Goal: Task Accomplishment & Management: Manage account settings

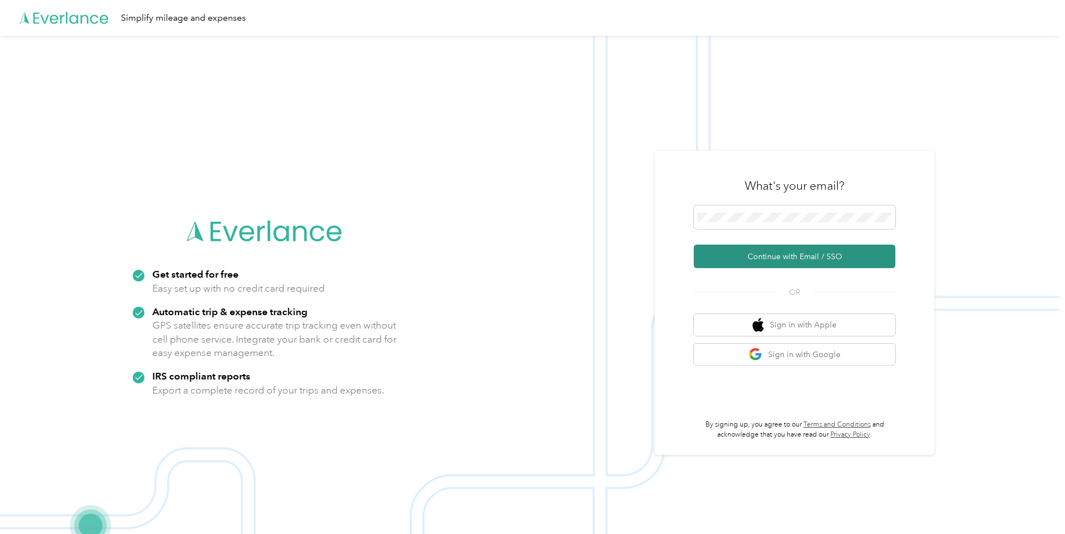
click at [766, 253] on button "Continue with Email / SSO" at bounding box center [795, 257] width 202 height 24
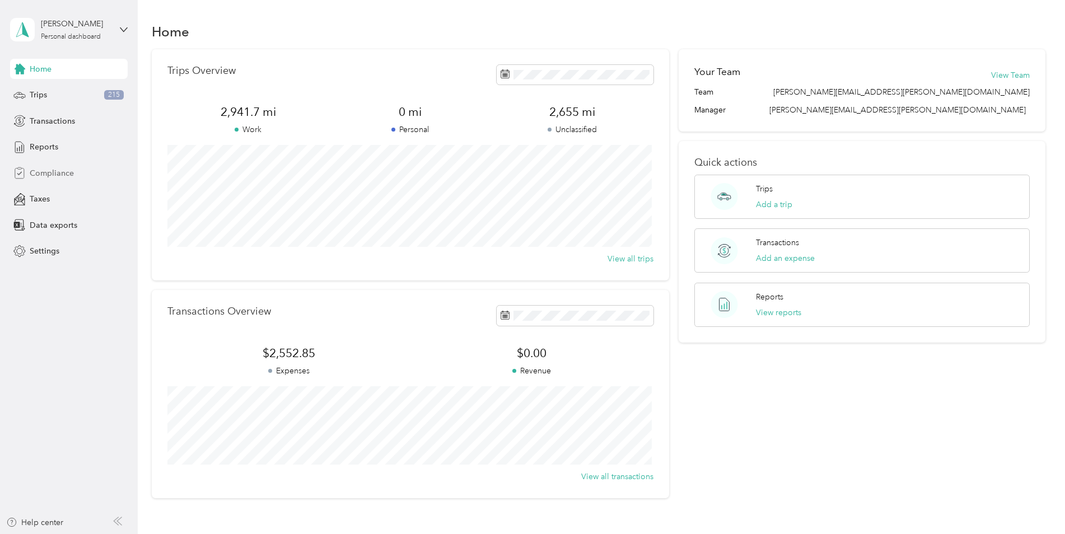
click at [53, 175] on span "Compliance" at bounding box center [52, 173] width 44 height 12
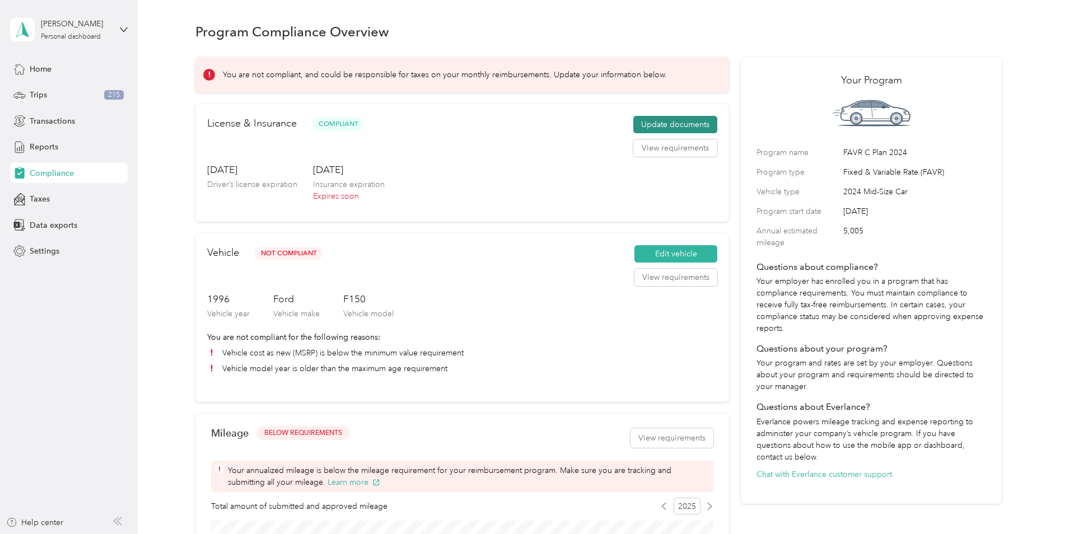
click at [661, 125] on button "Update documents" at bounding box center [675, 125] width 84 height 18
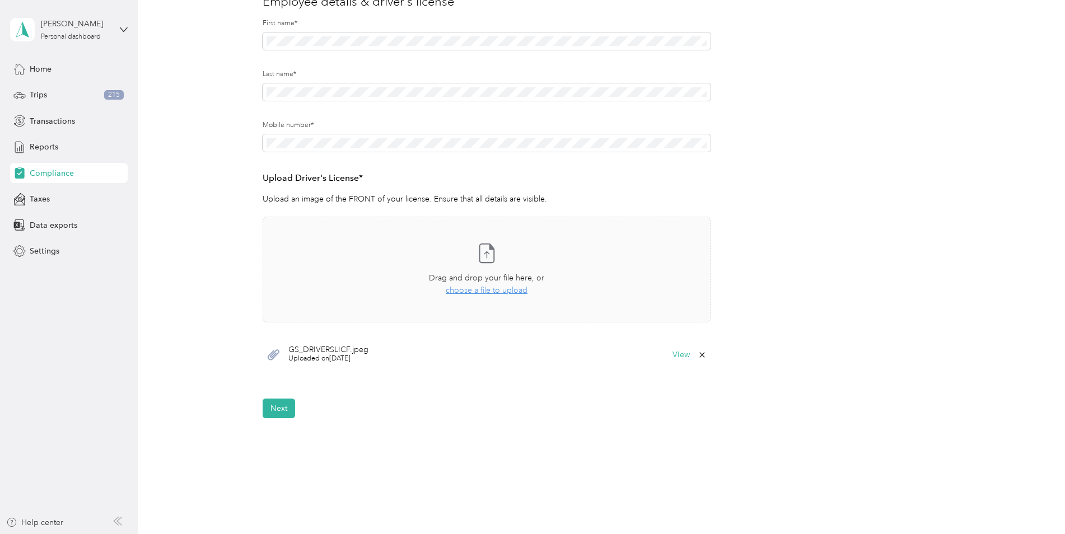
scroll to position [149, 0]
click at [282, 411] on button "Next" at bounding box center [279, 411] width 32 height 20
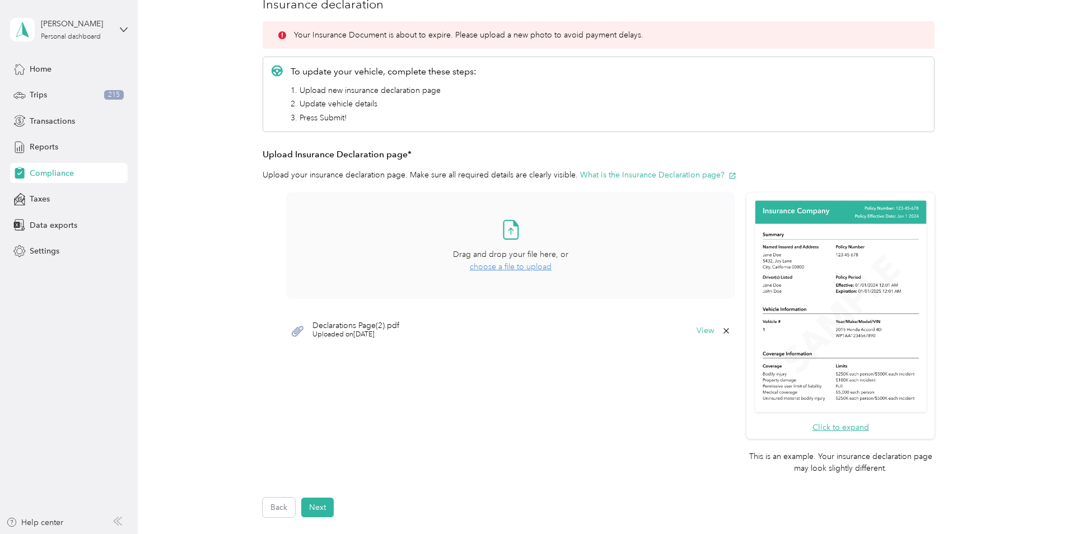
click at [497, 265] on span "choose a file to upload" at bounding box center [511, 267] width 82 height 10
click at [319, 507] on button "Next" at bounding box center [317, 508] width 32 height 20
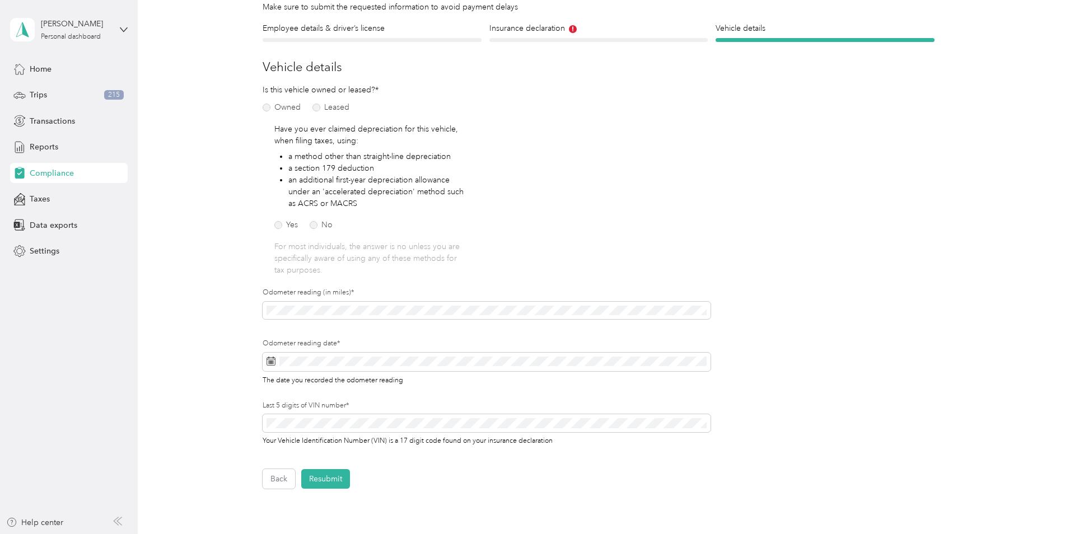
scroll to position [88, 0]
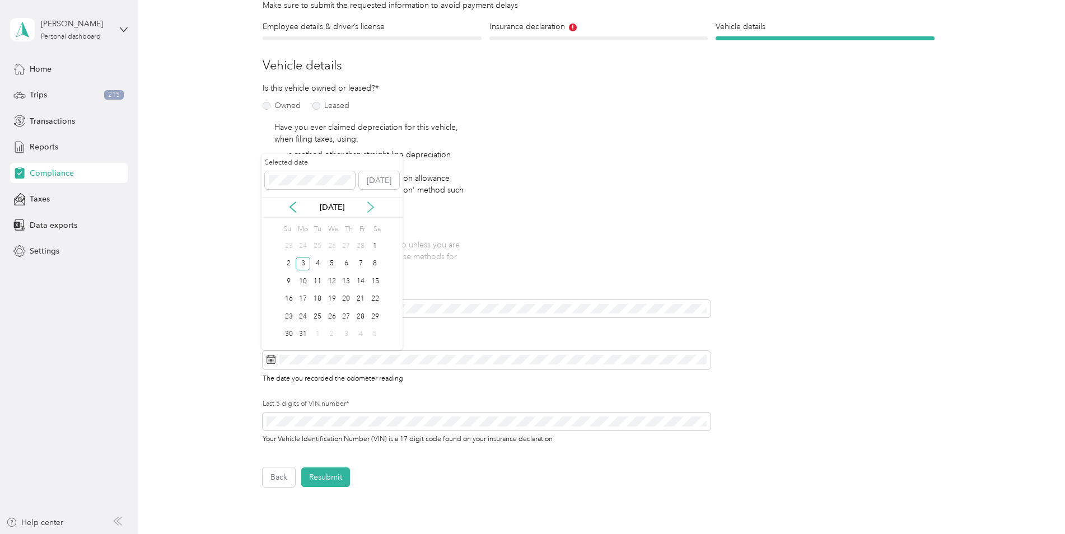
click at [370, 208] on icon at bounding box center [370, 207] width 11 height 11
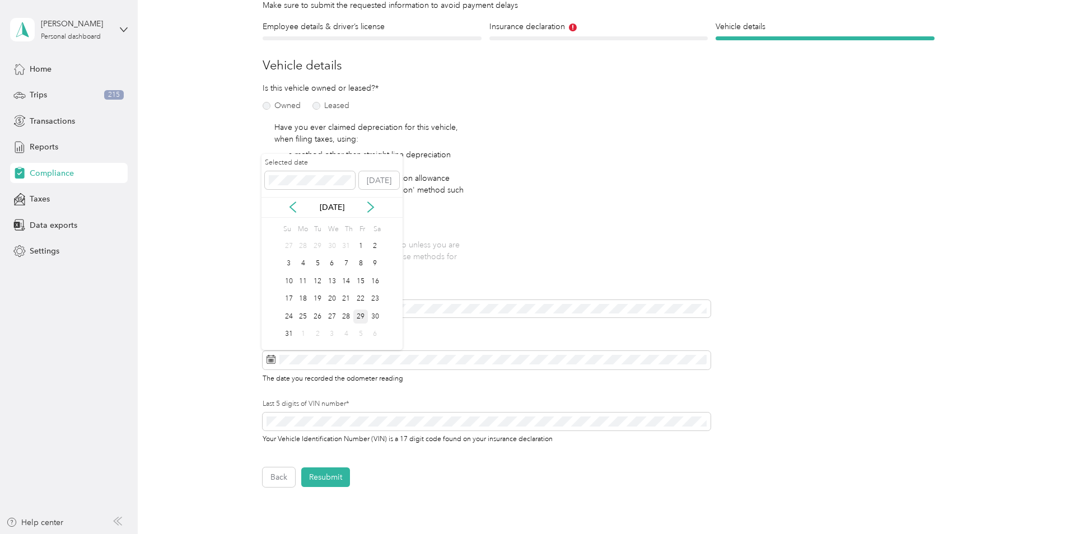
click at [366, 315] on div "29" at bounding box center [360, 317] width 15 height 14
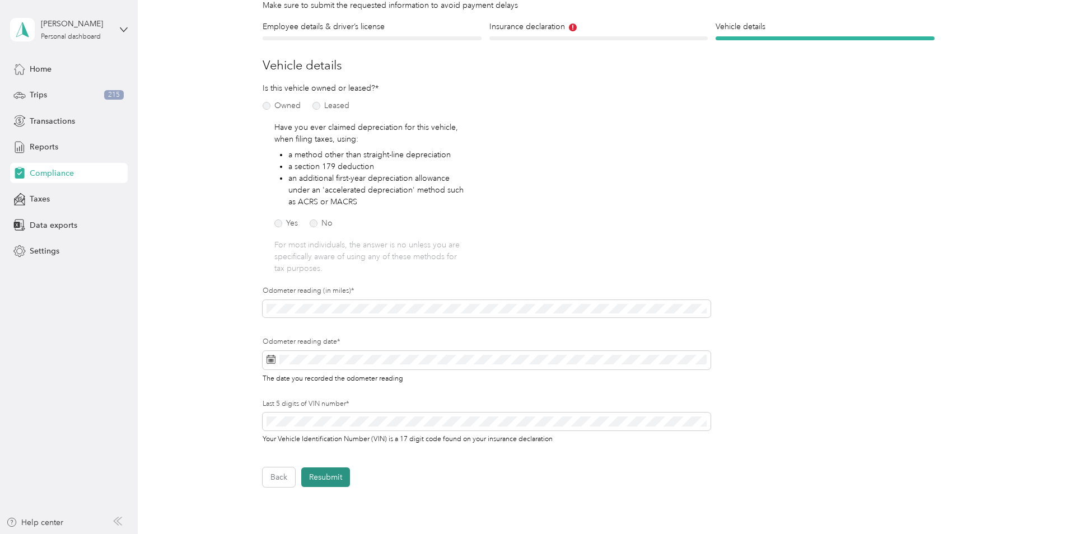
click at [325, 476] on button "Resubmit" at bounding box center [325, 477] width 49 height 20
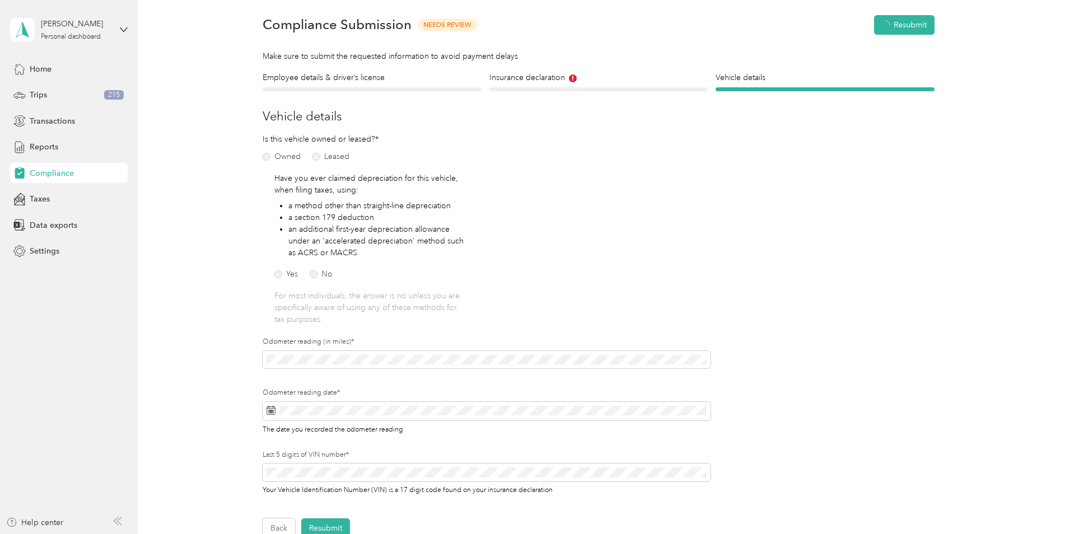
scroll to position [14, 0]
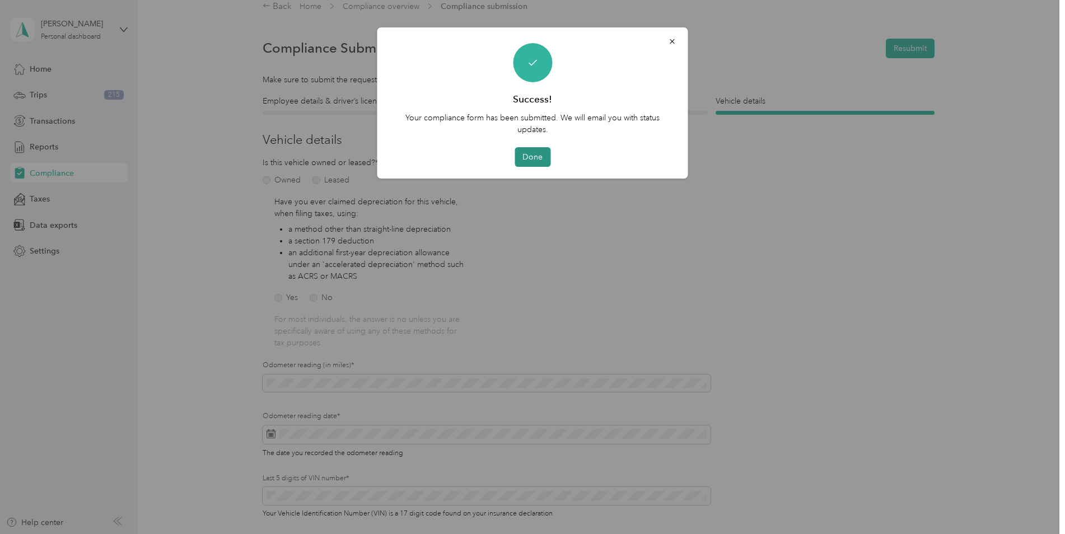
click at [538, 152] on button "Done" at bounding box center [532, 157] width 36 height 20
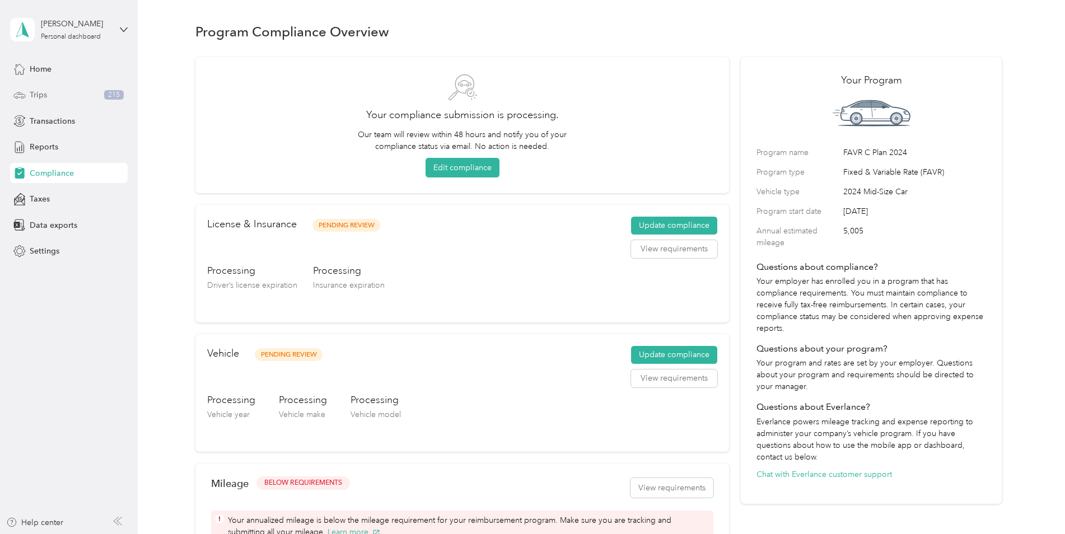
click at [43, 95] on span "Trips" at bounding box center [38, 95] width 17 height 12
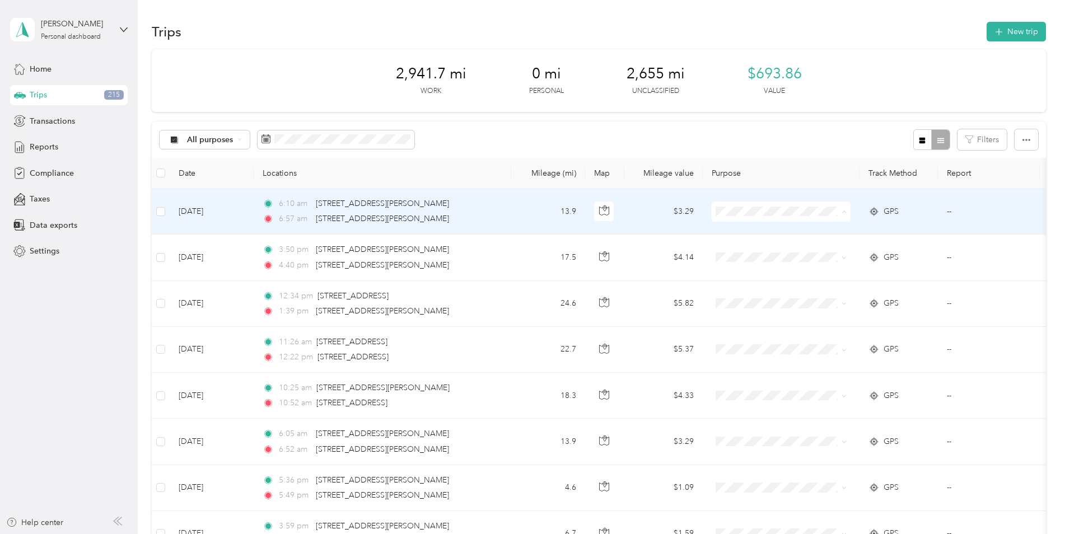
click at [758, 249] on span "Personal" at bounding box center [791, 252] width 104 height 12
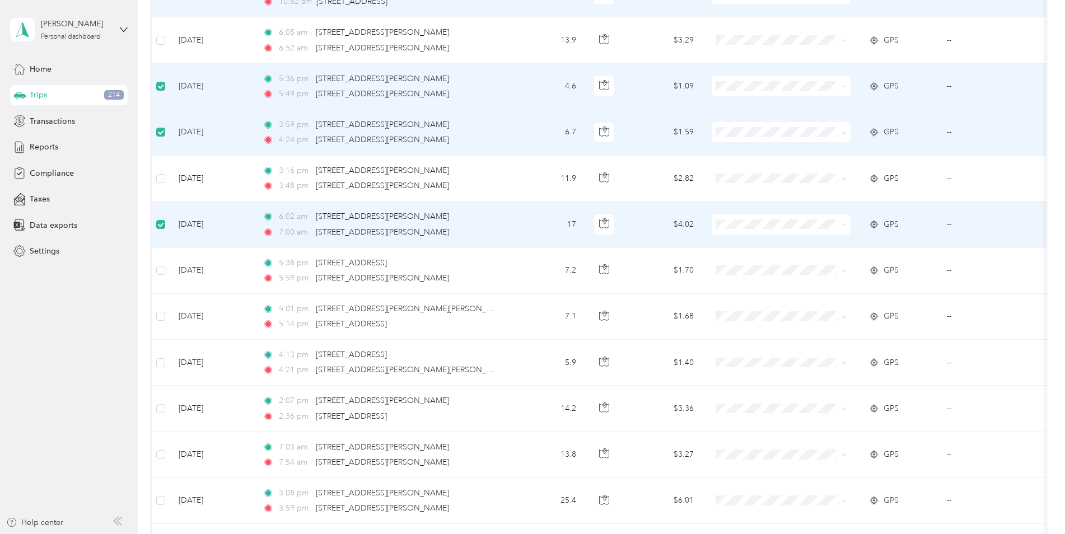
scroll to position [410, 0]
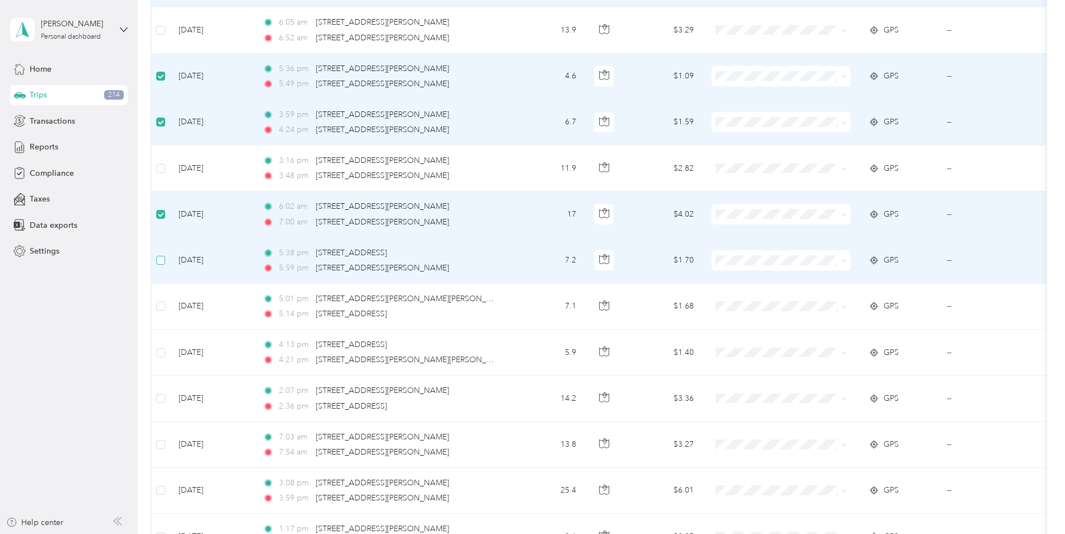
click at [161, 266] on label at bounding box center [160, 260] width 9 height 12
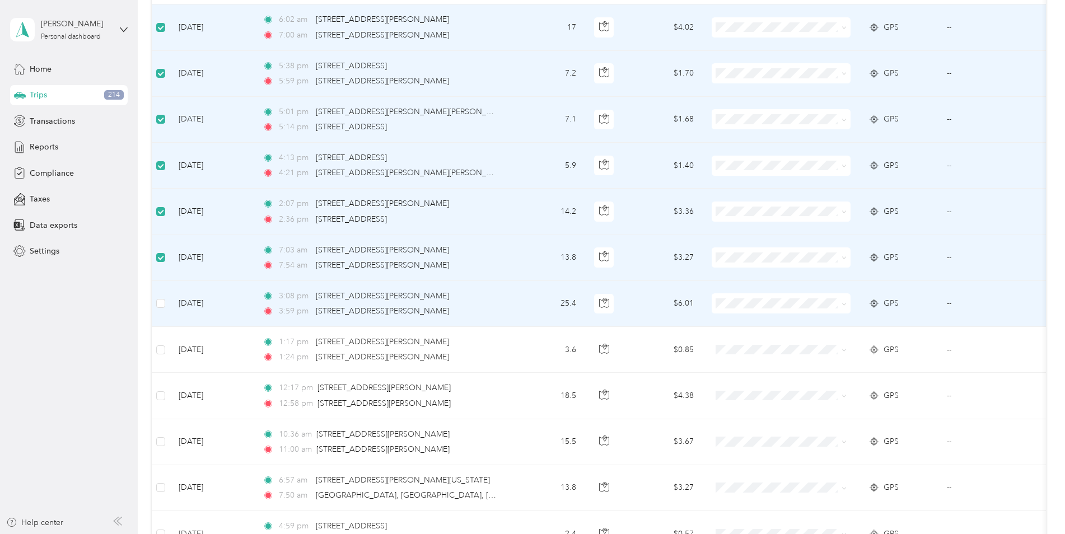
scroll to position [616, 0]
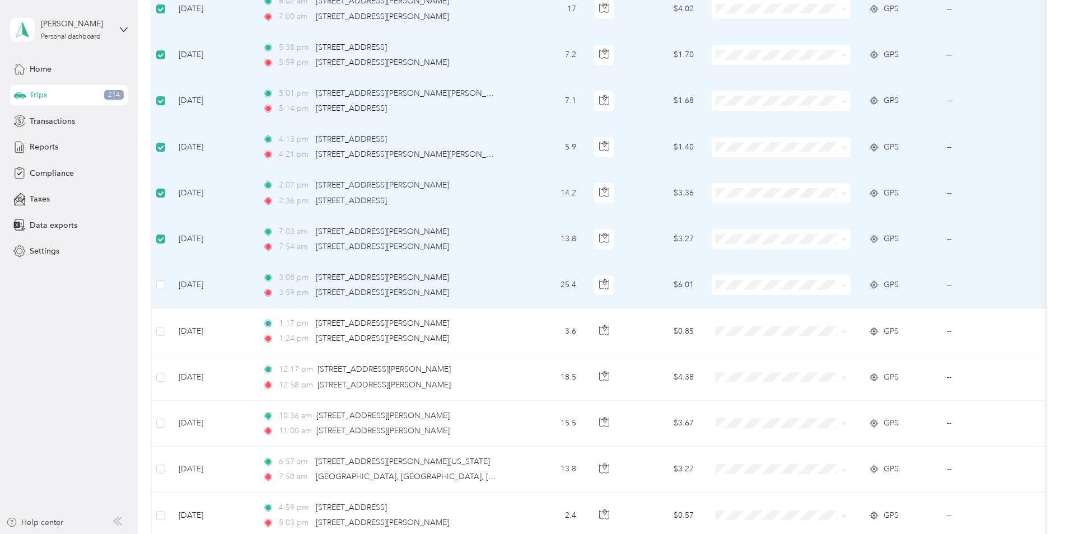
click at [166, 286] on td at bounding box center [161, 286] width 18 height 46
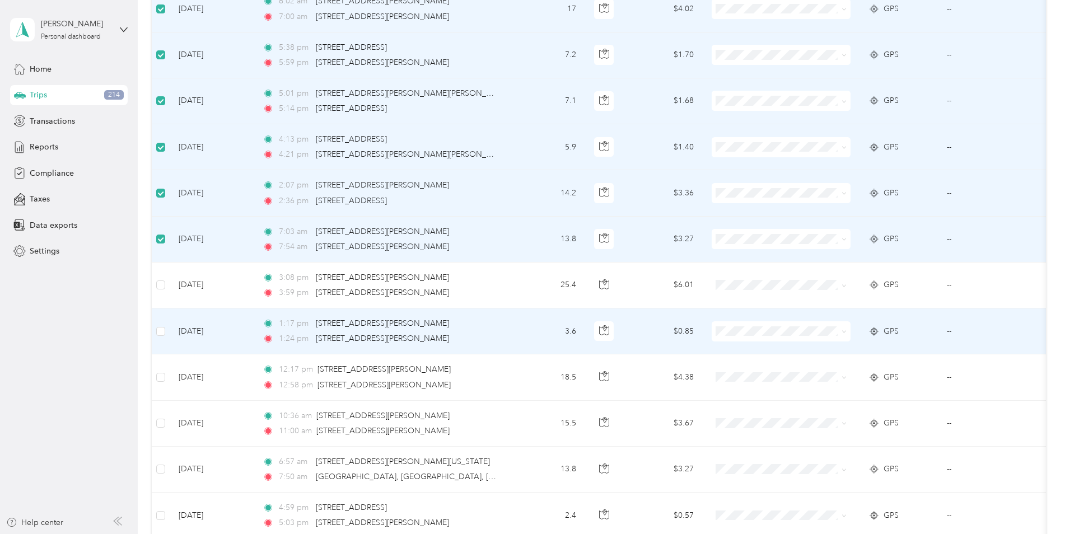
click at [166, 331] on td at bounding box center [161, 331] width 18 height 46
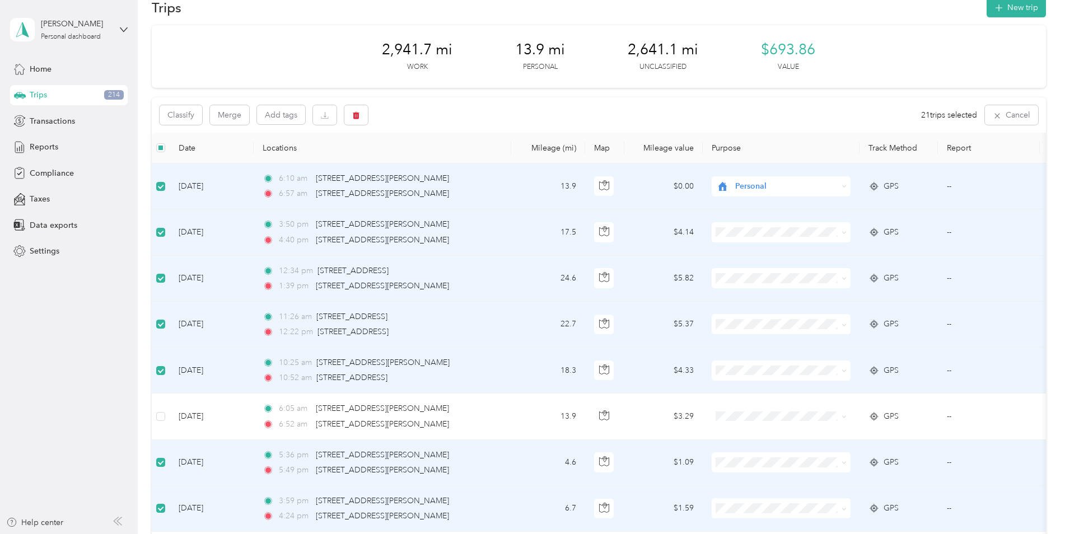
scroll to position [18, 0]
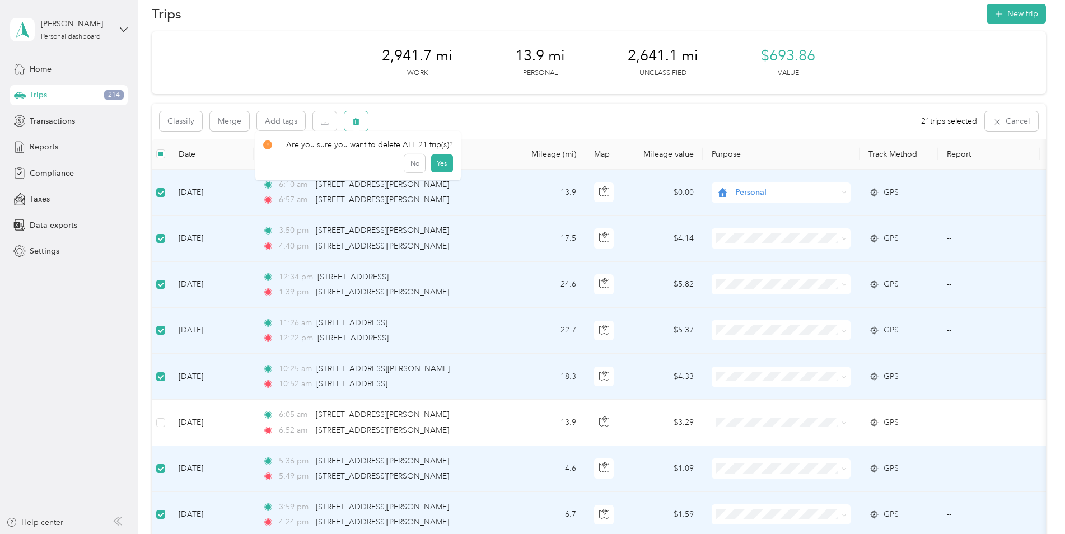
click at [355, 119] on icon "button" at bounding box center [356, 122] width 8 height 8
click at [434, 163] on button "Yes" at bounding box center [441, 168] width 22 height 18
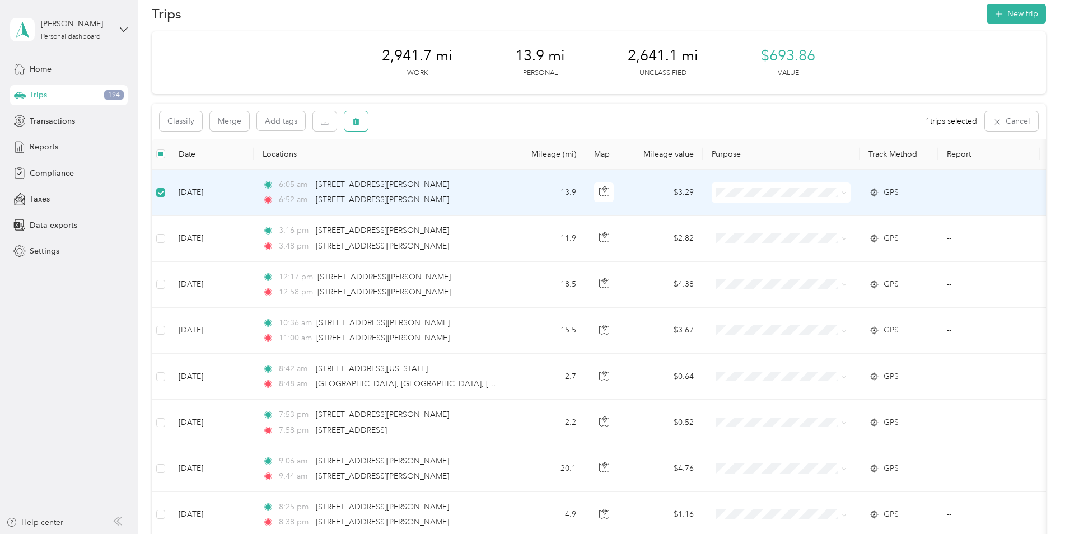
click at [359, 124] on icon "button" at bounding box center [356, 122] width 8 height 8
click at [437, 167] on button "Yes" at bounding box center [439, 168] width 22 height 18
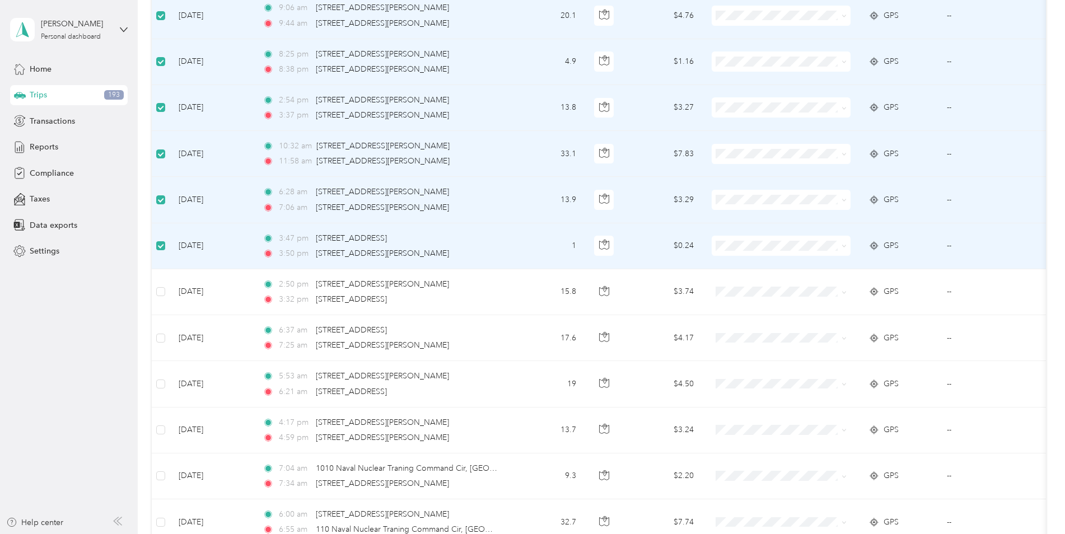
scroll to position [428, 0]
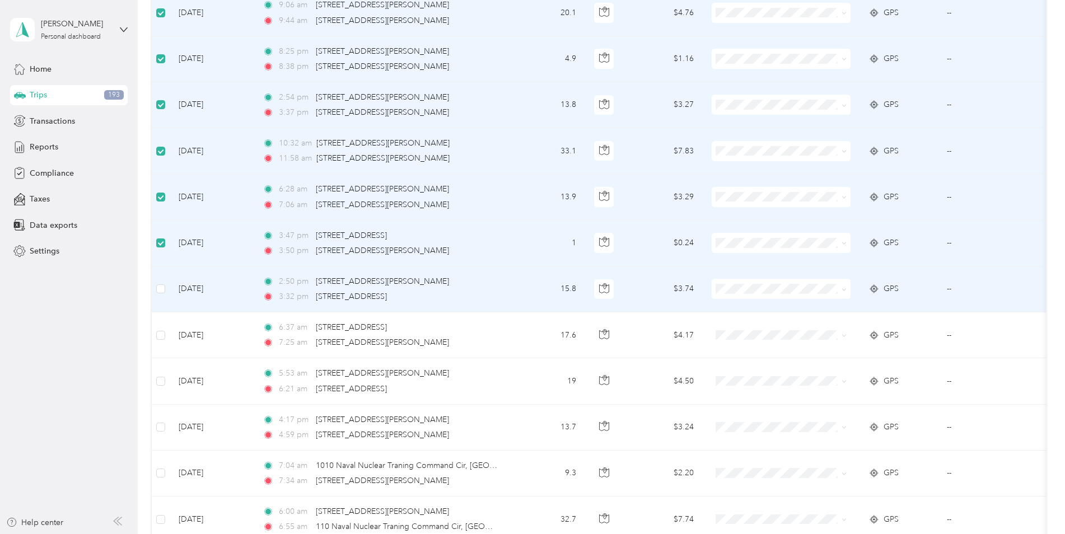
click at [162, 283] on label at bounding box center [160, 289] width 9 height 12
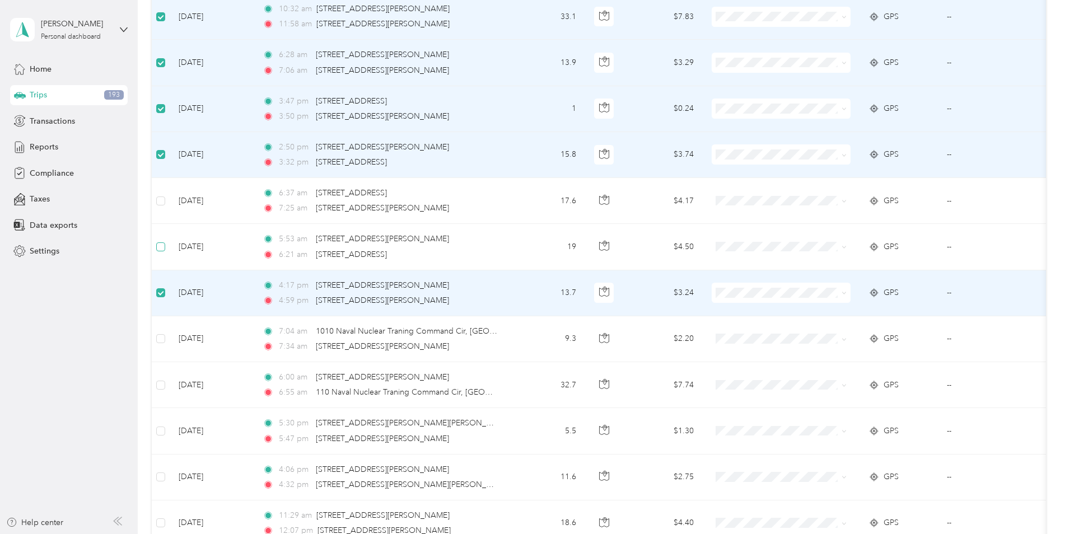
scroll to position [577, 0]
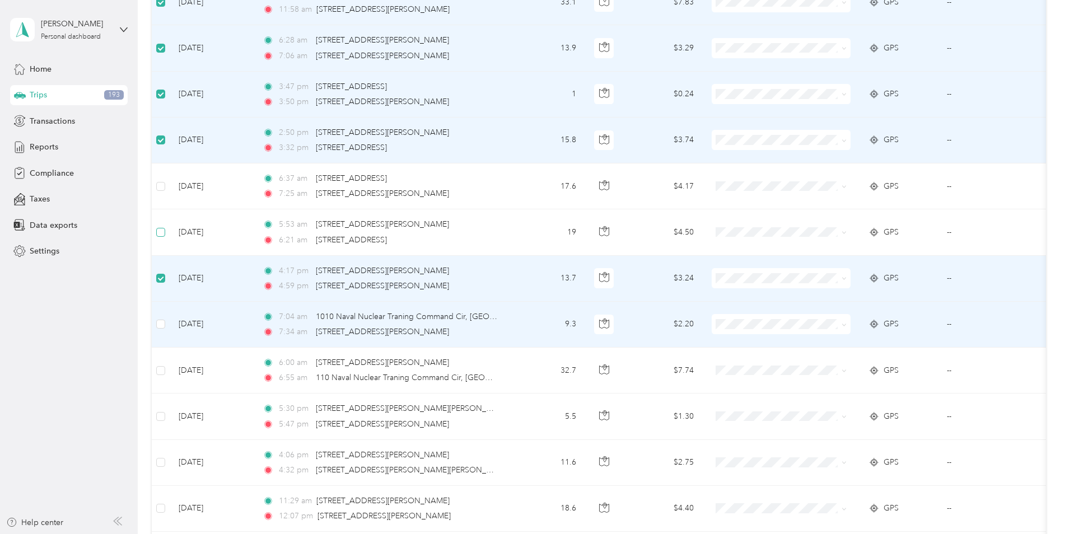
click at [162, 317] on td at bounding box center [161, 325] width 18 height 46
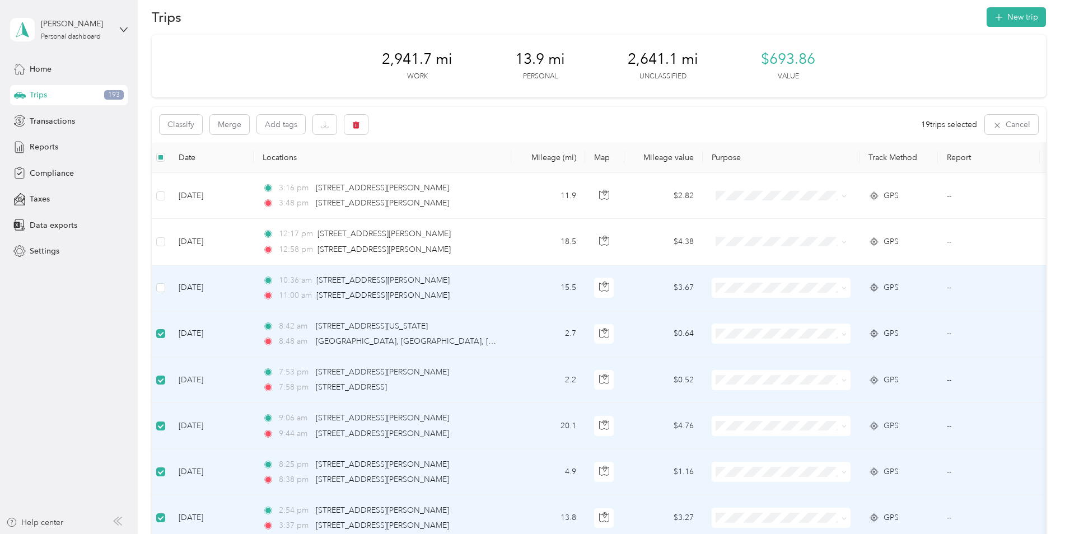
scroll to position [0, 0]
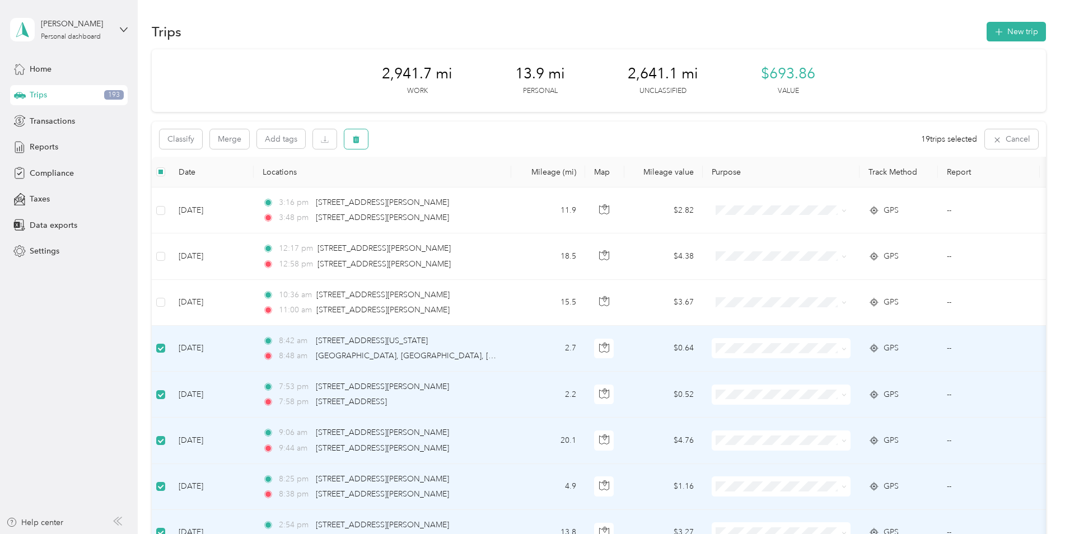
click at [353, 139] on icon "button" at bounding box center [356, 139] width 8 height 8
click at [432, 186] on button "Yes" at bounding box center [441, 186] width 22 height 18
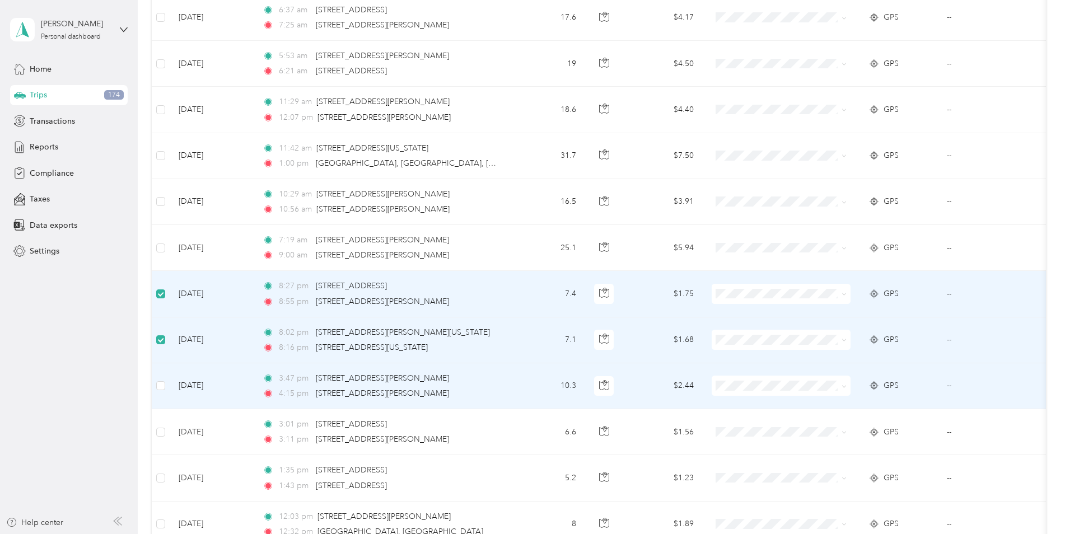
scroll to position [335, 0]
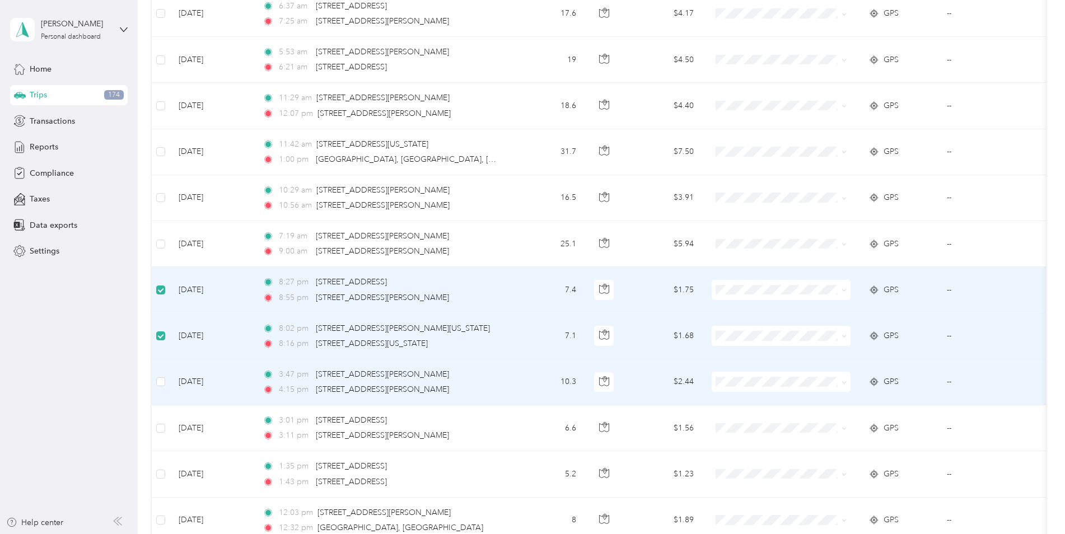
click at [154, 383] on td at bounding box center [161, 382] width 18 height 46
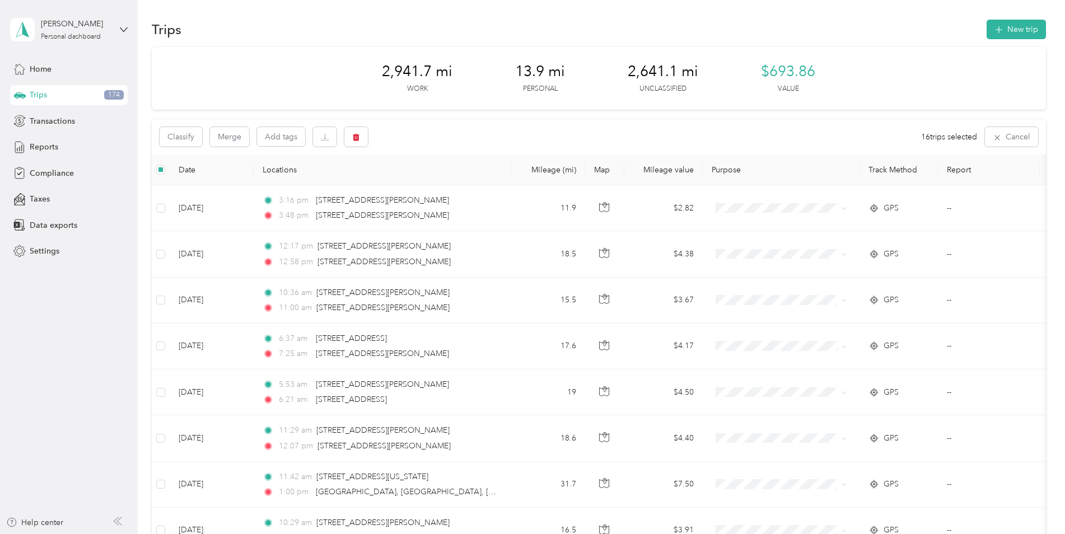
scroll to position [0, 0]
click at [356, 137] on icon "button" at bounding box center [356, 139] width 7 height 7
click at [441, 185] on button "Yes" at bounding box center [441, 186] width 22 height 18
click at [360, 142] on button "button" at bounding box center [356, 139] width 24 height 20
click at [434, 187] on button "Yes" at bounding box center [441, 186] width 22 height 18
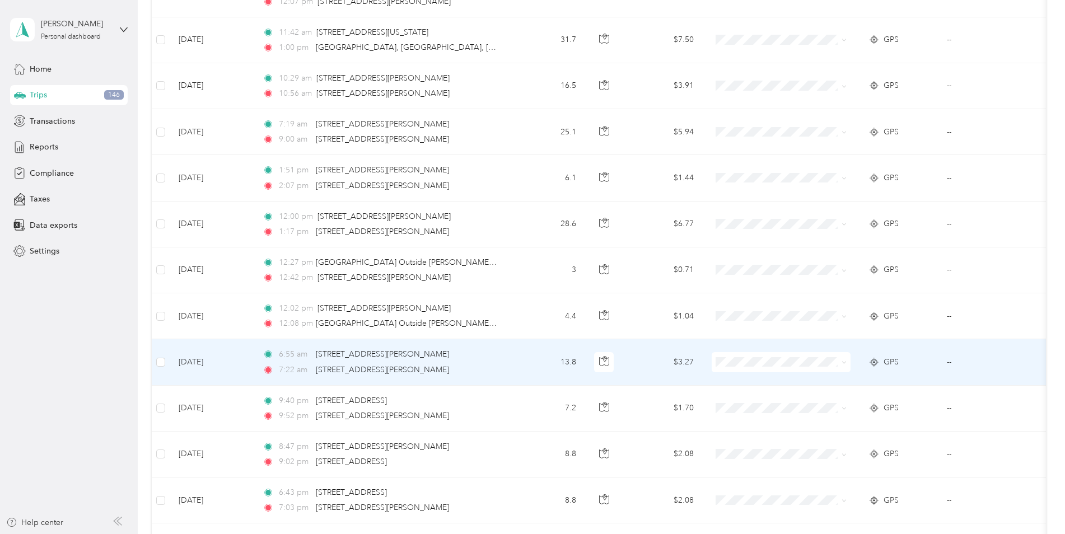
scroll to position [447, 0]
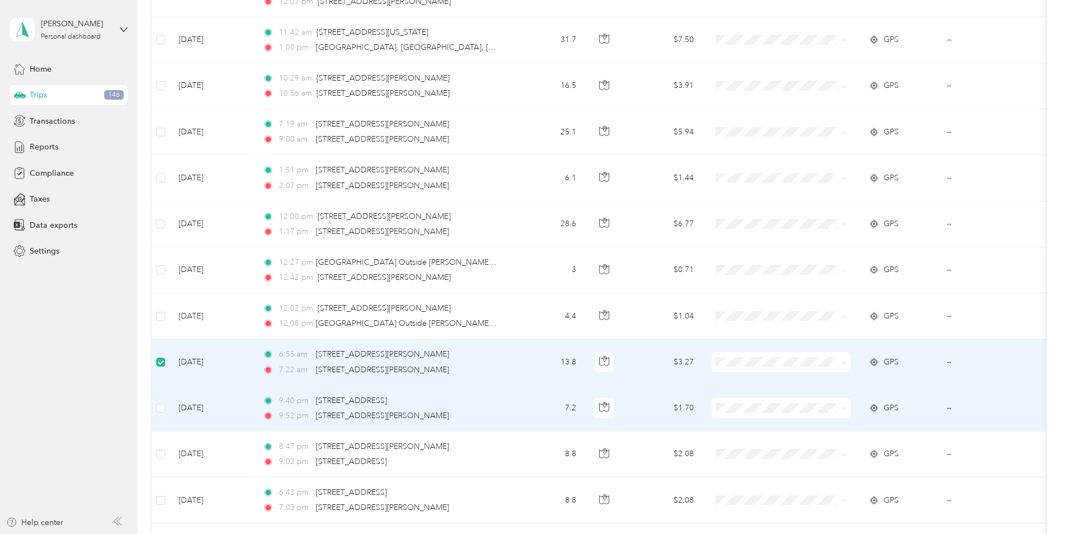
click at [154, 407] on td at bounding box center [161, 409] width 18 height 46
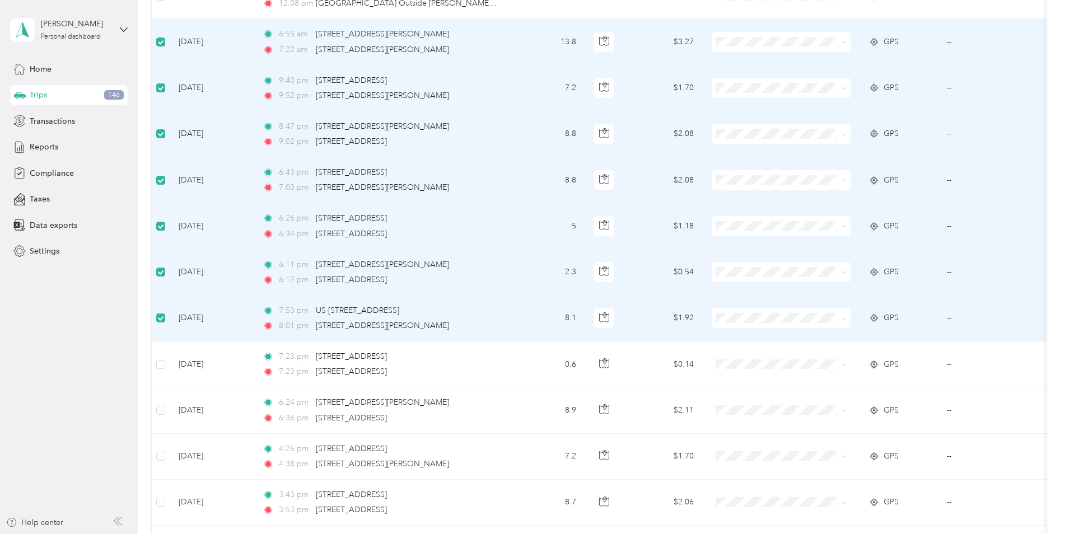
scroll to position [783, 0]
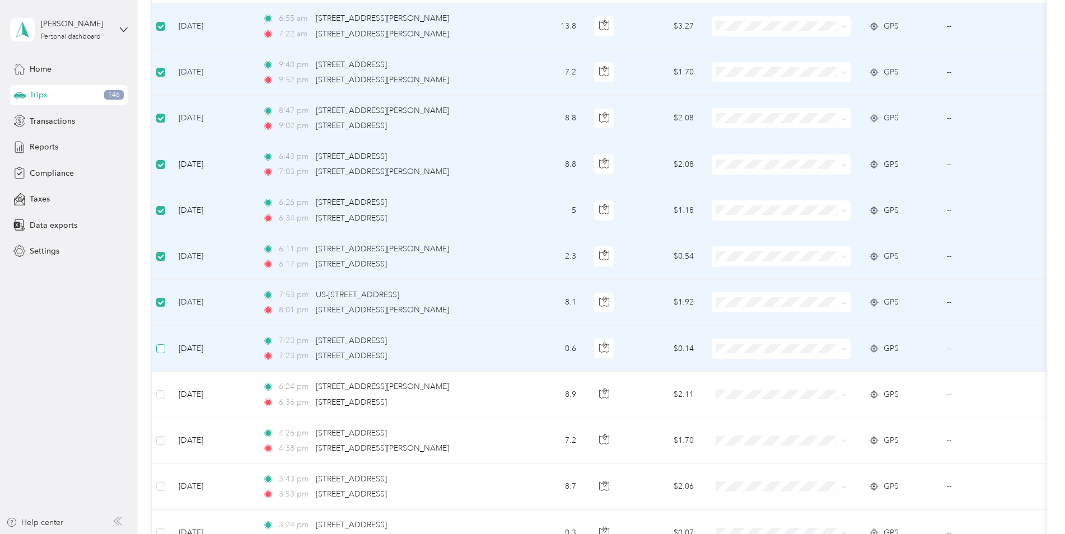
click at [162, 353] on label at bounding box center [160, 349] width 9 height 12
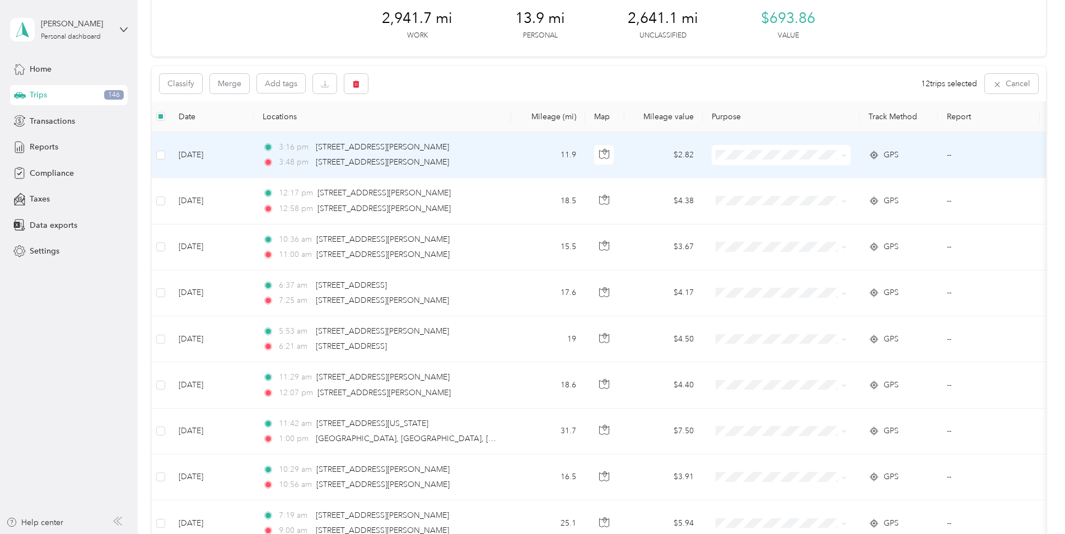
scroll to position [55, 0]
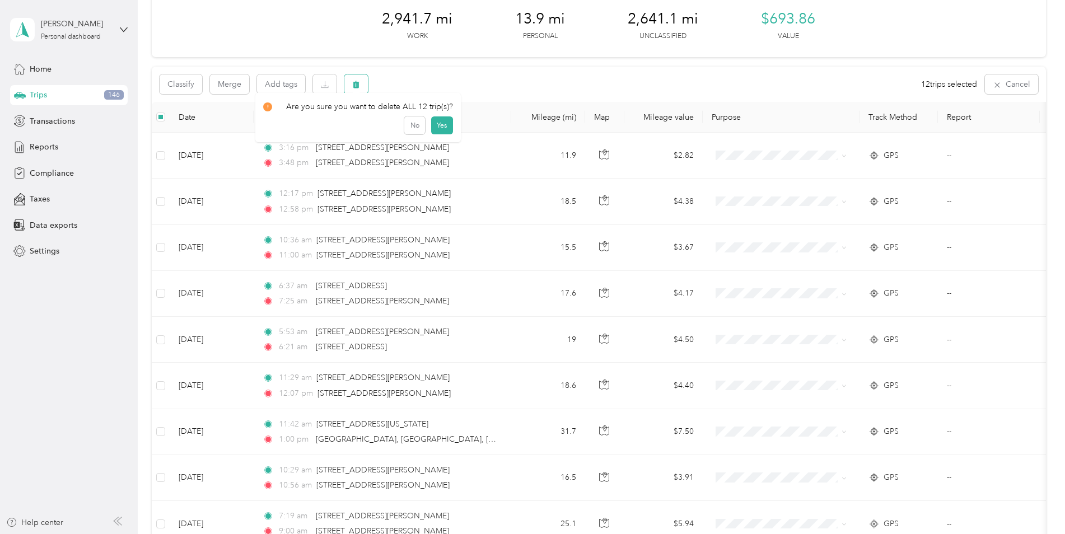
click at [359, 85] on icon "button" at bounding box center [356, 85] width 8 height 8
click at [439, 129] on button "Yes" at bounding box center [441, 131] width 22 height 18
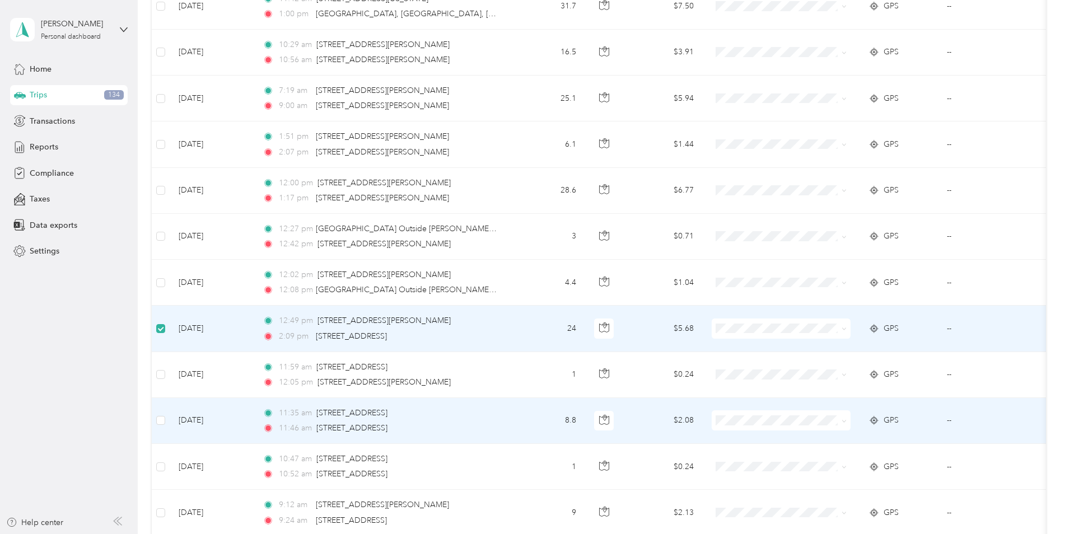
scroll to position [483, 0]
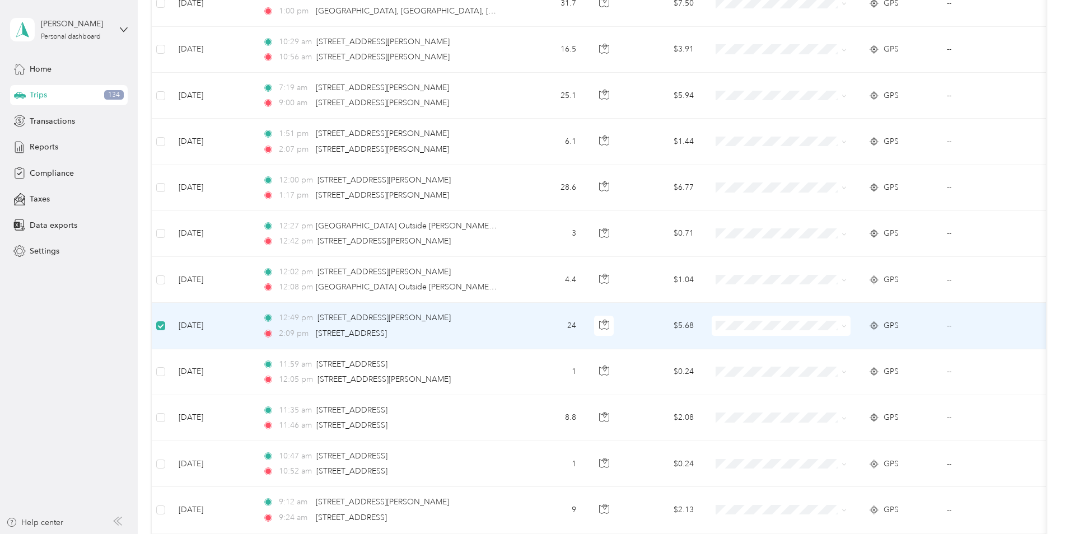
click at [150, 369] on div "Trips New trip 2,941.7 mi Work 13.9 mi Personal 2,641.1 mi Unclassified $693.86…" at bounding box center [598, 256] width 921 height 1478
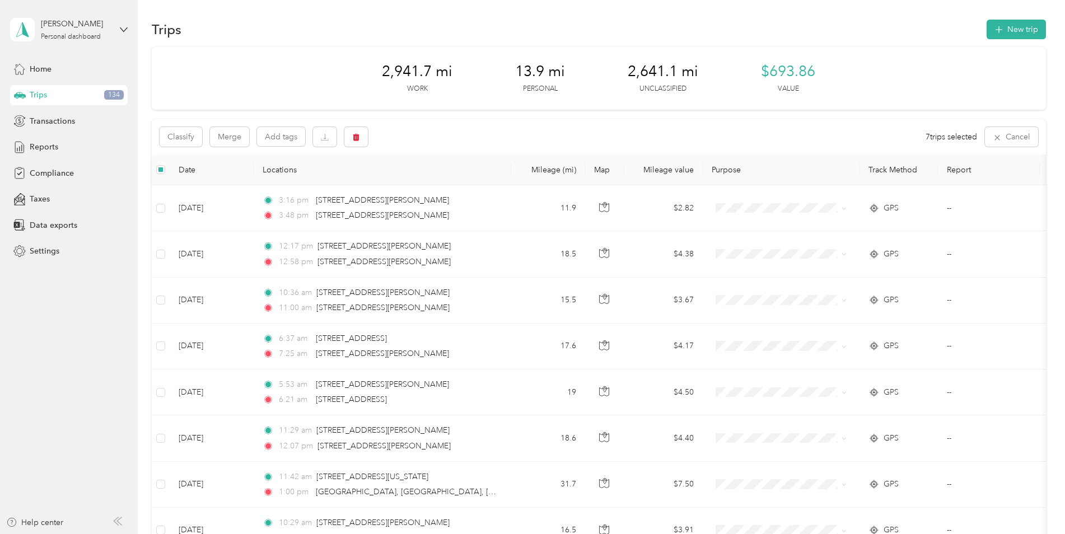
scroll to position [0, 0]
click at [358, 141] on icon "button" at bounding box center [356, 139] width 7 height 7
click at [439, 187] on button "Yes" at bounding box center [439, 186] width 22 height 18
click at [355, 137] on icon "button" at bounding box center [356, 139] width 7 height 7
click at [432, 186] on button "Yes" at bounding box center [439, 186] width 22 height 18
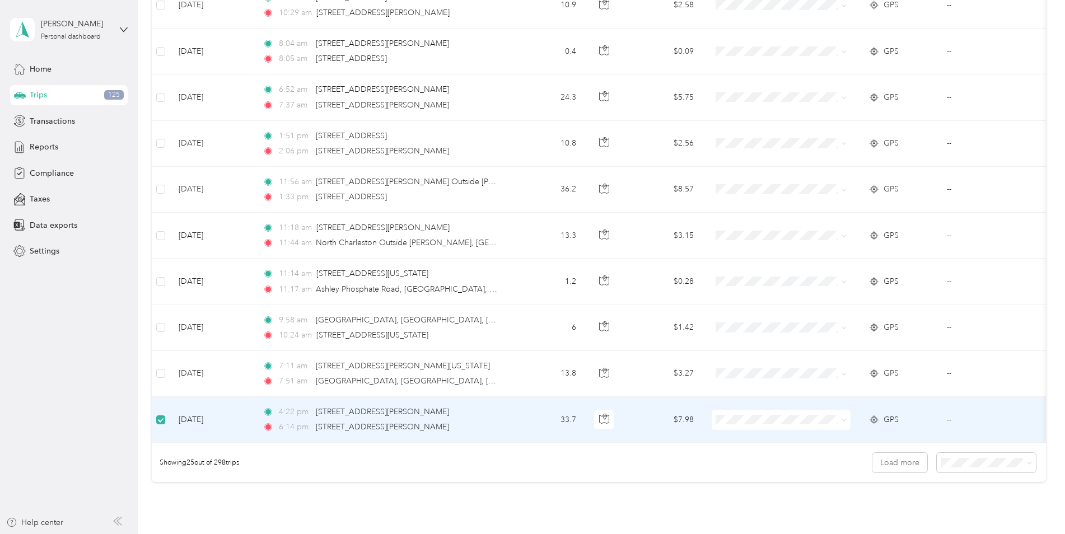
scroll to position [894, 0]
click at [890, 474] on button "Load more" at bounding box center [899, 464] width 55 height 20
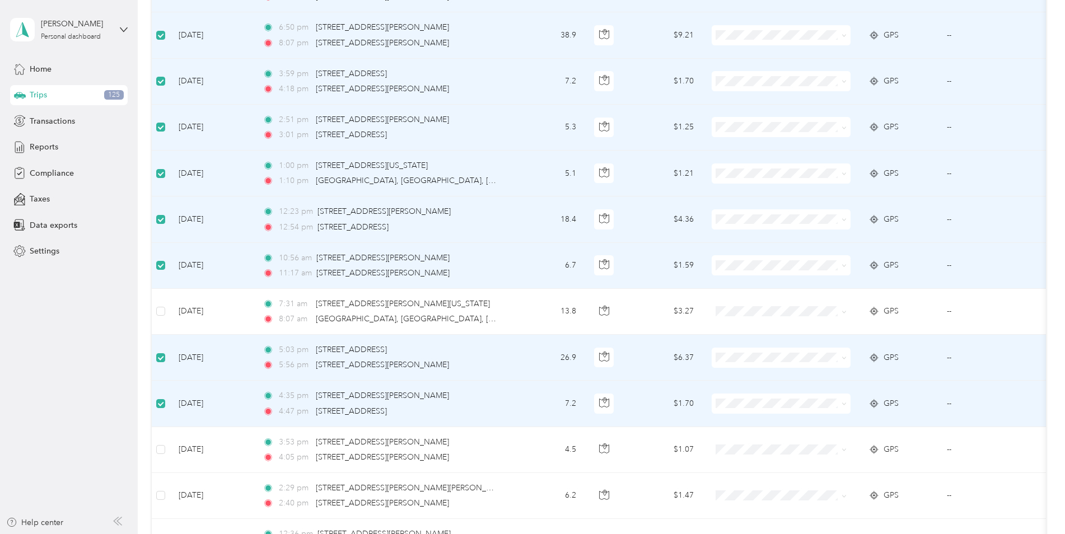
scroll to position [1734, 0]
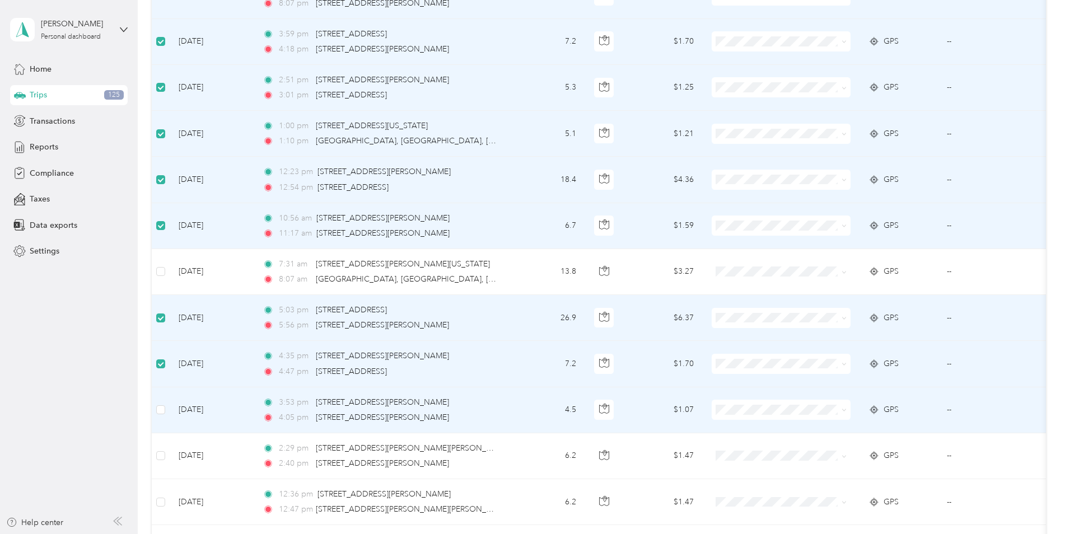
click at [167, 411] on td at bounding box center [161, 410] width 18 height 46
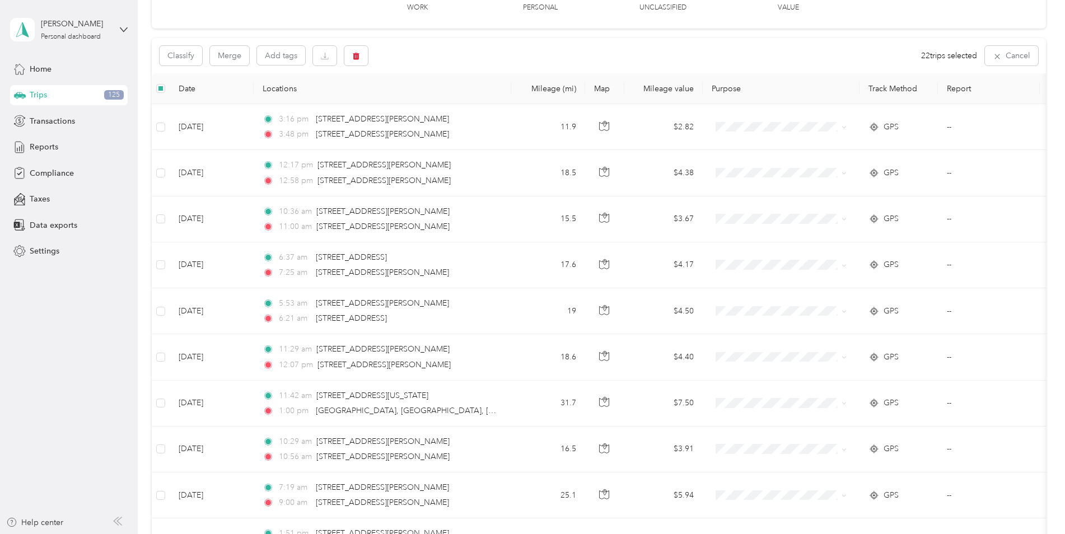
scroll to position [17, 0]
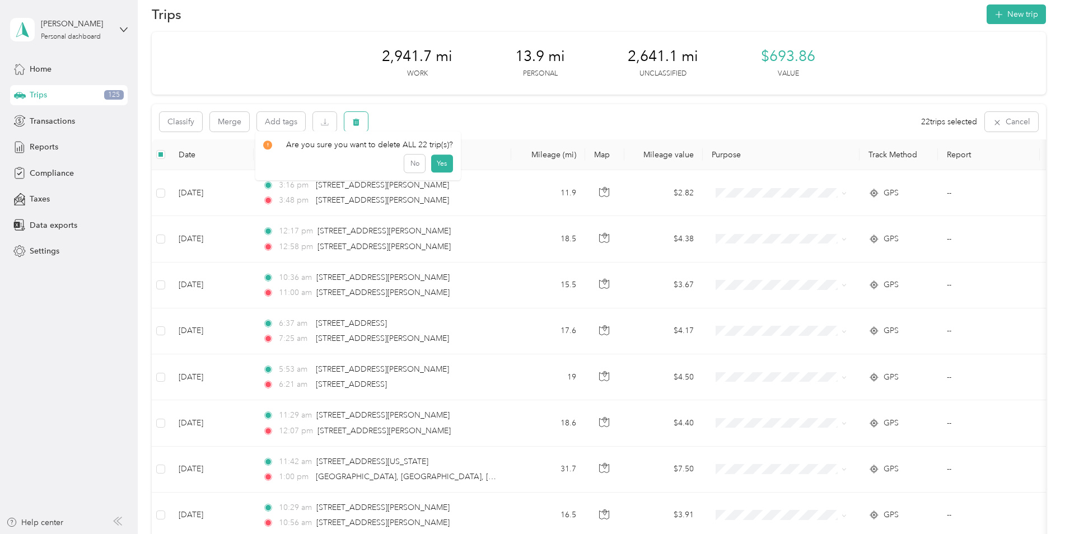
click at [353, 121] on icon "button" at bounding box center [356, 122] width 8 height 8
click at [442, 167] on button "Yes" at bounding box center [441, 169] width 22 height 18
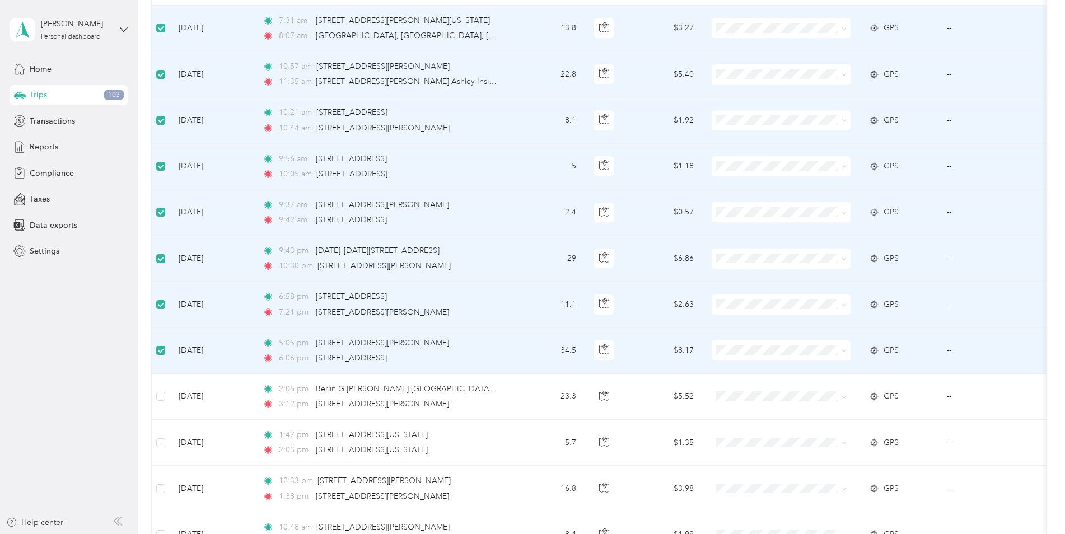
scroll to position [1435, 0]
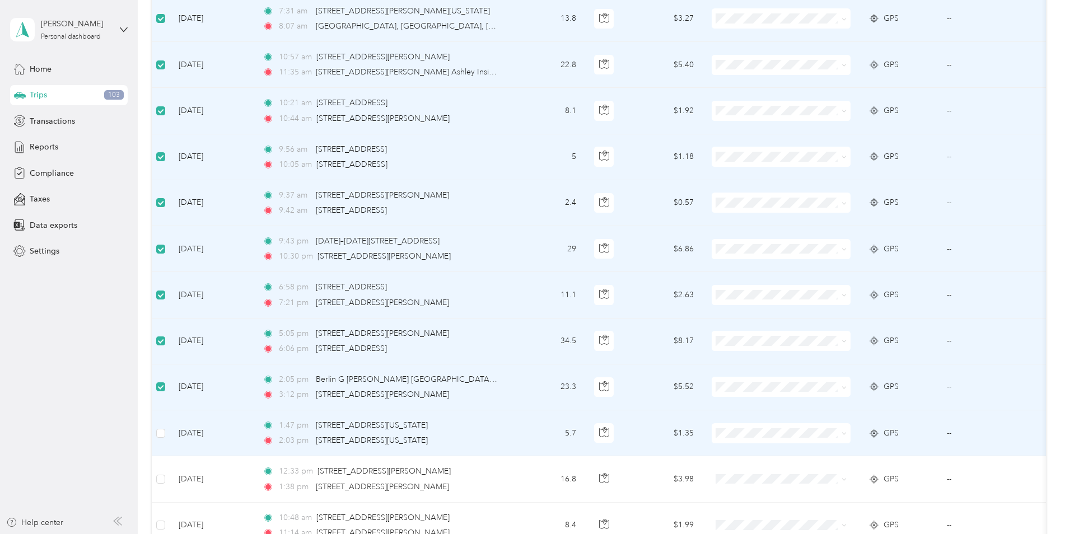
click at [166, 439] on td at bounding box center [161, 433] width 18 height 46
click at [166, 433] on td at bounding box center [161, 433] width 18 height 46
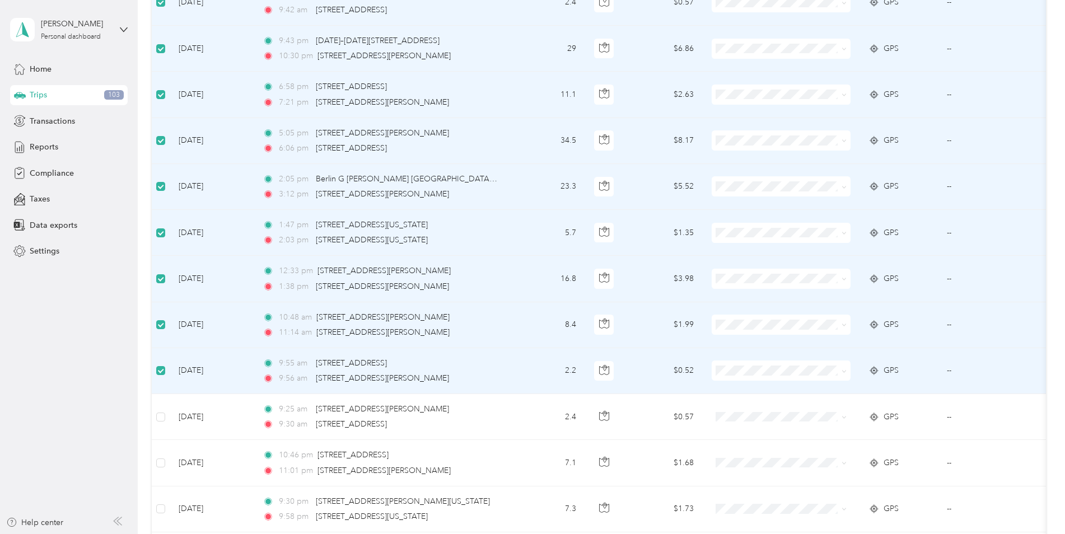
scroll to position [1640, 0]
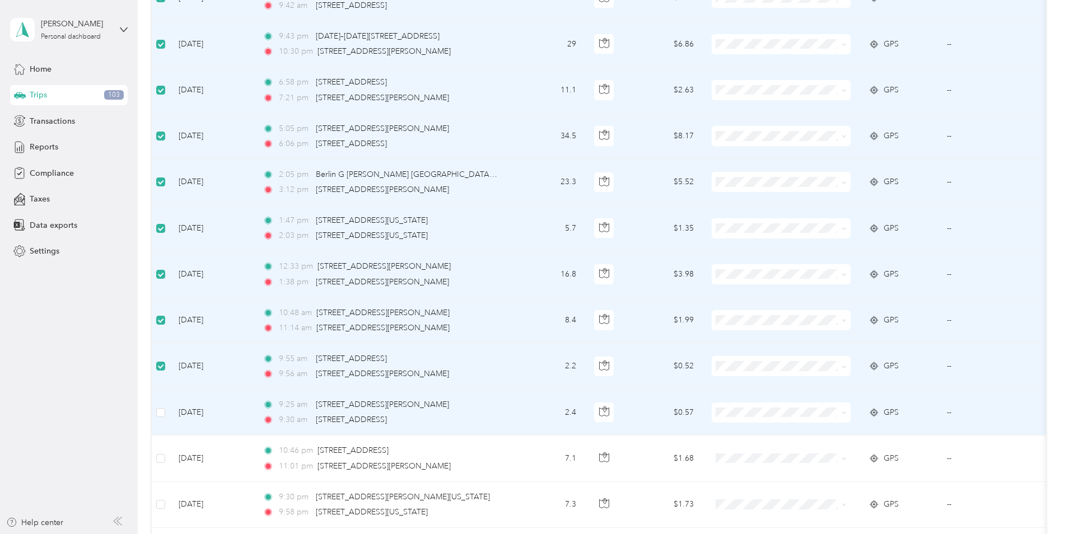
click at [154, 410] on td at bounding box center [161, 413] width 18 height 46
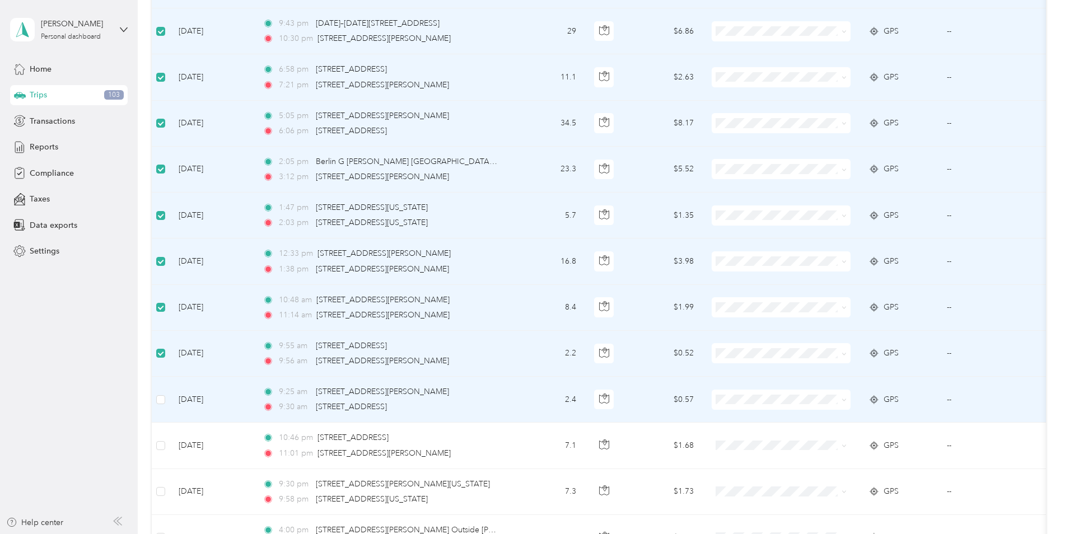
scroll to position [1677, 0]
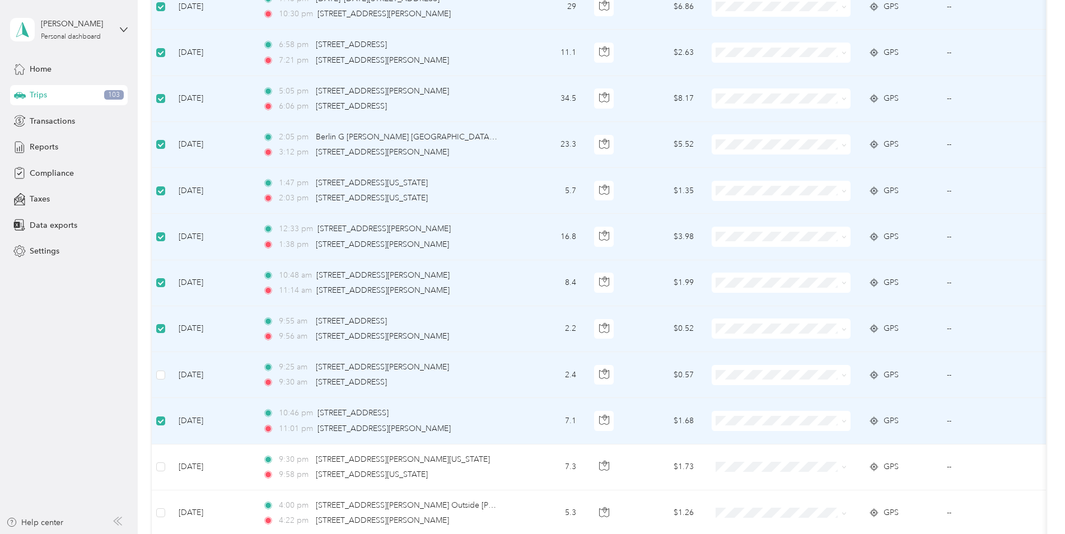
click at [166, 378] on td at bounding box center [161, 375] width 18 height 46
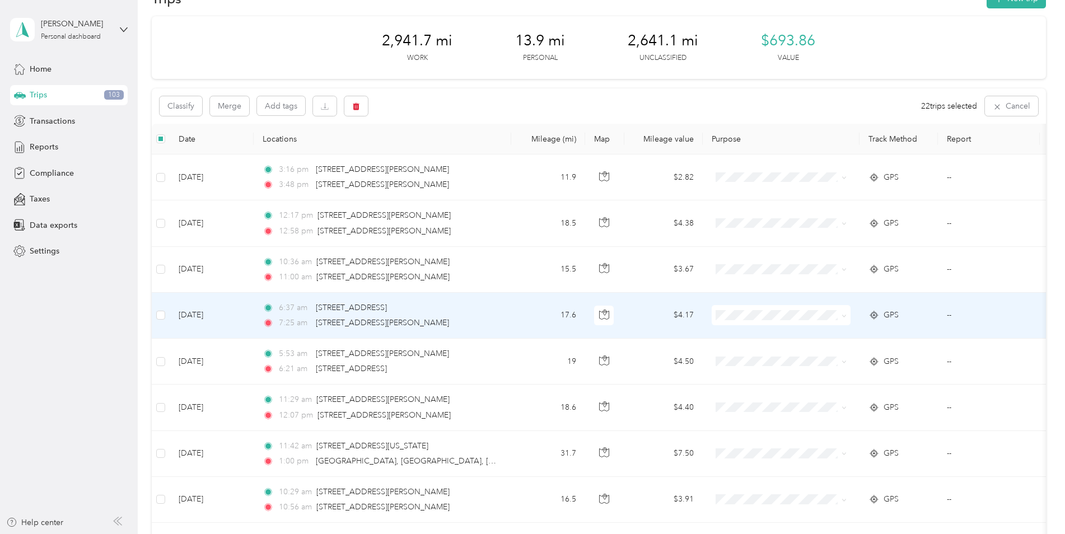
scroll to position [16, 0]
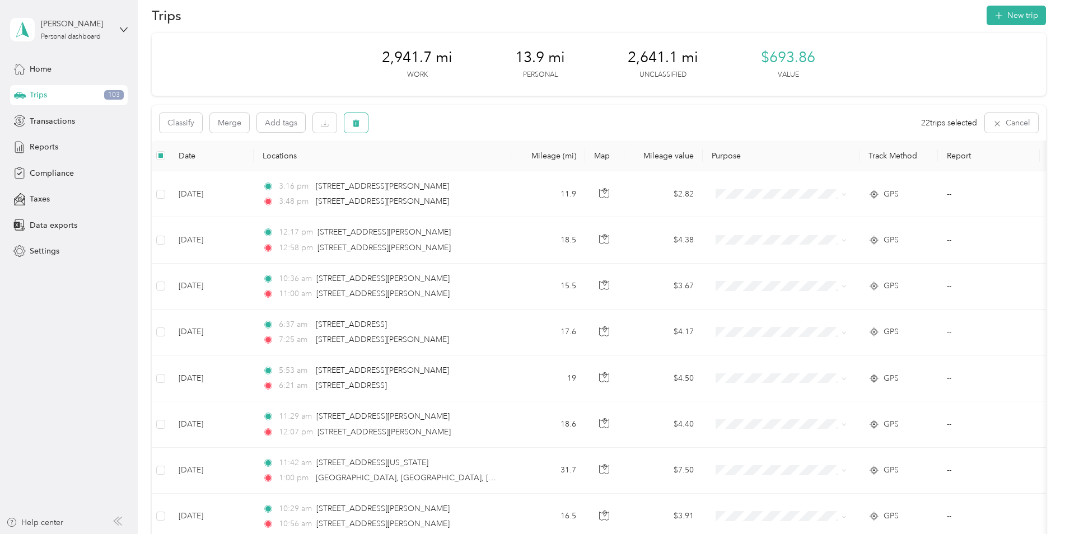
click at [356, 127] on icon "button" at bounding box center [356, 123] width 7 height 7
click at [439, 170] on button "Yes" at bounding box center [441, 170] width 22 height 18
click at [40, 147] on span "Reports" at bounding box center [44, 147] width 29 height 12
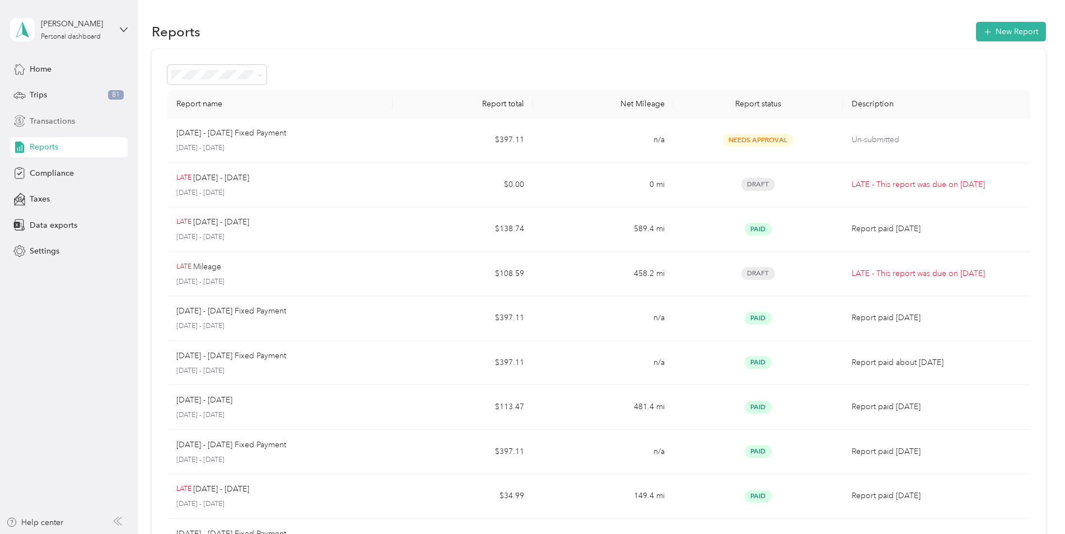
click at [42, 123] on span "Transactions" at bounding box center [52, 121] width 45 height 12
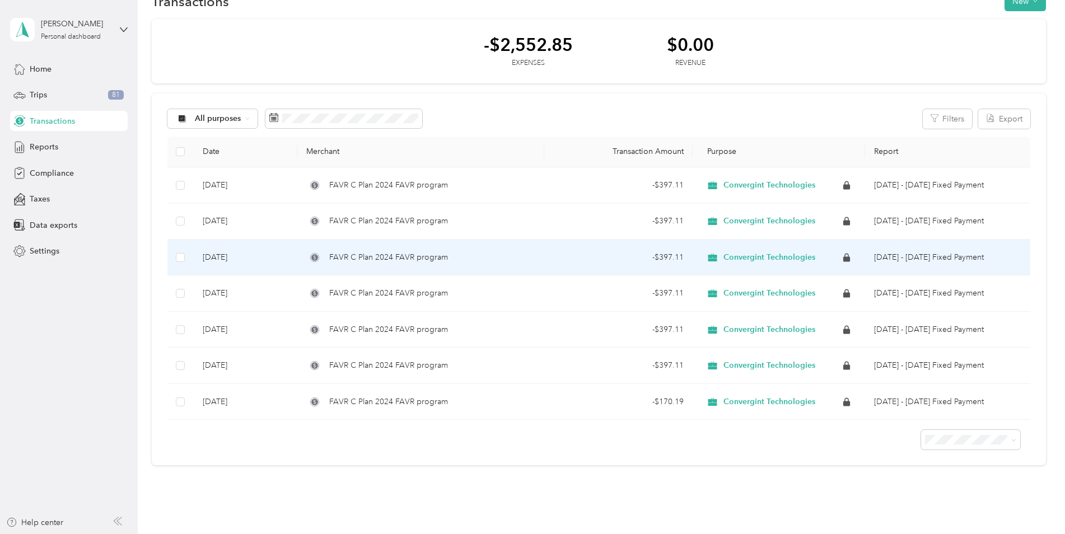
scroll to position [56, 0]
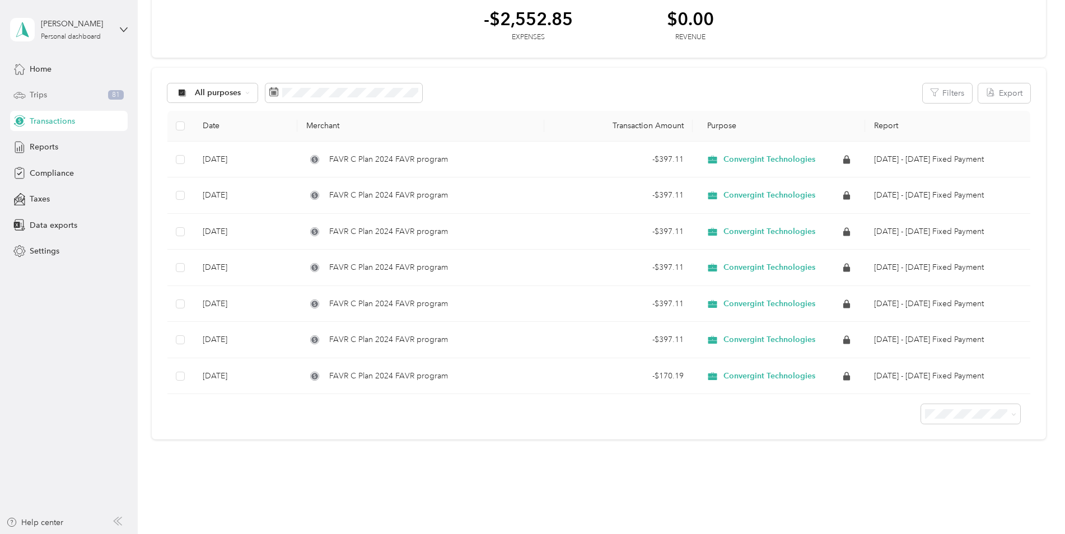
click at [32, 96] on span "Trips" at bounding box center [38, 95] width 17 height 12
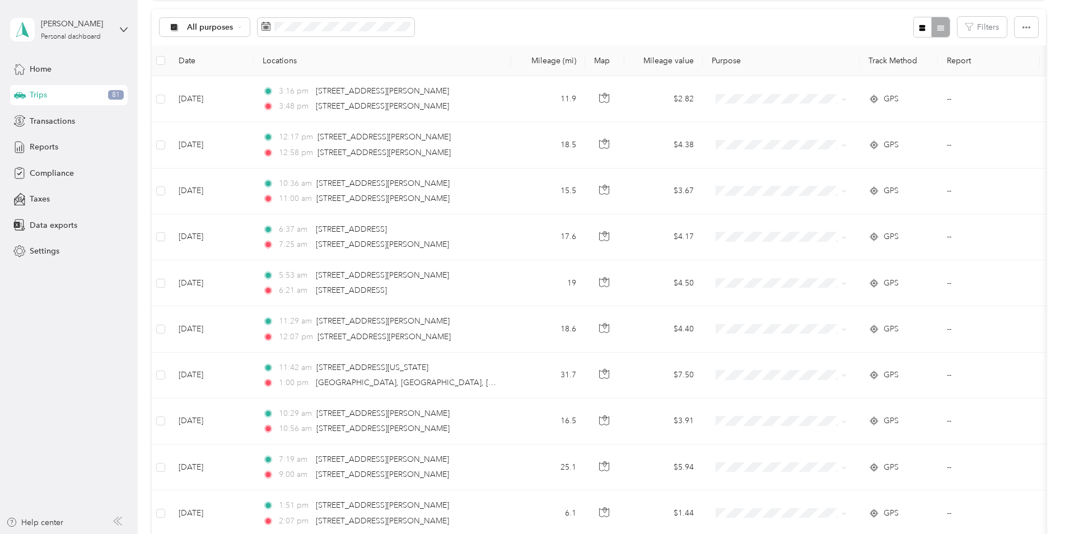
scroll to position [130, 0]
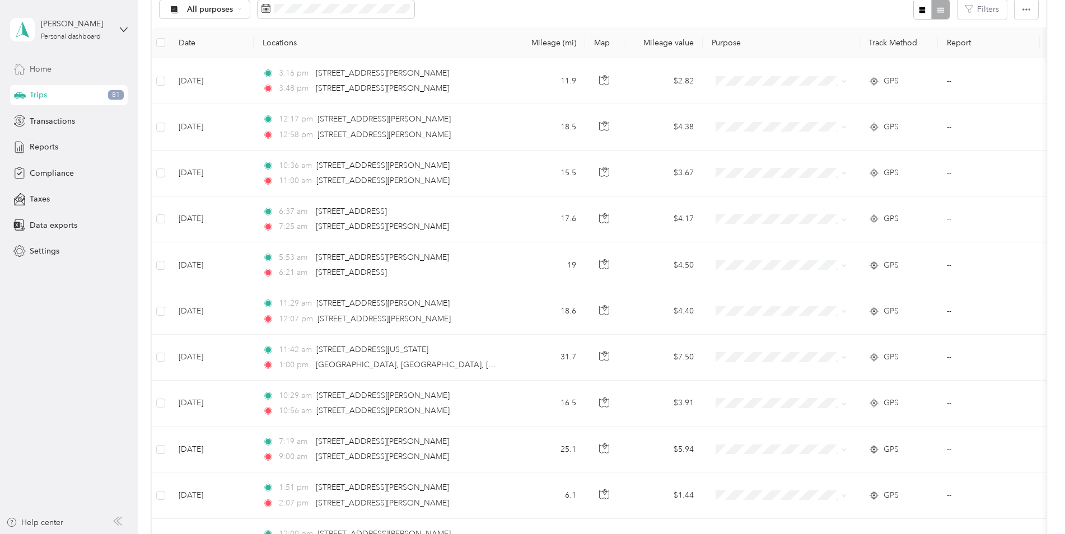
click at [35, 67] on span "Home" at bounding box center [41, 69] width 22 height 12
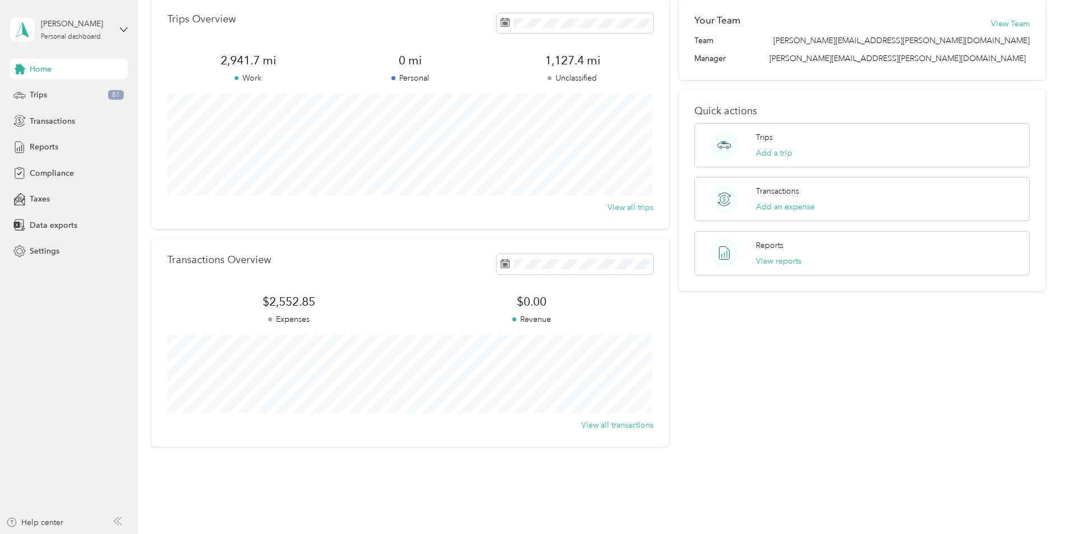
scroll to position [56, 0]
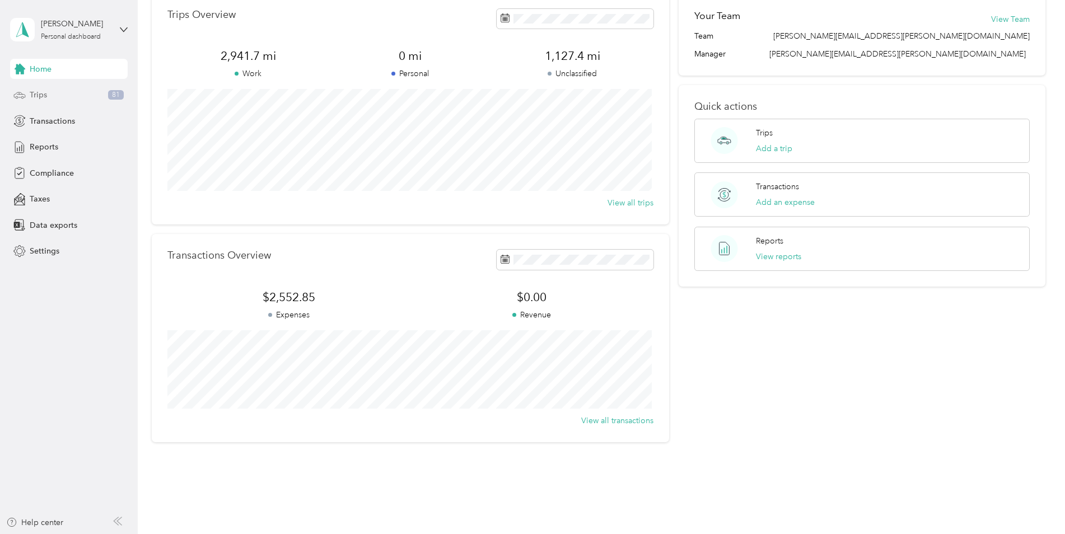
click at [45, 96] on span "Trips" at bounding box center [38, 95] width 17 height 12
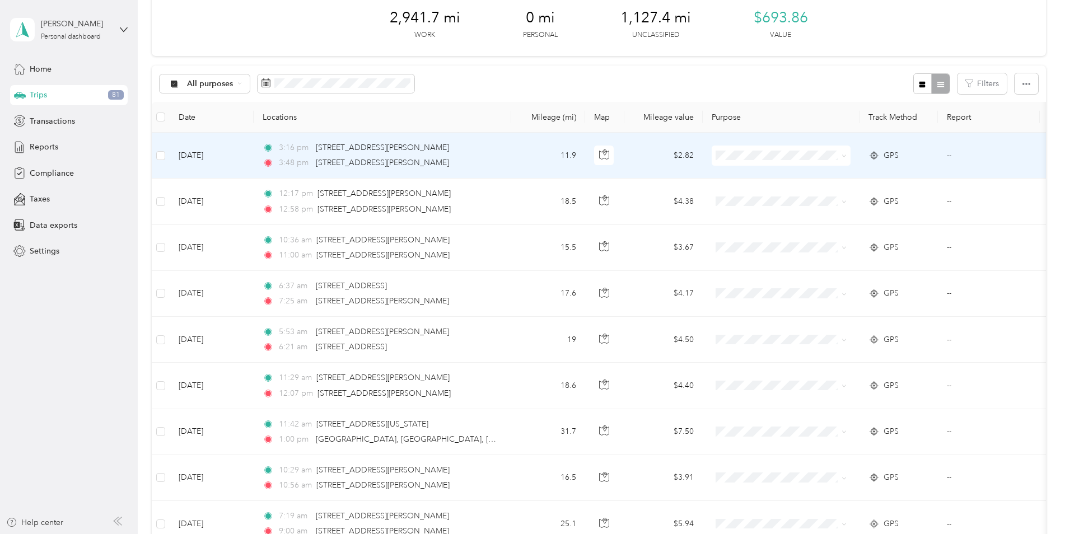
click at [842, 159] on span at bounding box center [843, 156] width 5 height 10
click at [749, 177] on span "Convergint Technologies" at bounding box center [791, 172] width 104 height 12
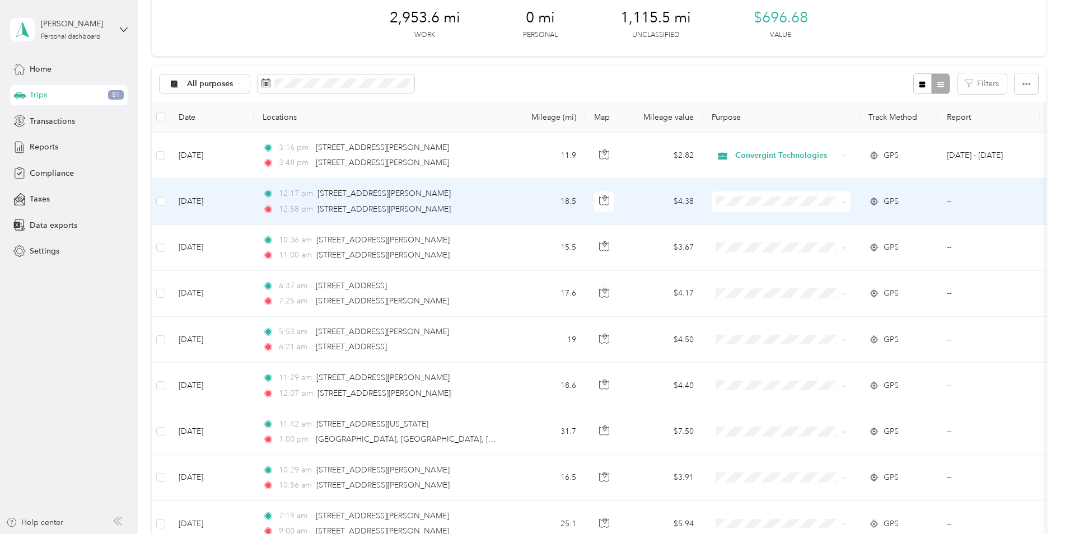
click at [844, 200] on icon at bounding box center [843, 201] width 5 height 5
click at [767, 220] on span "Convergint Technologies" at bounding box center [791, 223] width 104 height 12
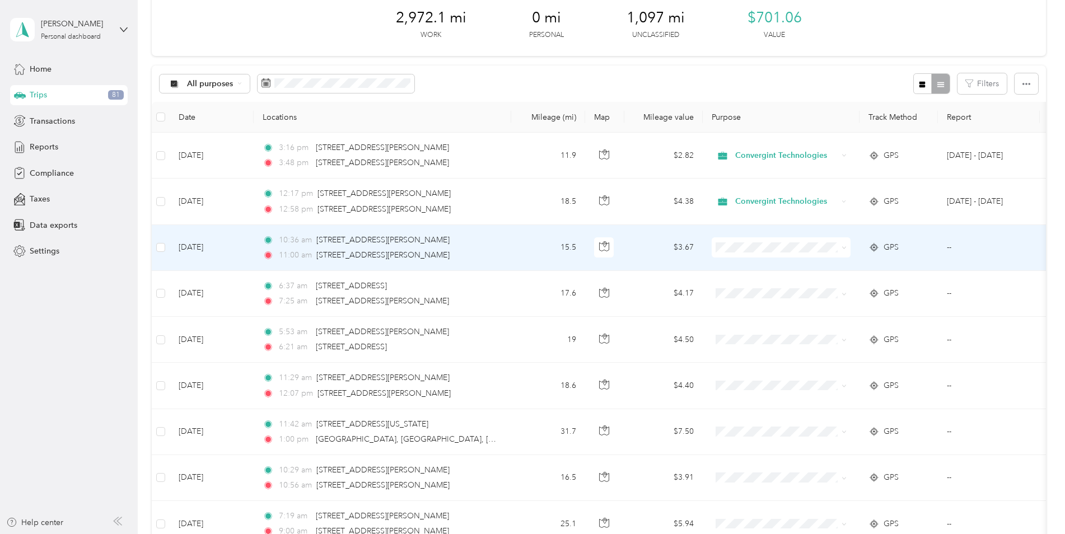
click at [842, 249] on icon at bounding box center [843, 247] width 5 height 5
click at [794, 271] on li "Convergint Technologies" at bounding box center [780, 263] width 139 height 20
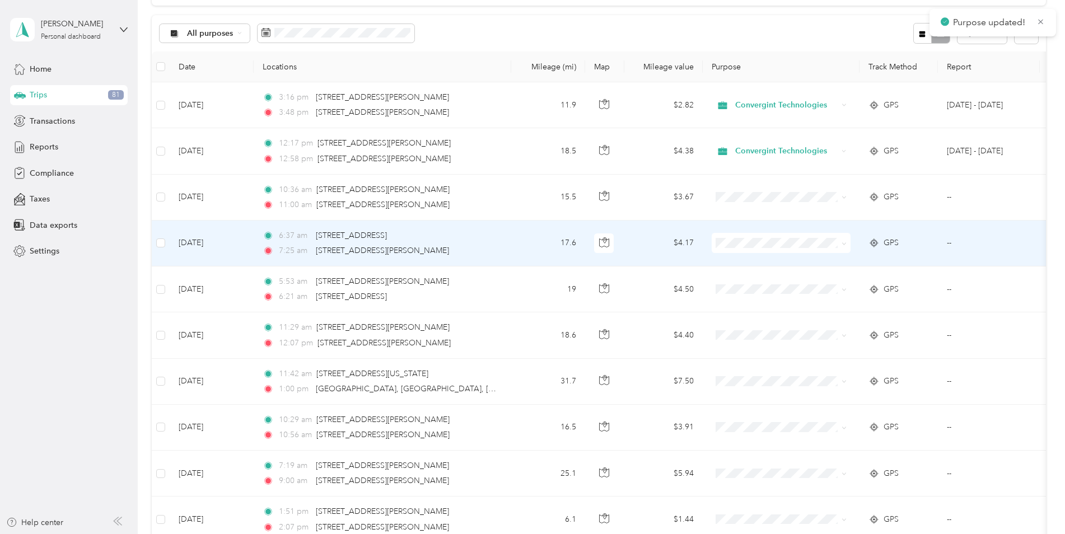
scroll to position [112, 0]
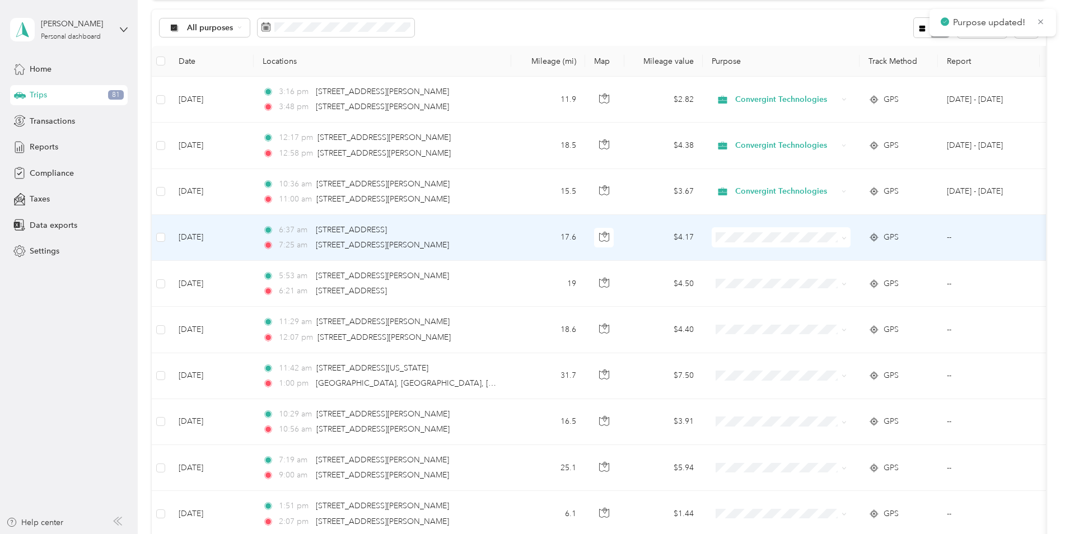
click at [844, 242] on span at bounding box center [841, 237] width 9 height 12
click at [844, 237] on icon at bounding box center [843, 238] width 5 height 5
click at [781, 257] on span "Convergint Technologies" at bounding box center [791, 257] width 104 height 12
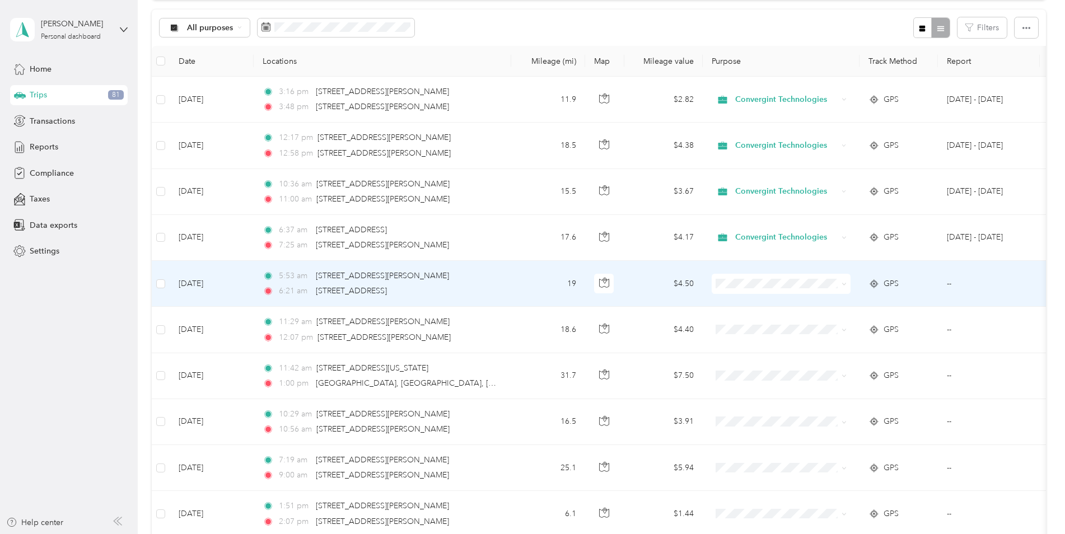
click at [845, 282] on icon at bounding box center [843, 284] width 5 height 5
click at [804, 305] on span "Convergint Technologies" at bounding box center [791, 305] width 104 height 12
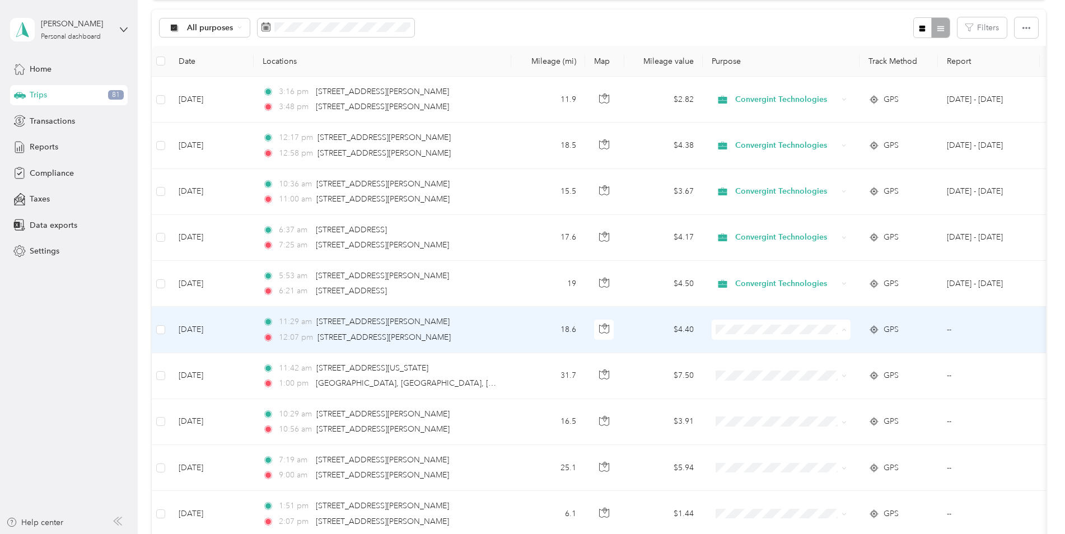
click at [826, 348] on span "Convergint Technologies" at bounding box center [791, 351] width 104 height 12
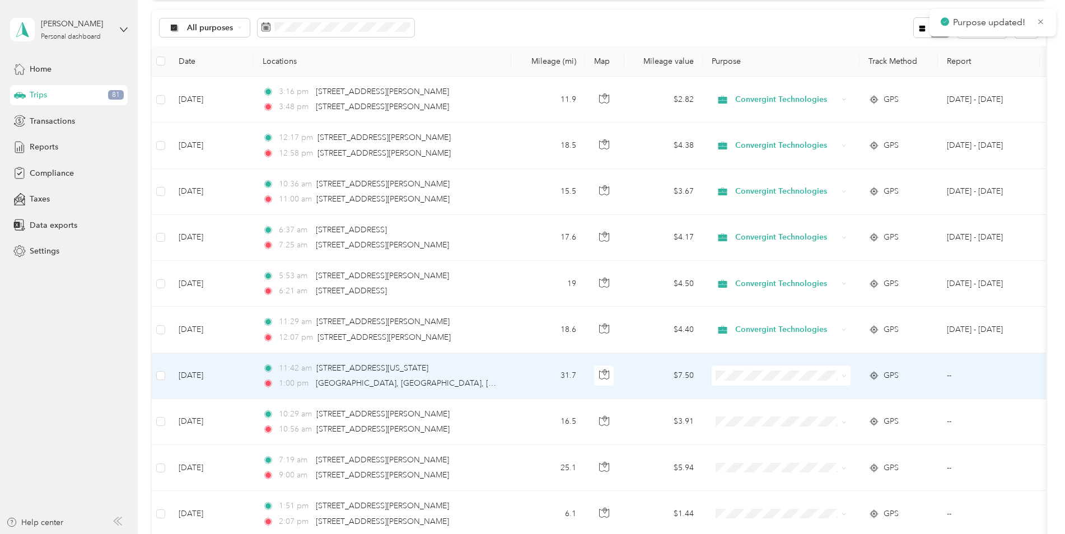
click at [792, 369] on span at bounding box center [780, 376] width 139 height 20
click at [844, 377] on icon at bounding box center [843, 376] width 3 height 2
click at [826, 397] on li "Convergint Technologies" at bounding box center [780, 397] width 139 height 20
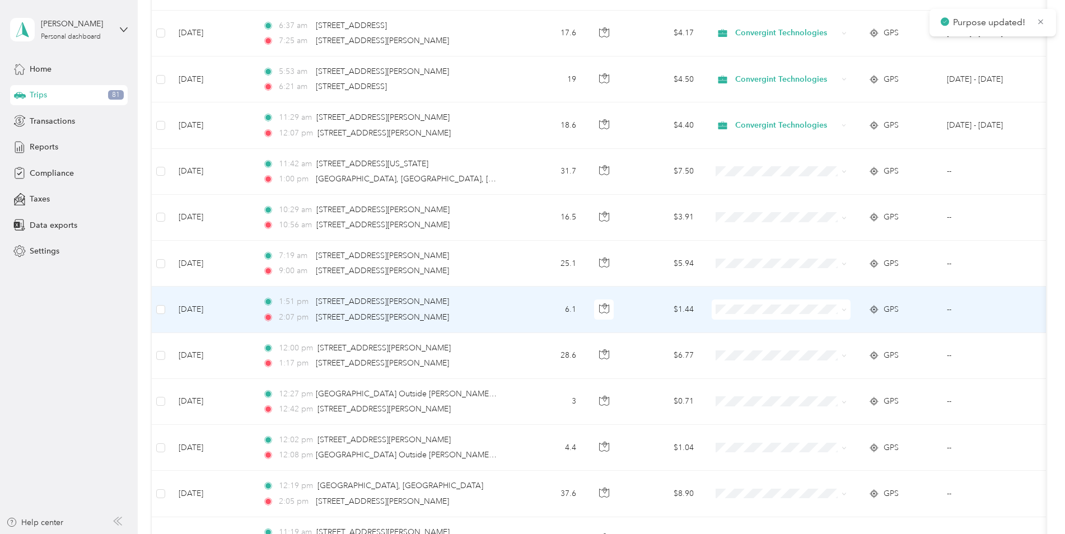
scroll to position [336, 0]
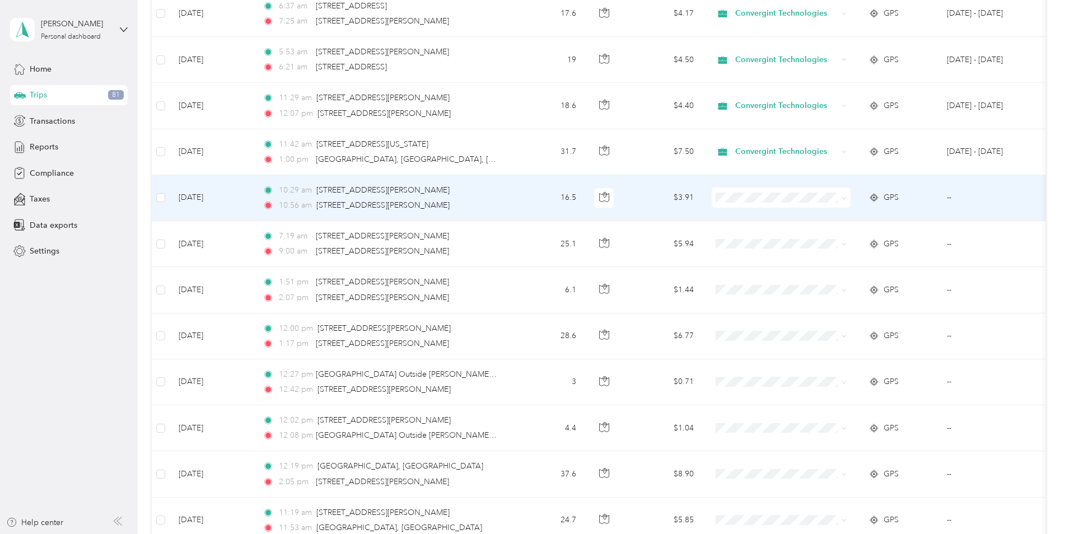
click at [841, 199] on icon at bounding box center [843, 198] width 5 height 5
click at [793, 219] on li "Convergint Technologies" at bounding box center [780, 219] width 139 height 20
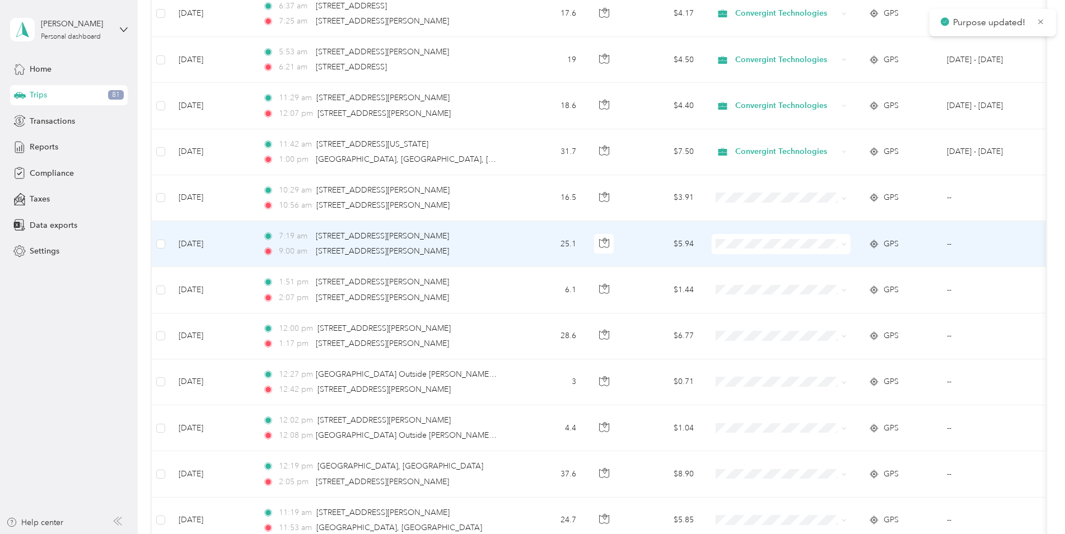
click at [845, 242] on icon at bounding box center [843, 244] width 5 height 5
click at [827, 268] on li "Convergint Technologies" at bounding box center [780, 265] width 139 height 20
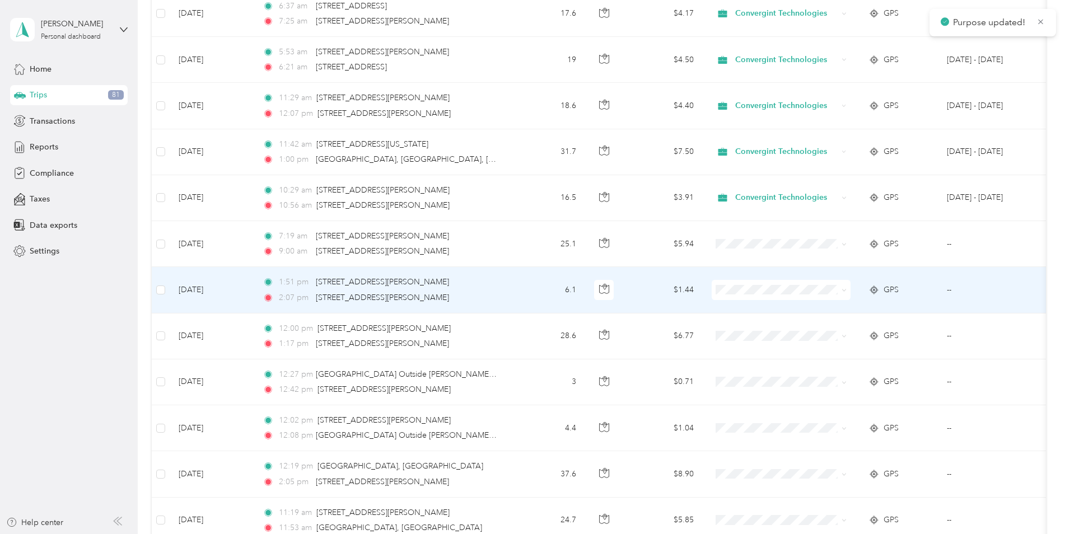
click at [842, 292] on icon at bounding box center [843, 290] width 5 height 5
click at [807, 311] on li "Convergint Technologies" at bounding box center [780, 306] width 139 height 20
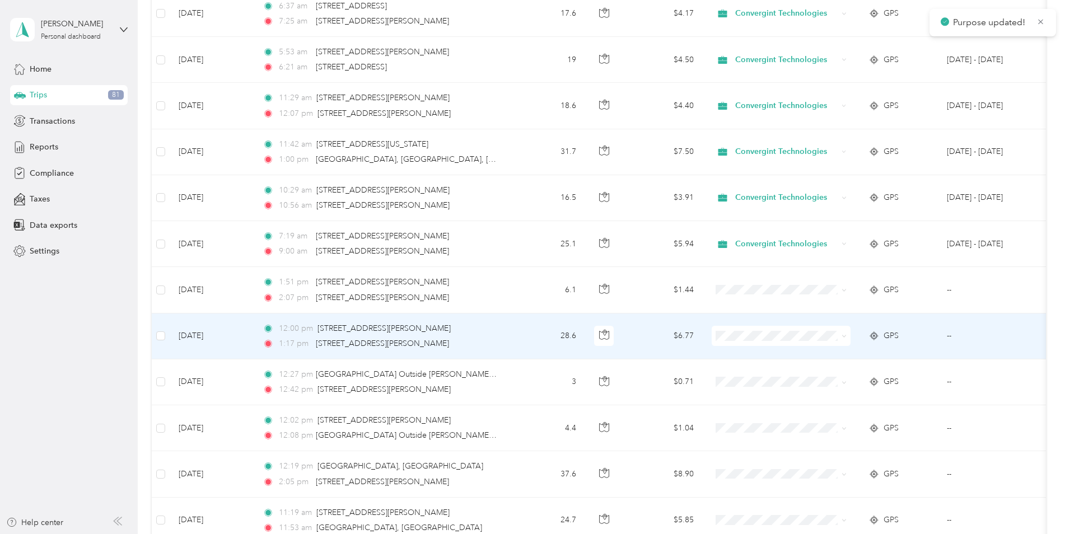
click at [842, 338] on icon at bounding box center [843, 336] width 5 height 5
click at [809, 357] on span "Convergint Technologies" at bounding box center [791, 357] width 104 height 12
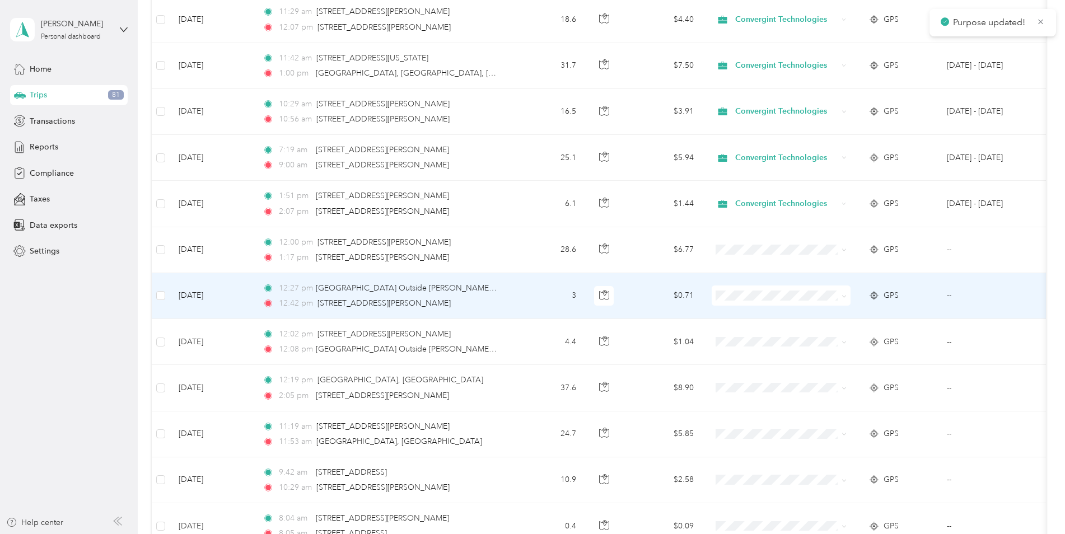
scroll to position [429, 0]
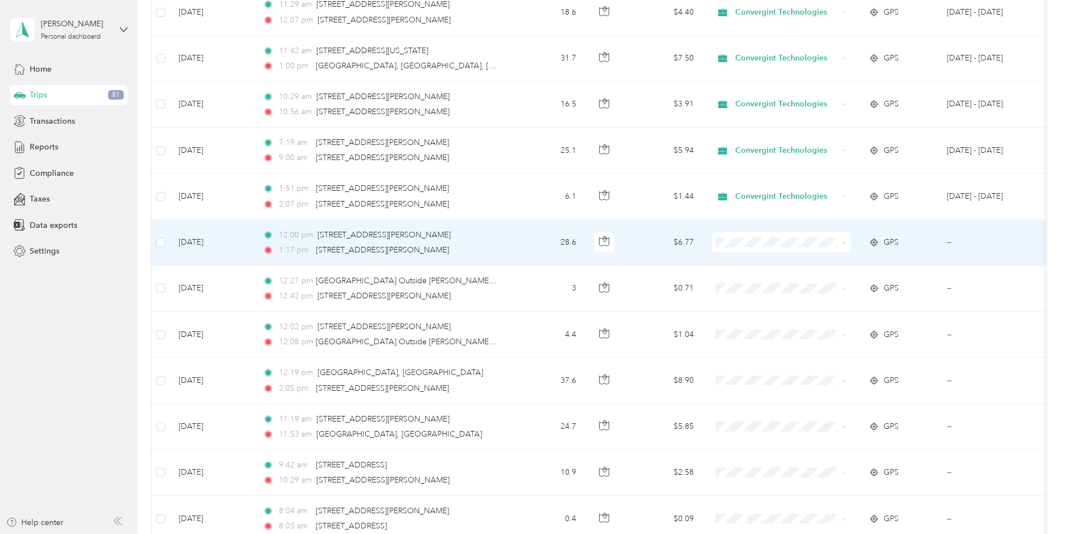
click at [844, 242] on icon at bounding box center [843, 242] width 5 height 5
click at [805, 261] on span "Convergint Technologies" at bounding box center [791, 263] width 104 height 12
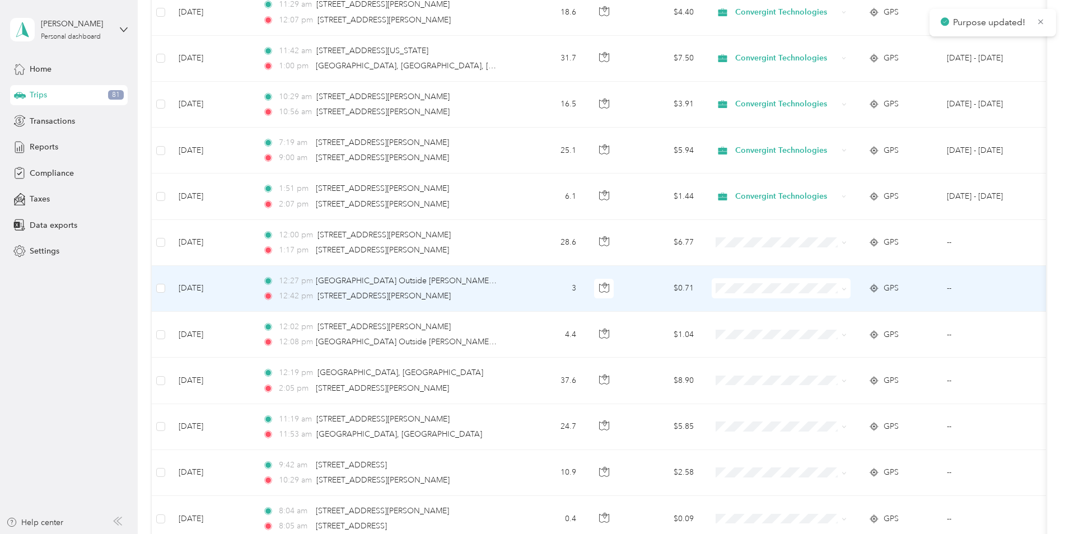
click at [841, 287] on icon at bounding box center [843, 289] width 5 height 5
click at [812, 308] on span "Convergint Technologies" at bounding box center [791, 309] width 104 height 12
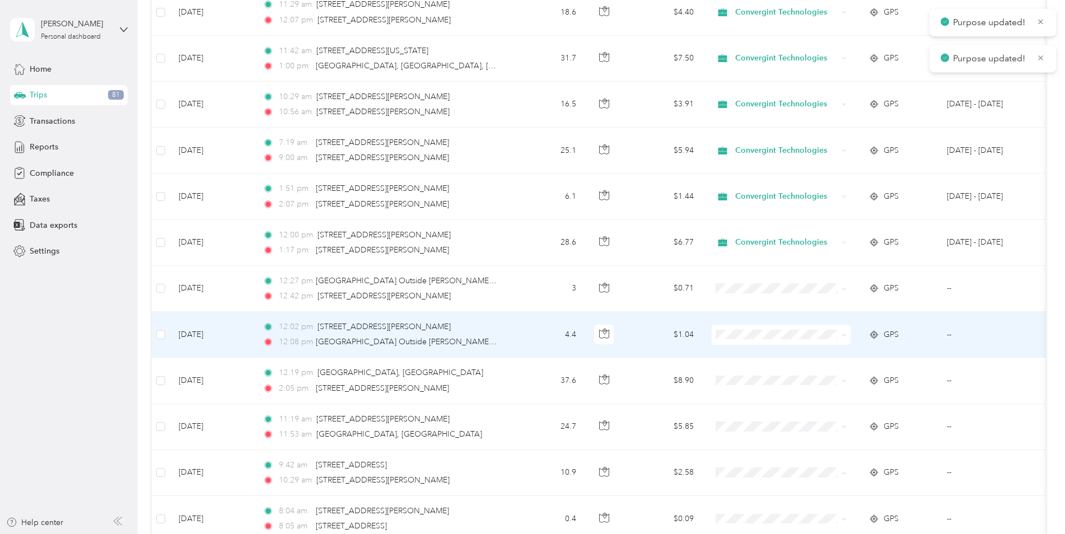
click at [842, 331] on span at bounding box center [843, 335] width 5 height 10
click at [842, 334] on icon at bounding box center [843, 334] width 5 height 5
click at [799, 351] on span "Convergint Technologies" at bounding box center [791, 350] width 104 height 12
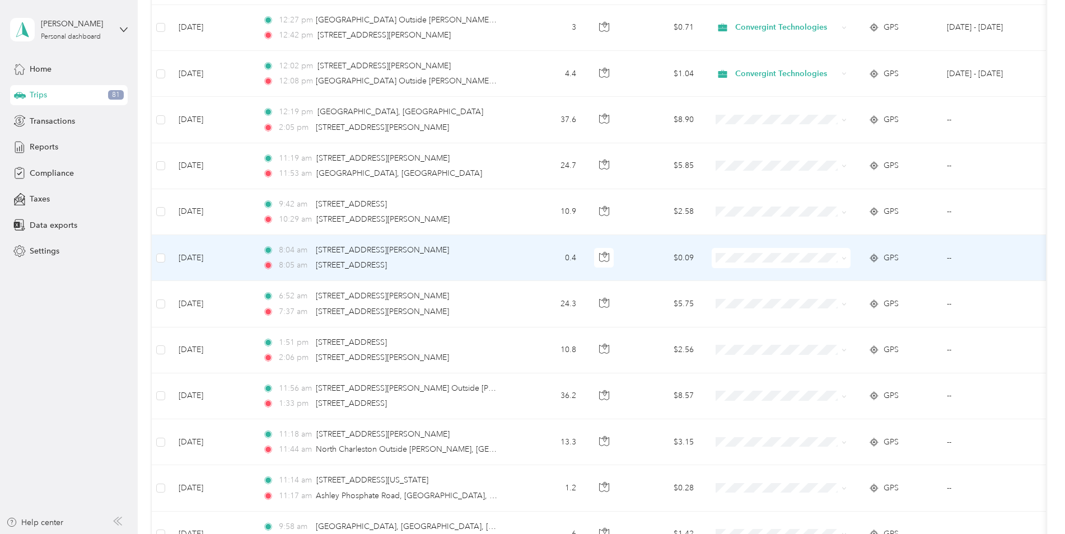
scroll to position [709, 0]
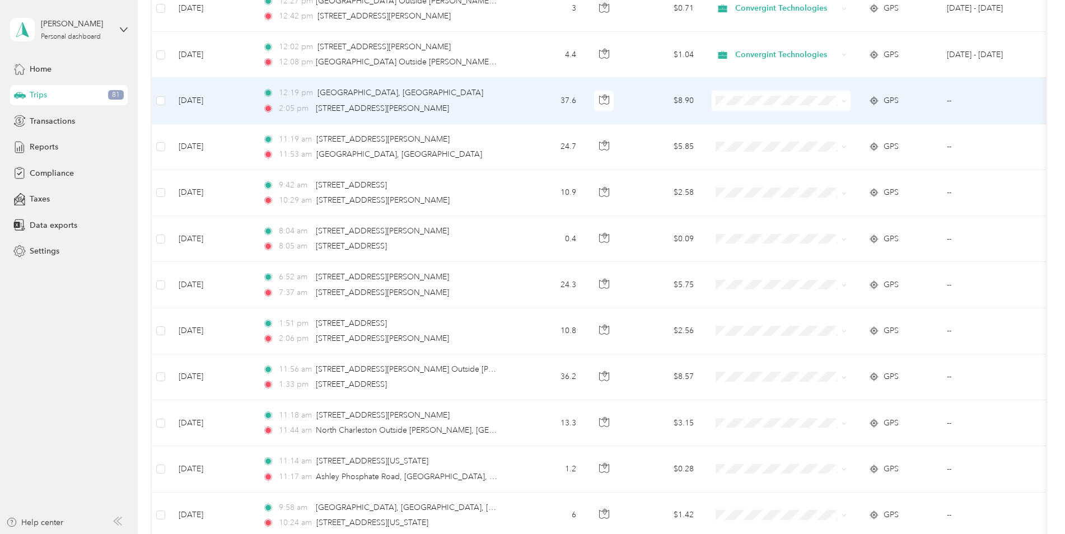
click at [844, 101] on icon at bounding box center [843, 101] width 5 height 5
click at [793, 121] on span "Convergint Technologies" at bounding box center [791, 122] width 104 height 12
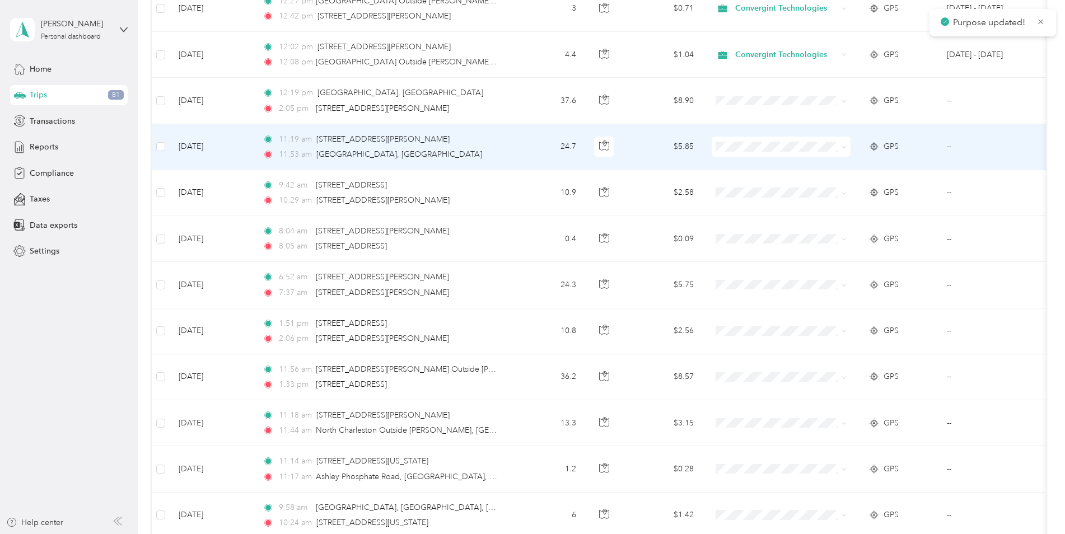
click at [842, 151] on span at bounding box center [841, 146] width 9 height 12
click at [841, 145] on icon at bounding box center [843, 146] width 5 height 5
click at [813, 167] on span "Convergint Technologies" at bounding box center [791, 168] width 104 height 12
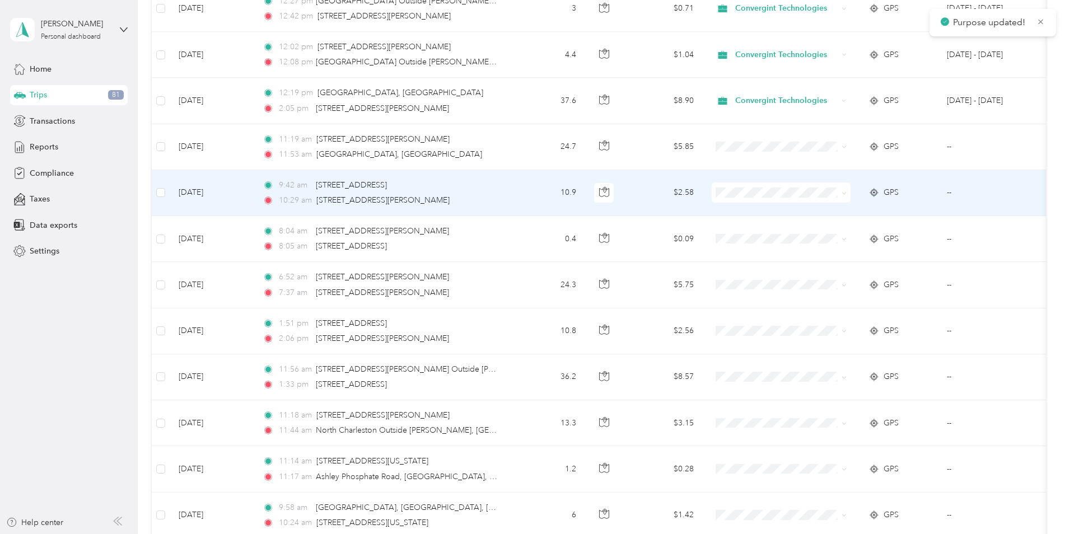
click at [840, 191] on span at bounding box center [841, 192] width 9 height 12
click at [843, 190] on span at bounding box center [843, 193] width 5 height 10
click at [841, 189] on span at bounding box center [843, 193] width 5 height 10
click at [806, 213] on span "Convergint Technologies" at bounding box center [791, 208] width 104 height 12
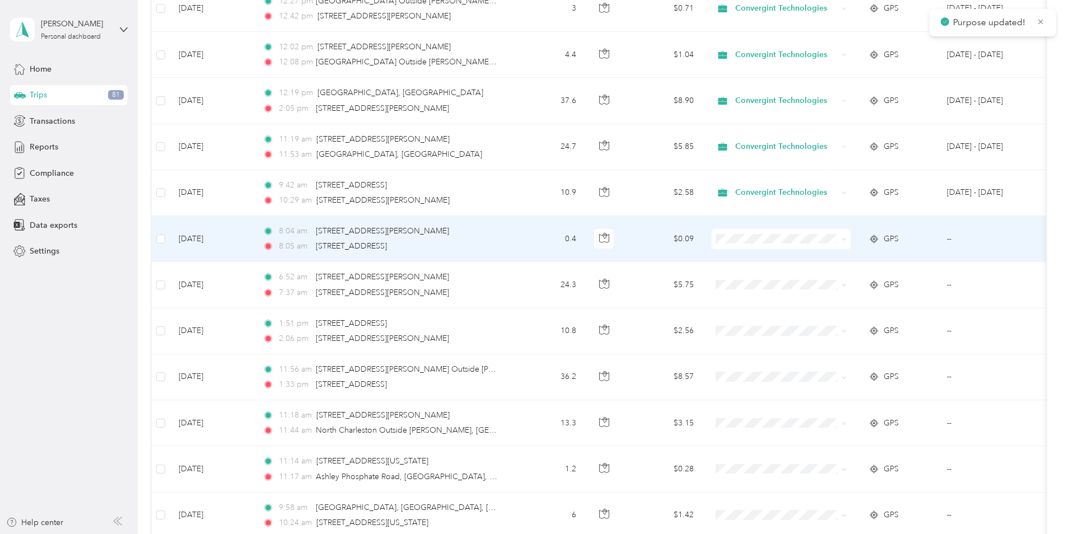
click at [800, 259] on span "Convergint Technologies" at bounding box center [791, 258] width 104 height 12
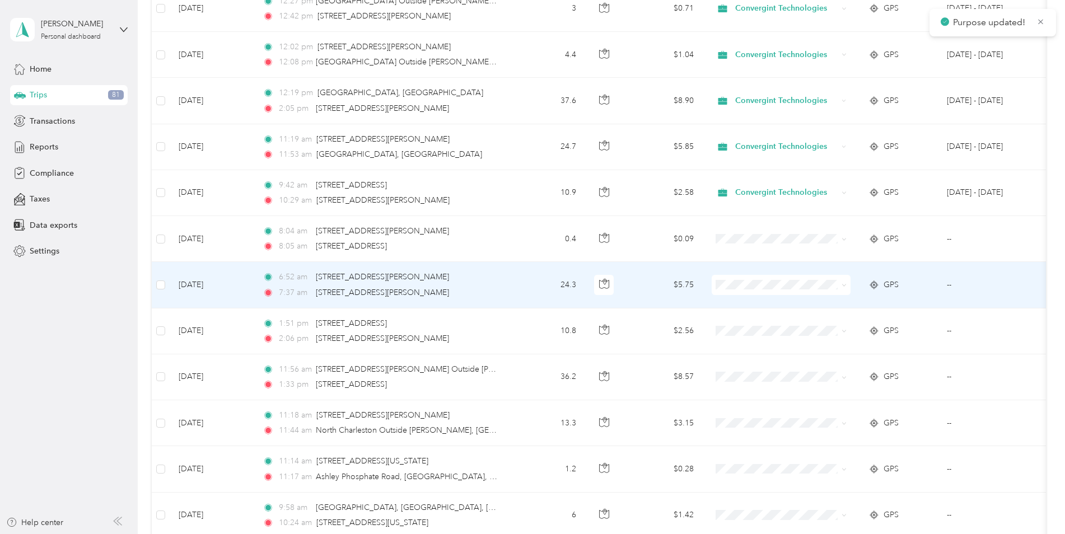
click at [790, 307] on li "Convergint Technologies" at bounding box center [780, 303] width 139 height 20
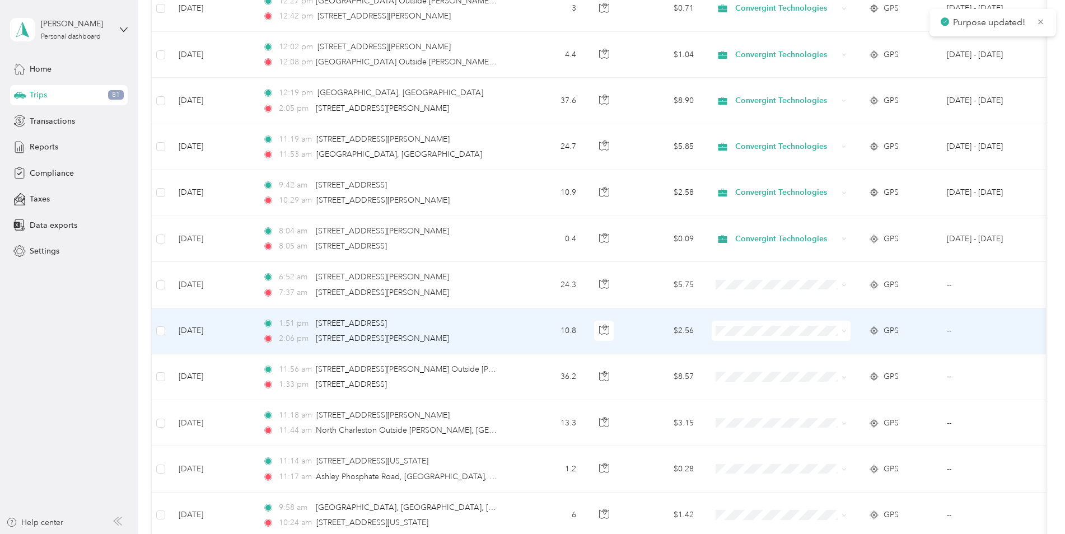
click at [787, 351] on span "Convergint Technologies" at bounding box center [791, 346] width 104 height 12
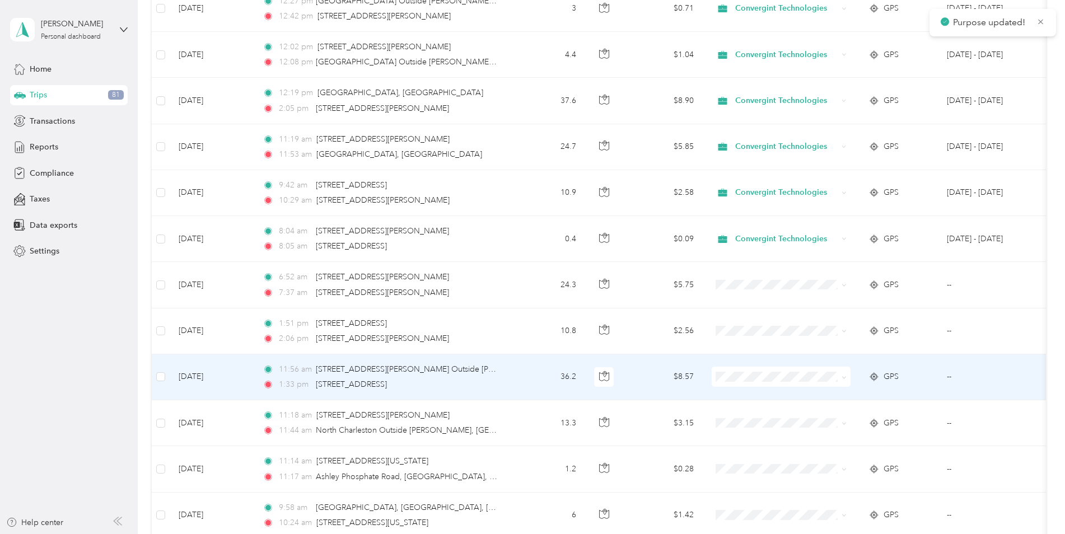
click at [789, 397] on span "Convergint Technologies" at bounding box center [791, 396] width 104 height 12
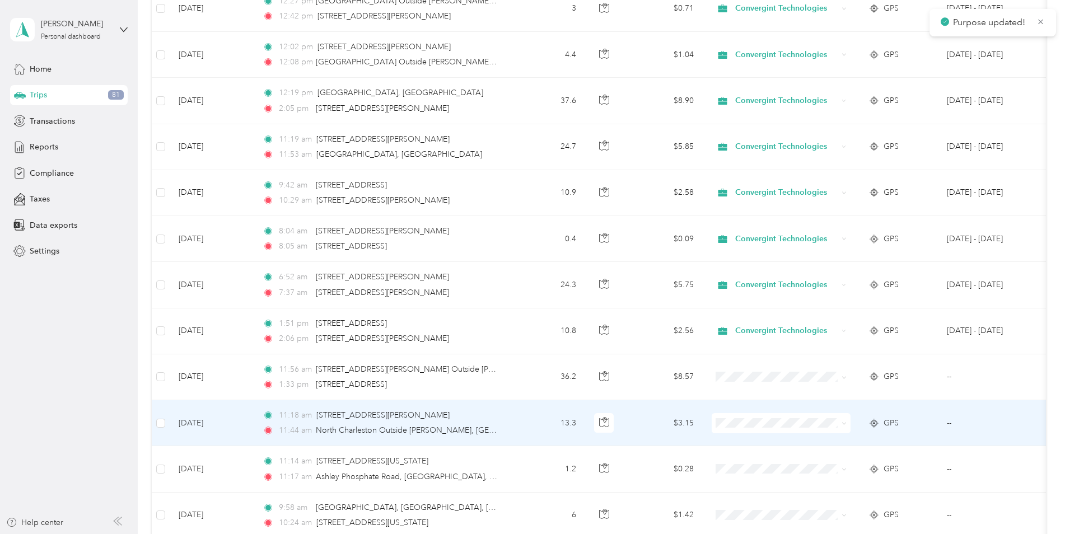
click at [786, 445] on li "Convergint Technologies" at bounding box center [780, 443] width 139 height 20
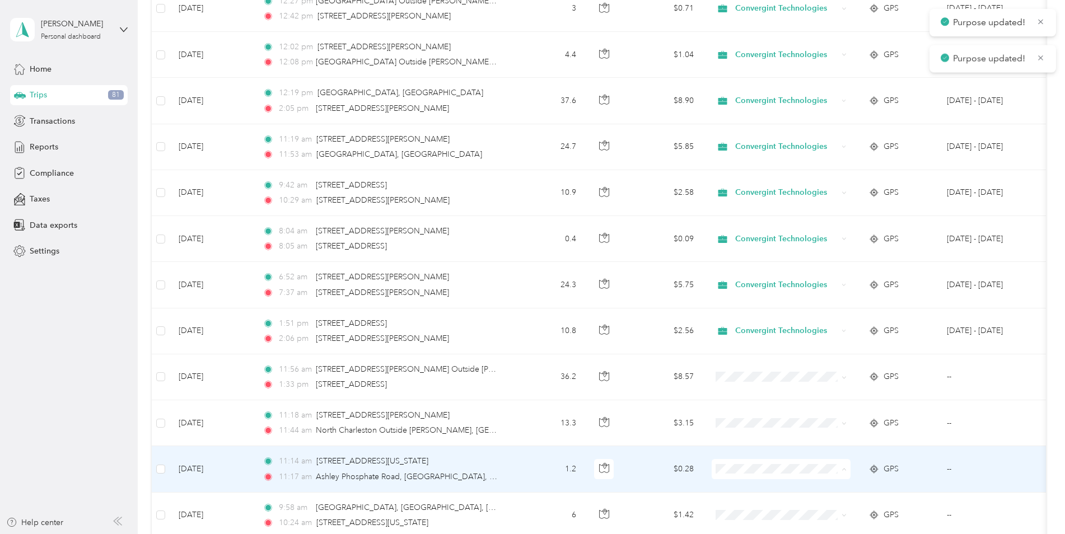
click at [784, 486] on span "Convergint Technologies" at bounding box center [791, 490] width 104 height 12
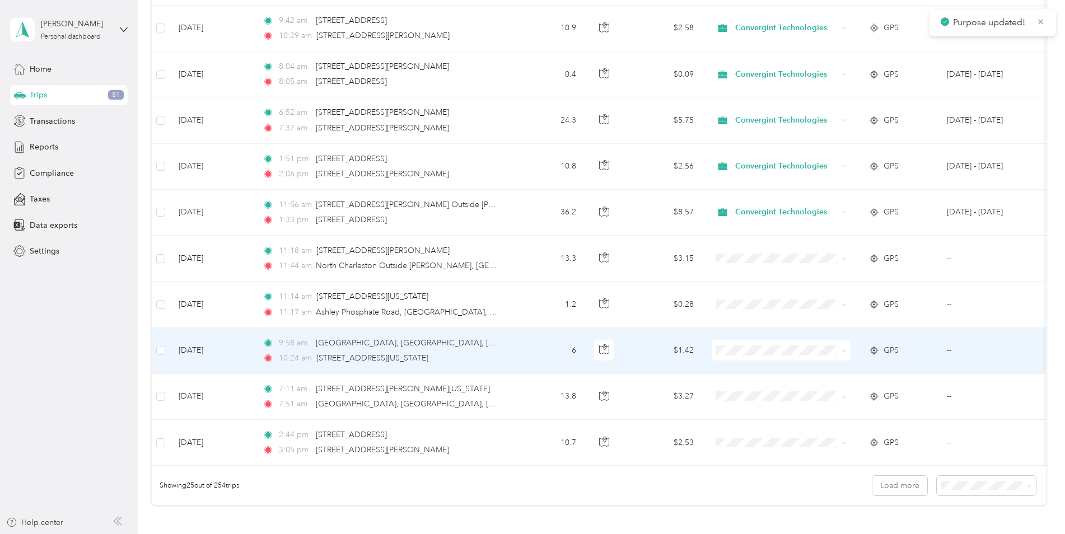
scroll to position [877, 0]
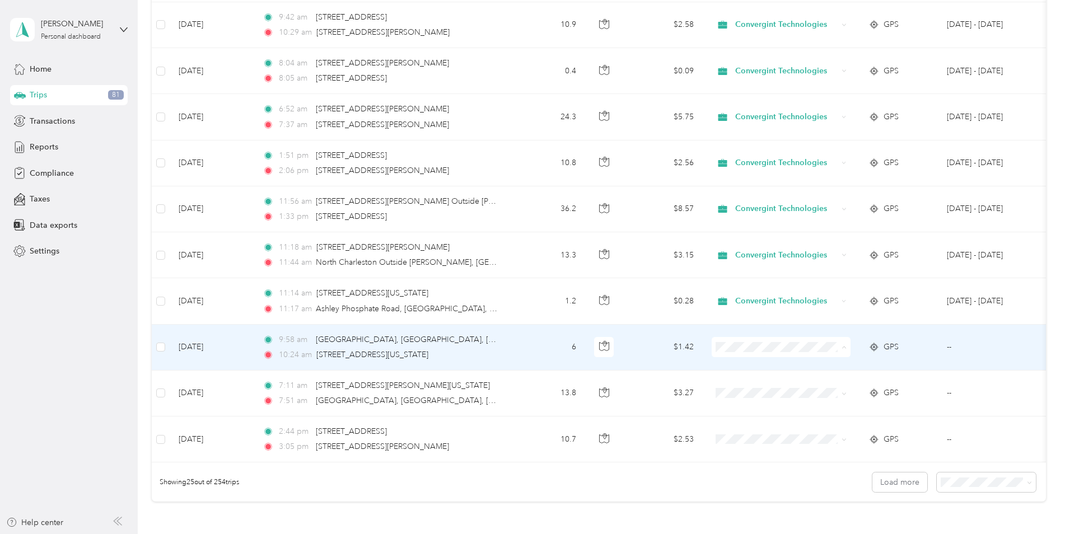
click at [785, 369] on span "Convergint Technologies" at bounding box center [791, 368] width 104 height 12
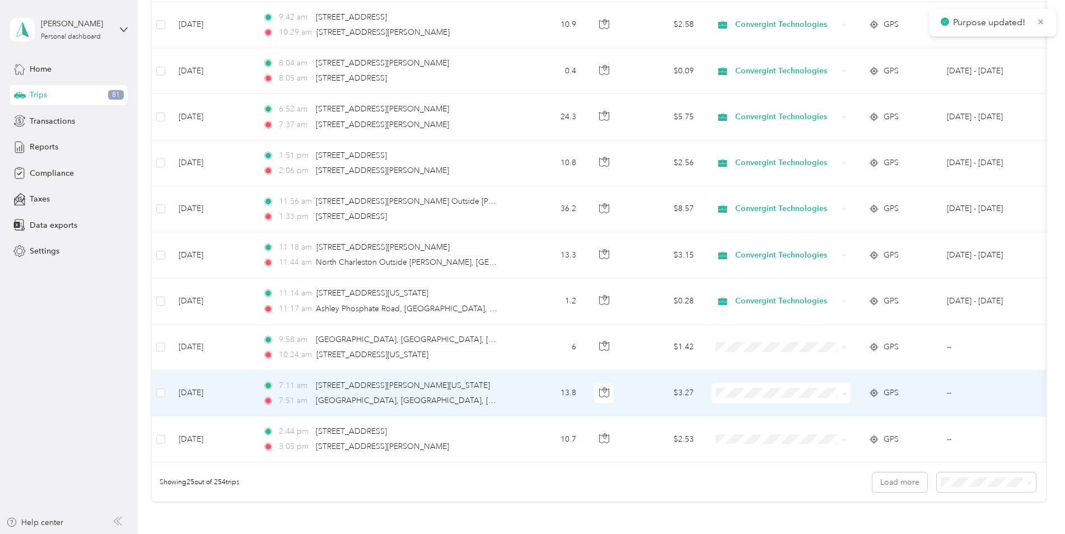
click at [792, 416] on li "Convergint Technologies" at bounding box center [780, 414] width 139 height 20
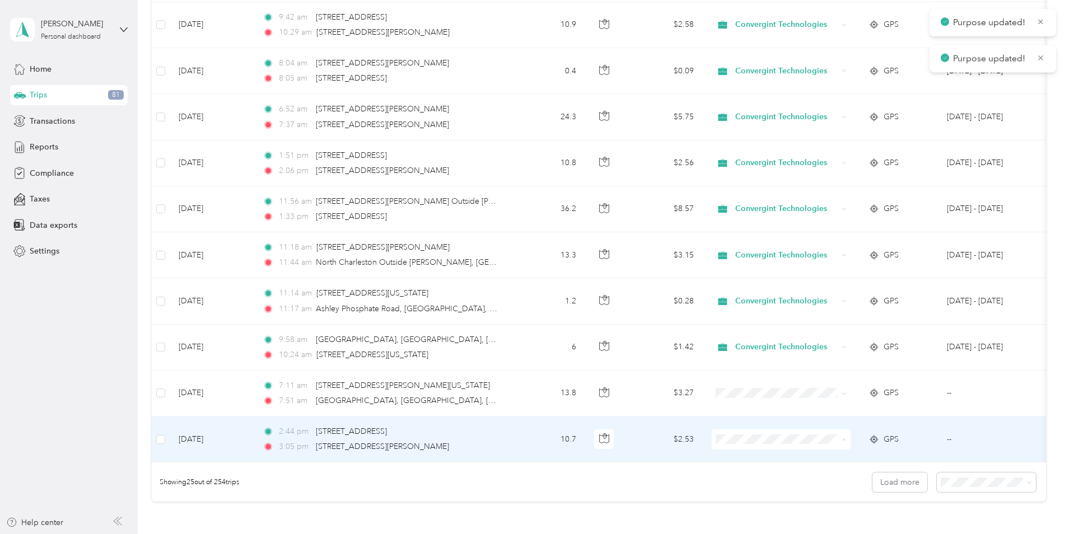
click at [789, 460] on span "Convergint Technologies" at bounding box center [791, 461] width 104 height 12
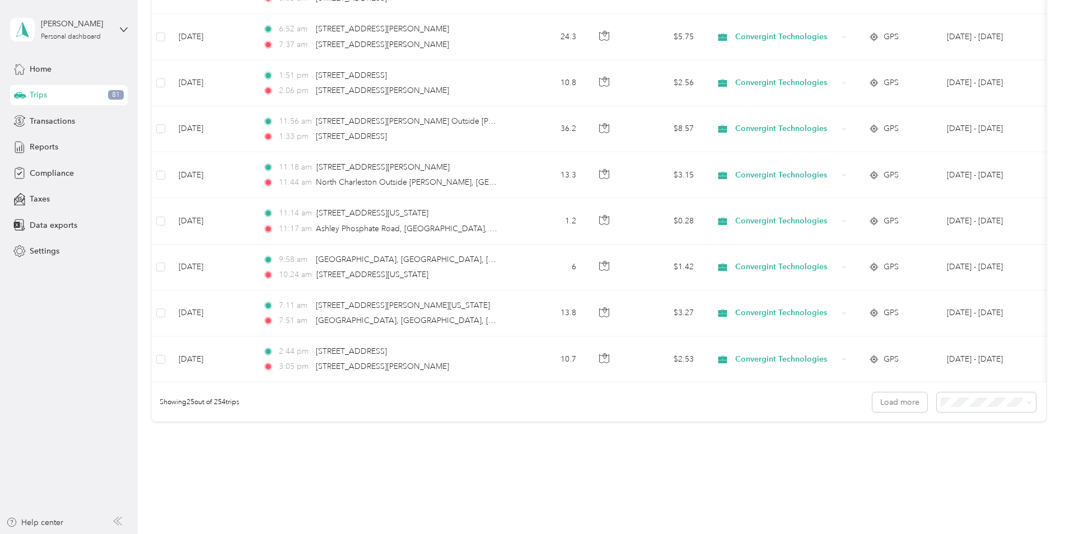
scroll to position [970, 0]
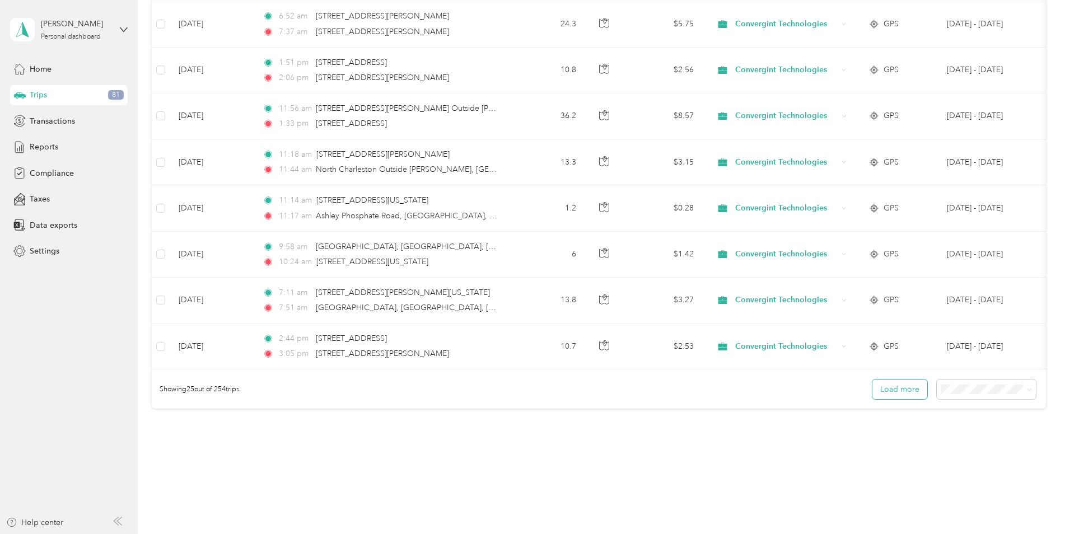
click at [880, 399] on button "Load more" at bounding box center [899, 390] width 55 height 20
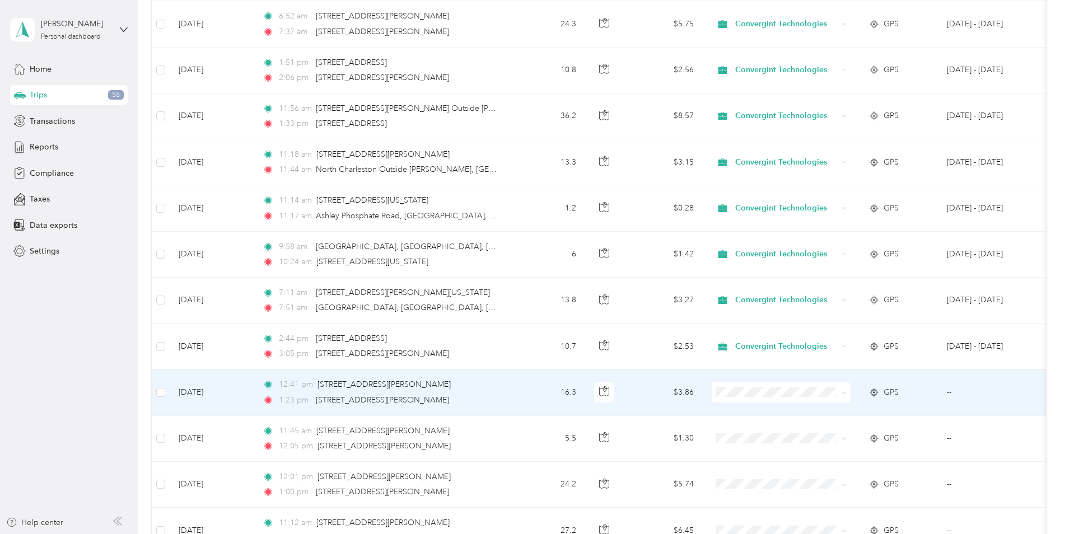
click at [778, 413] on span "Convergint Technologies" at bounding box center [791, 414] width 104 height 12
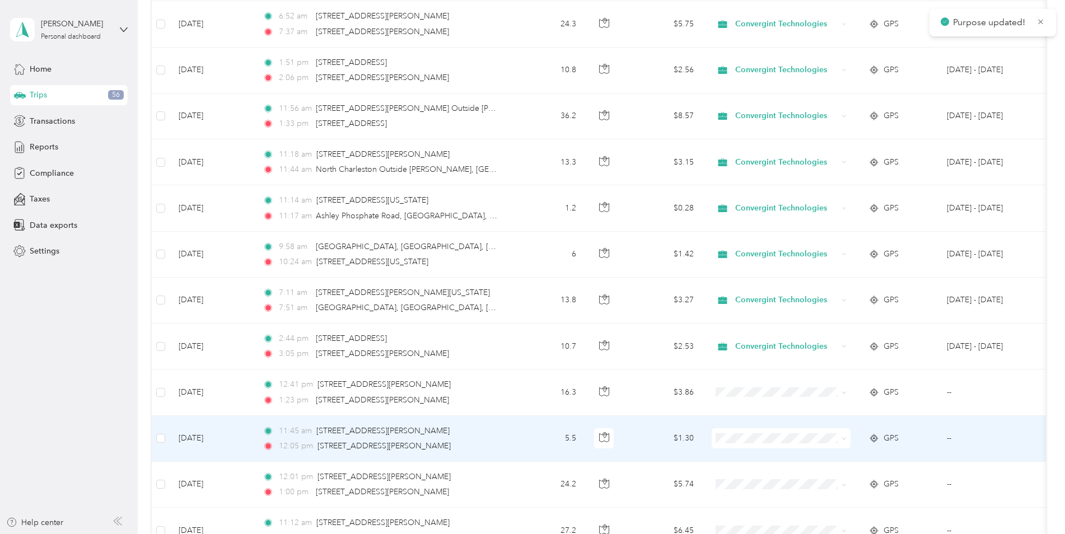
click at [783, 432] on span at bounding box center [780, 438] width 139 height 20
click at [791, 460] on li "Convergint Technologies" at bounding box center [780, 459] width 139 height 20
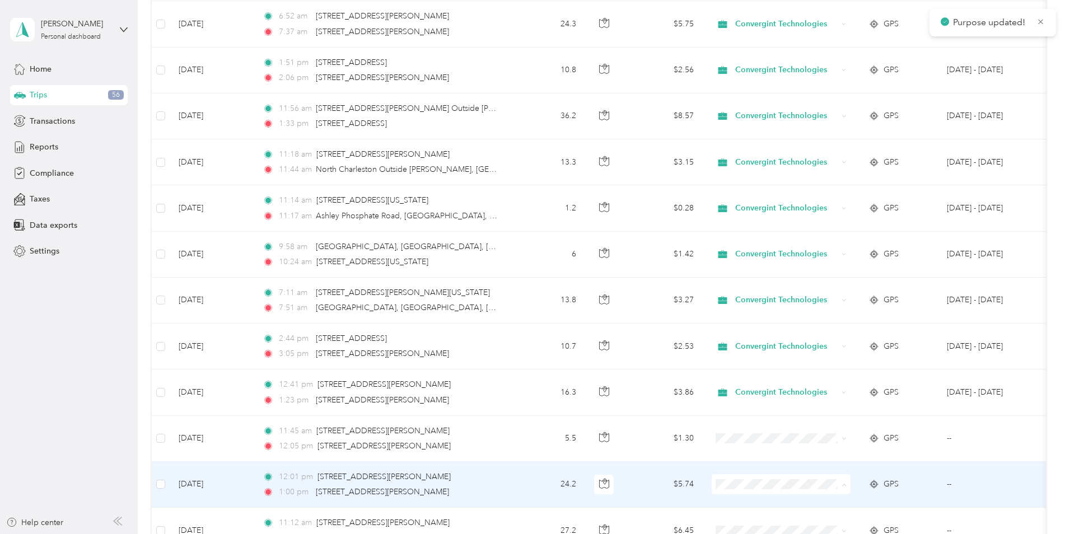
click at [776, 442] on span "Convergint Technologies" at bounding box center [791, 444] width 104 height 12
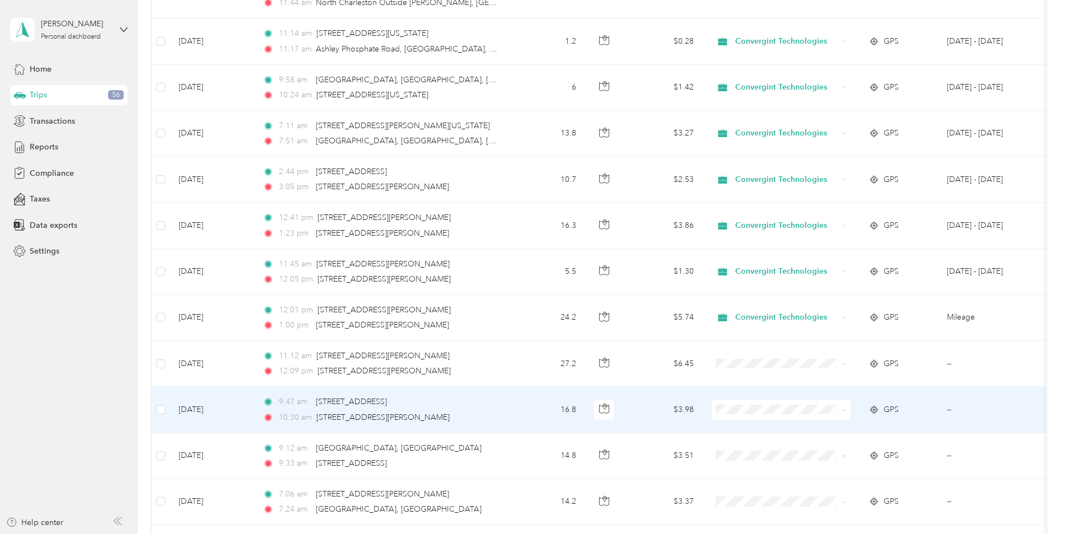
scroll to position [1120, 0]
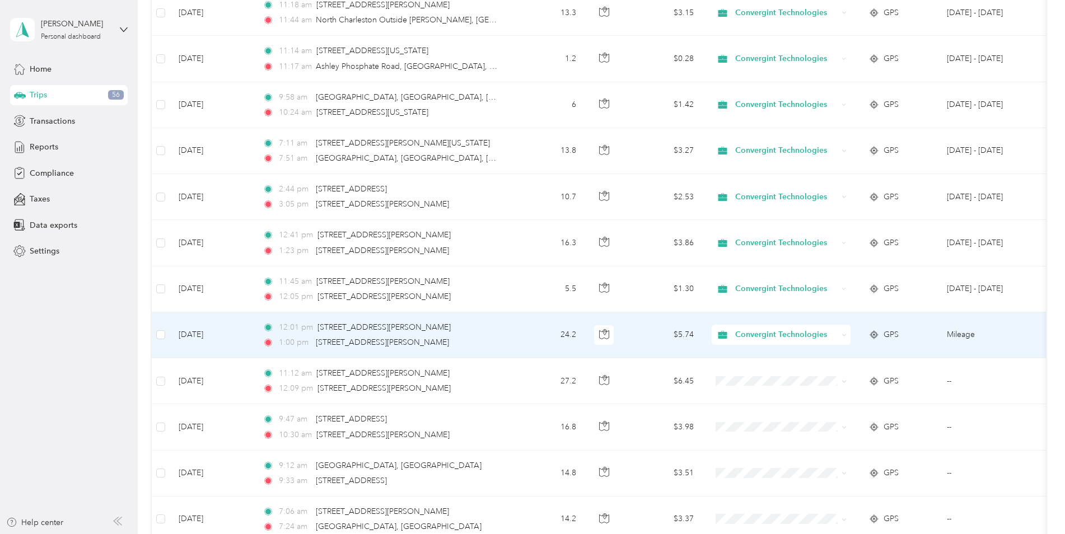
click at [838, 336] on div "Convergint Technologies" at bounding box center [780, 335] width 139 height 20
click at [747, 376] on span "Personal" at bounding box center [792, 375] width 106 height 12
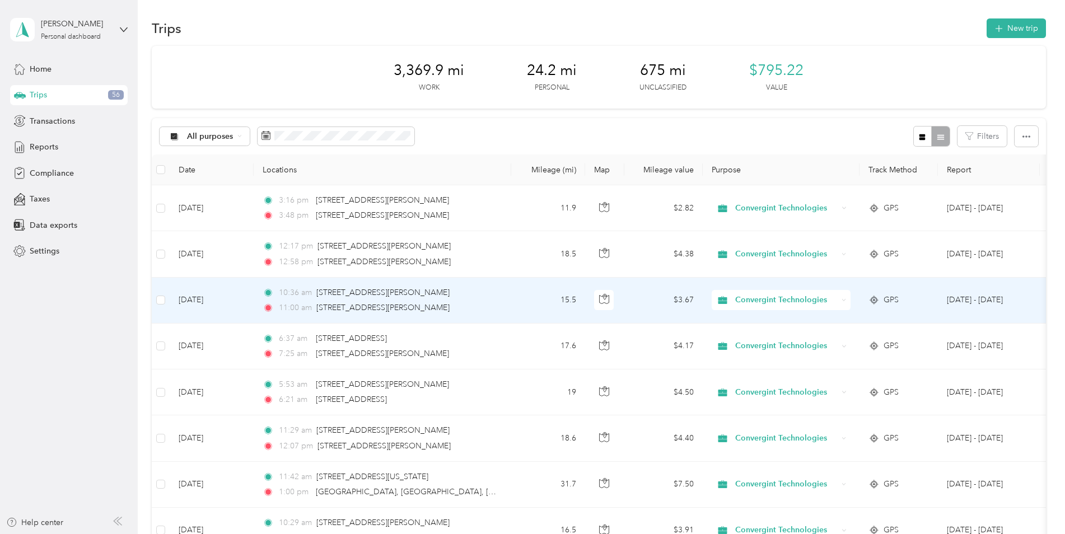
scroll to position [0, 0]
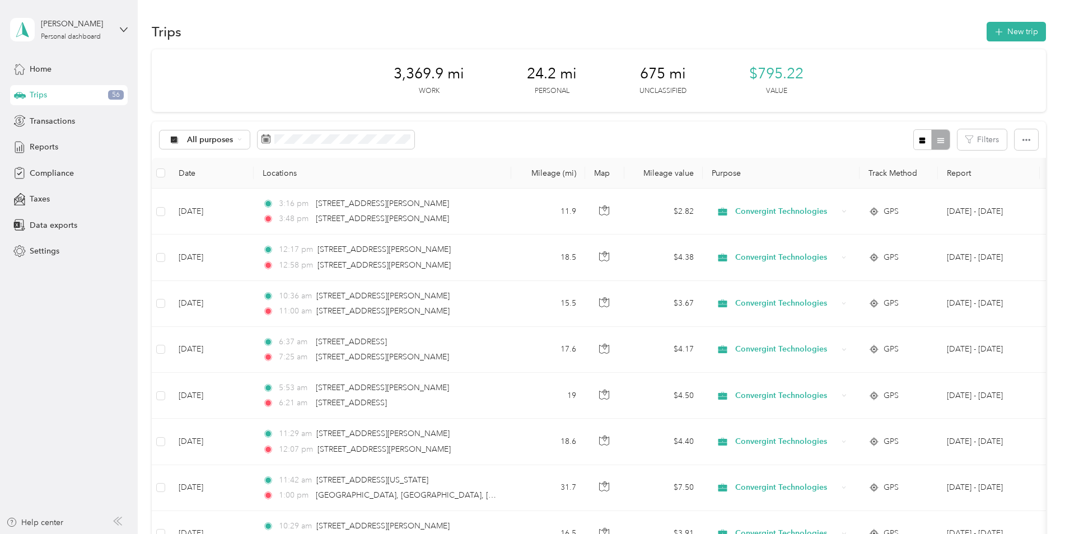
click at [935, 139] on div at bounding box center [931, 139] width 36 height 21
click at [917, 134] on button "button" at bounding box center [922, 139] width 19 height 21
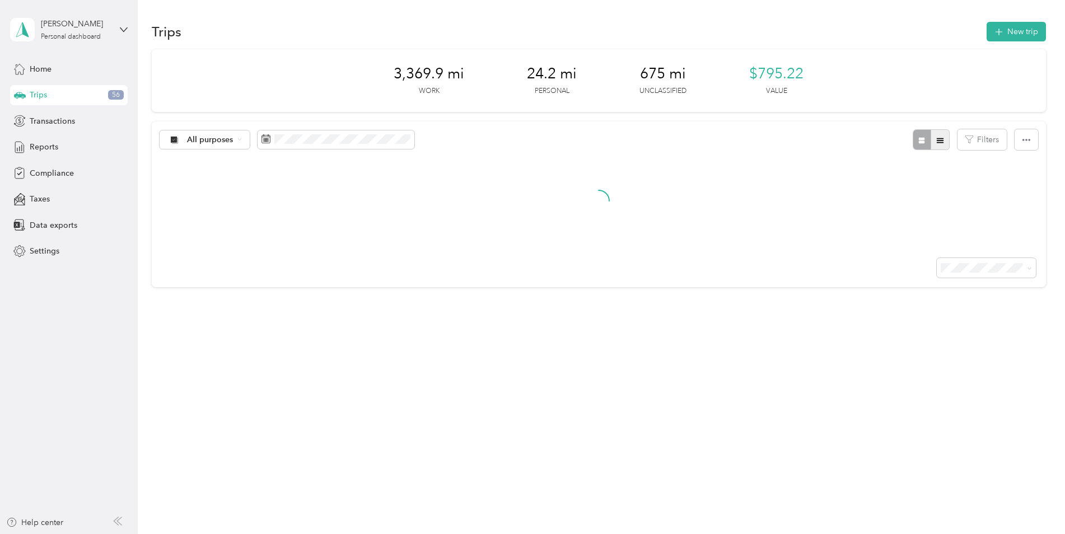
click at [943, 139] on icon "button" at bounding box center [939, 140] width 7 height 5
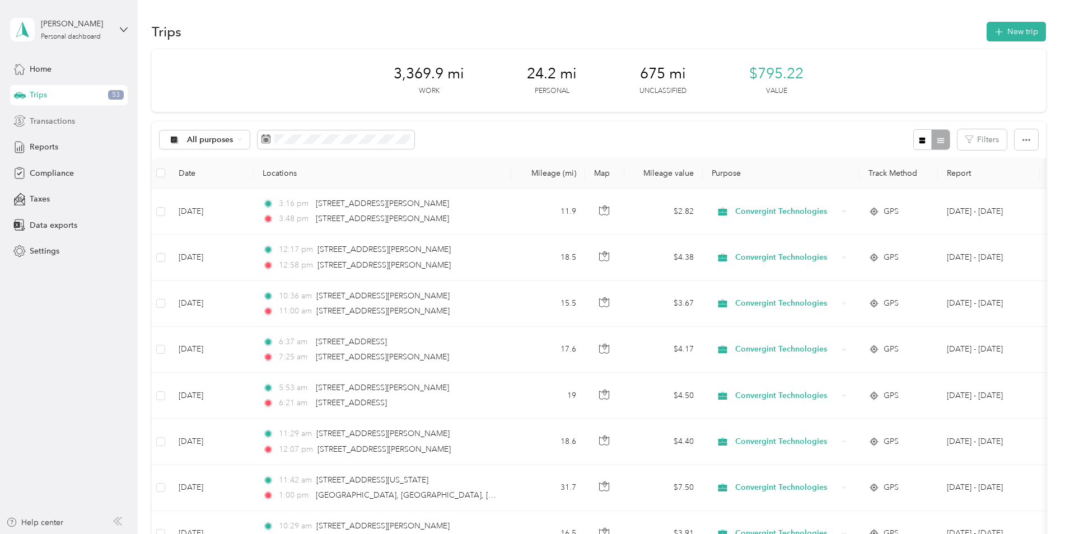
click at [58, 123] on span "Transactions" at bounding box center [52, 121] width 45 height 12
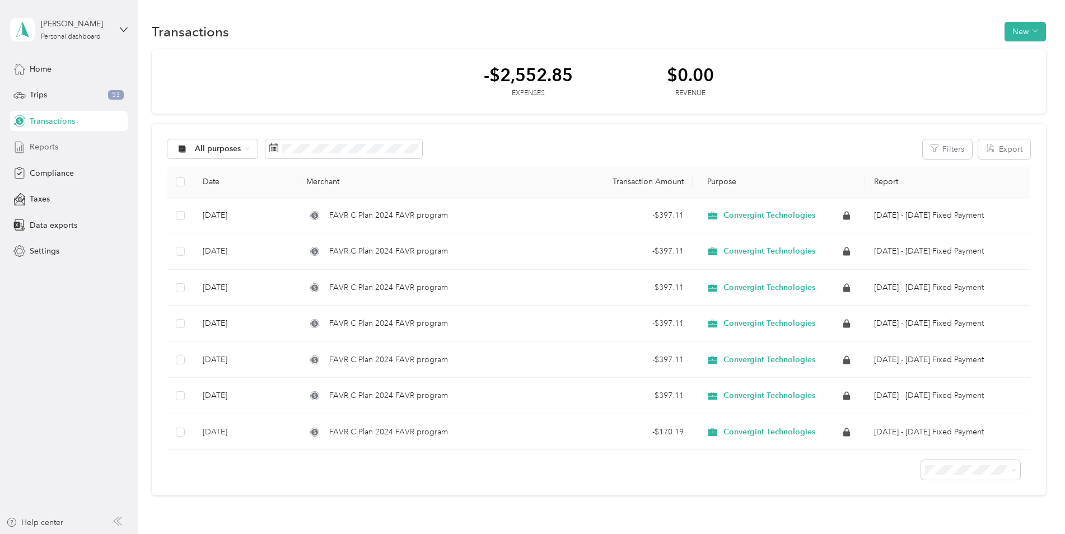
click at [40, 146] on span "Reports" at bounding box center [44, 147] width 29 height 12
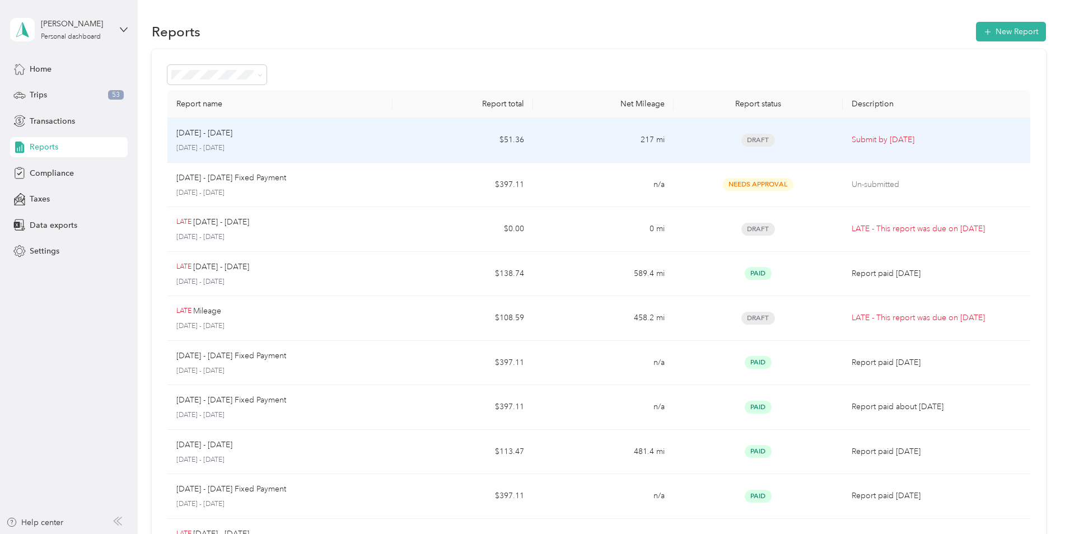
click at [758, 142] on span "Draft" at bounding box center [758, 140] width 34 height 13
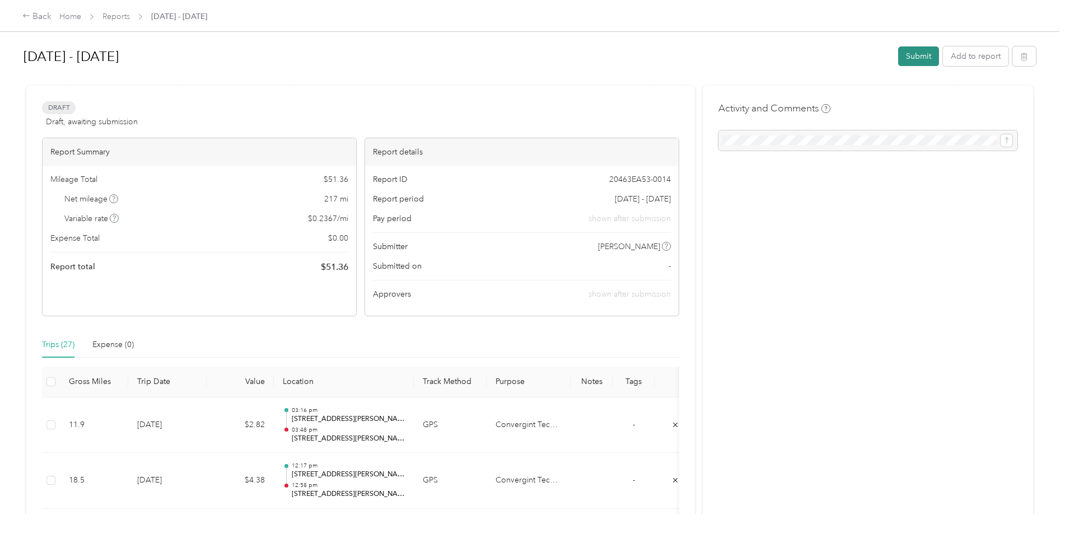
click at [915, 49] on button "Submit" at bounding box center [918, 56] width 41 height 20
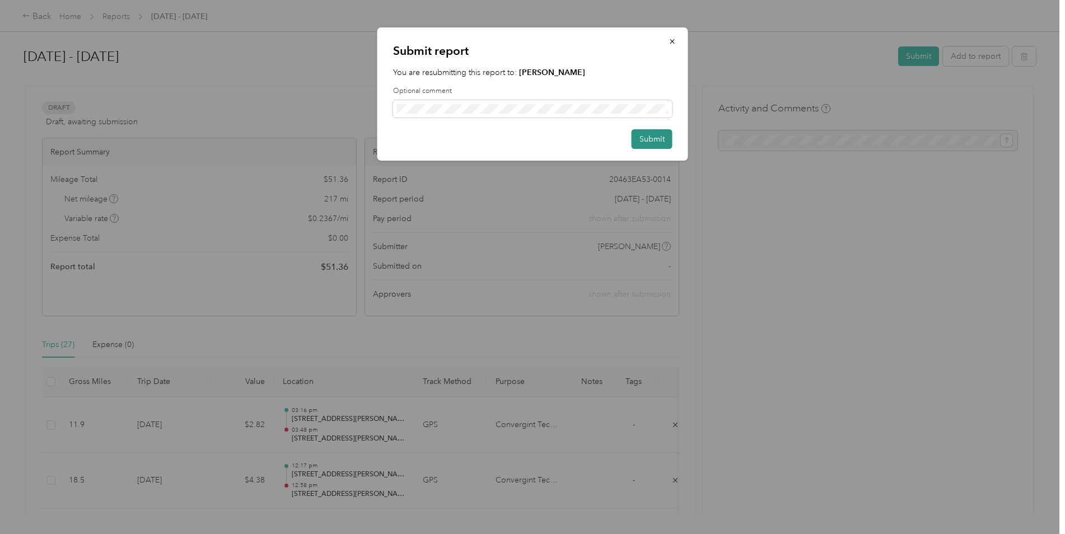
click at [658, 139] on button "Submit" at bounding box center [651, 139] width 41 height 20
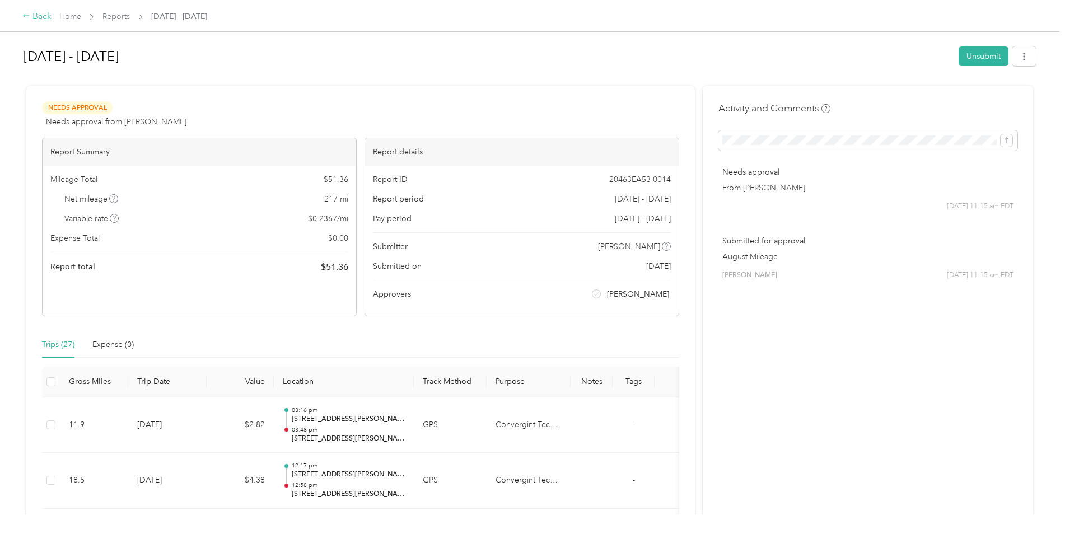
click at [41, 16] on div "Back" at bounding box center [36, 16] width 29 height 13
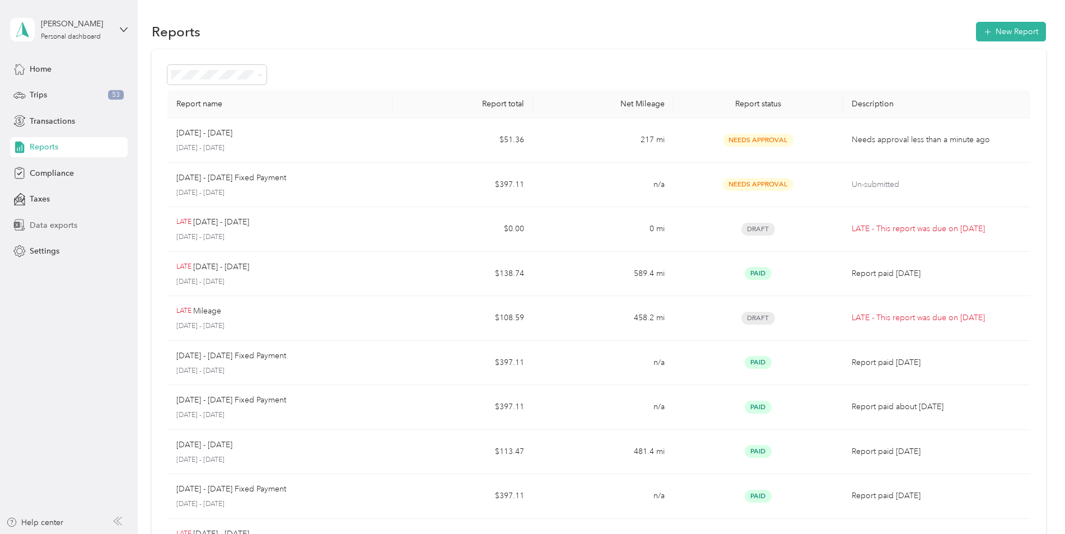
click at [54, 227] on span "Data exports" at bounding box center [54, 225] width 48 height 12
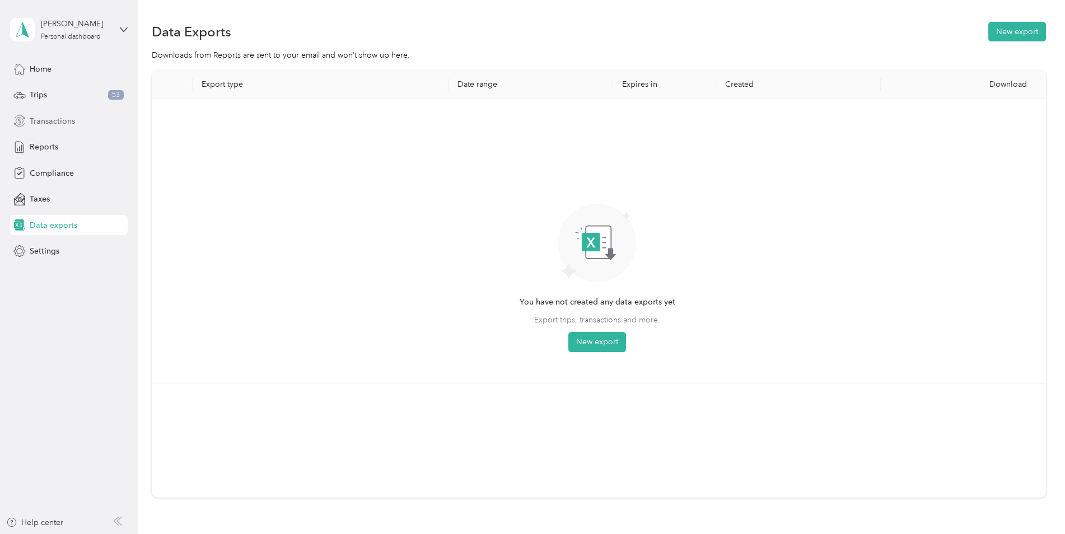
click at [55, 124] on span "Transactions" at bounding box center [52, 121] width 45 height 12
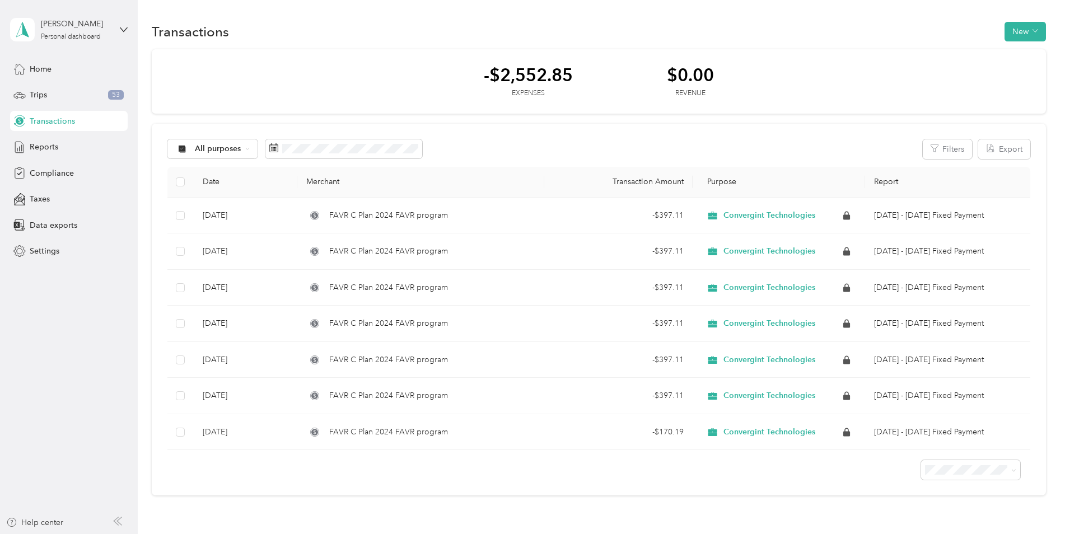
click at [48, 135] on div "Home Trips 53 Transactions Reports Compliance Taxes Data exports Settings" at bounding box center [69, 160] width 118 height 203
click at [43, 144] on span "Reports" at bounding box center [44, 147] width 29 height 12
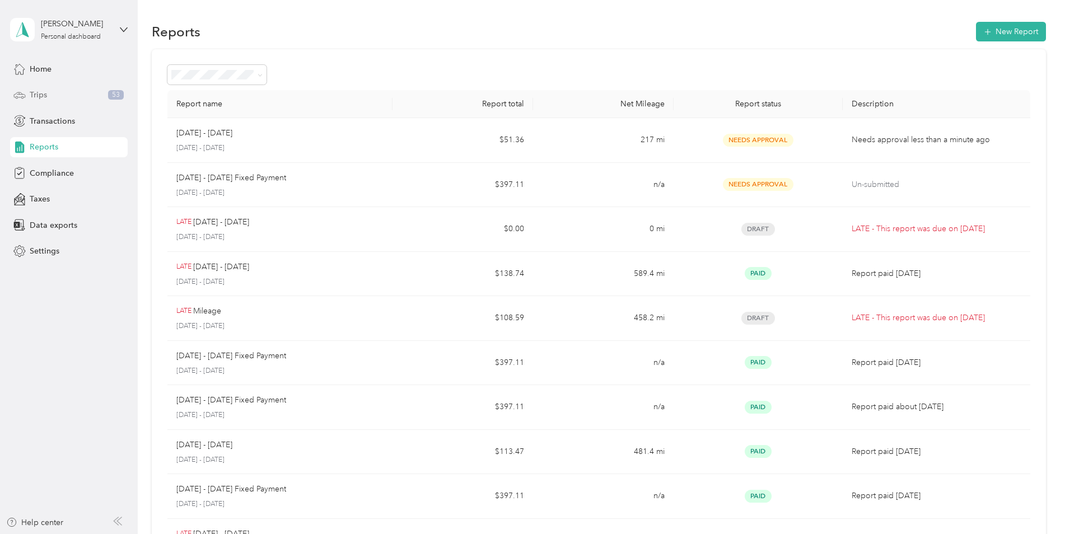
click at [41, 95] on span "Trips" at bounding box center [38, 95] width 17 height 12
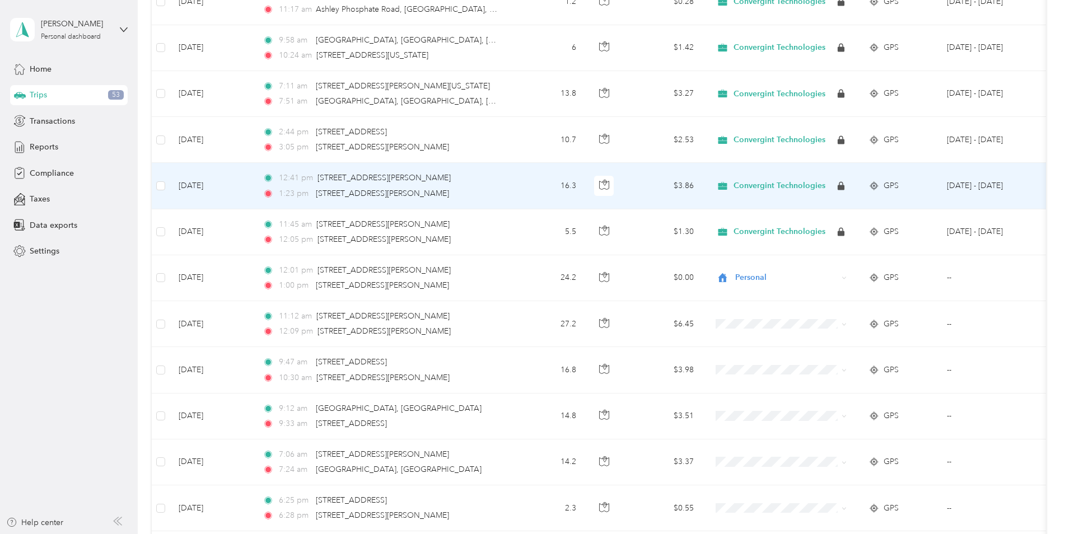
scroll to position [1194, 0]
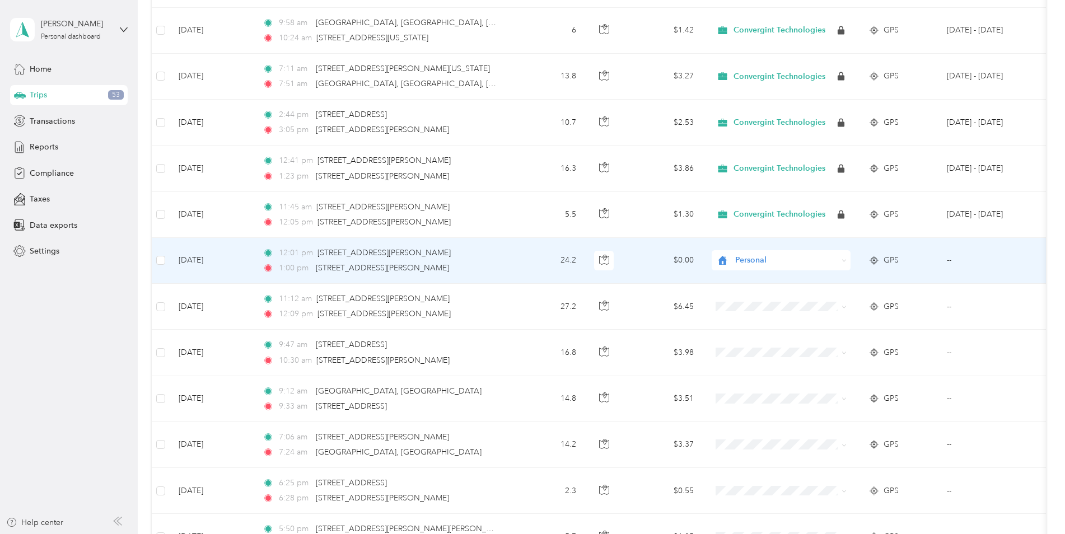
click at [785, 260] on span "Personal" at bounding box center [786, 260] width 102 height 12
click at [778, 283] on li "Convergint Technologies" at bounding box center [780, 281] width 139 height 20
click at [844, 258] on icon at bounding box center [843, 260] width 5 height 5
click at [775, 278] on span "Convergint Technologies" at bounding box center [785, 276] width 93 height 12
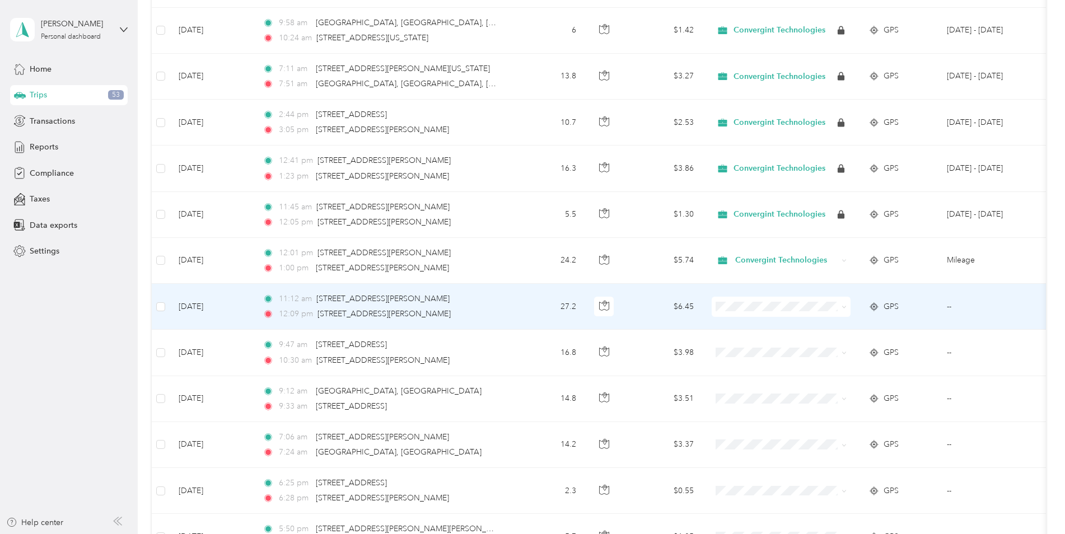
click at [765, 329] on li "Convergint Technologies" at bounding box center [780, 327] width 139 height 20
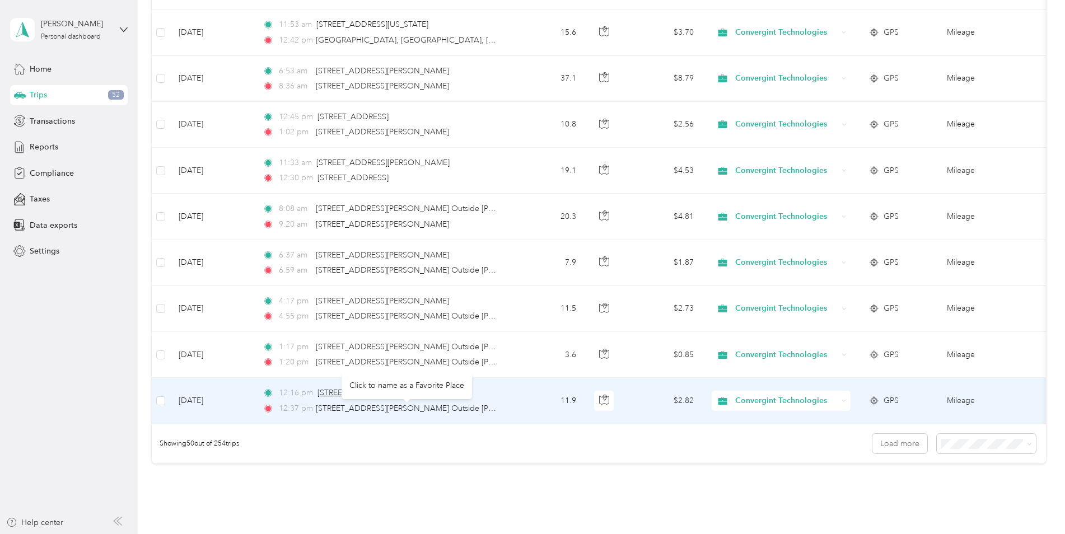
scroll to position [2070, 0]
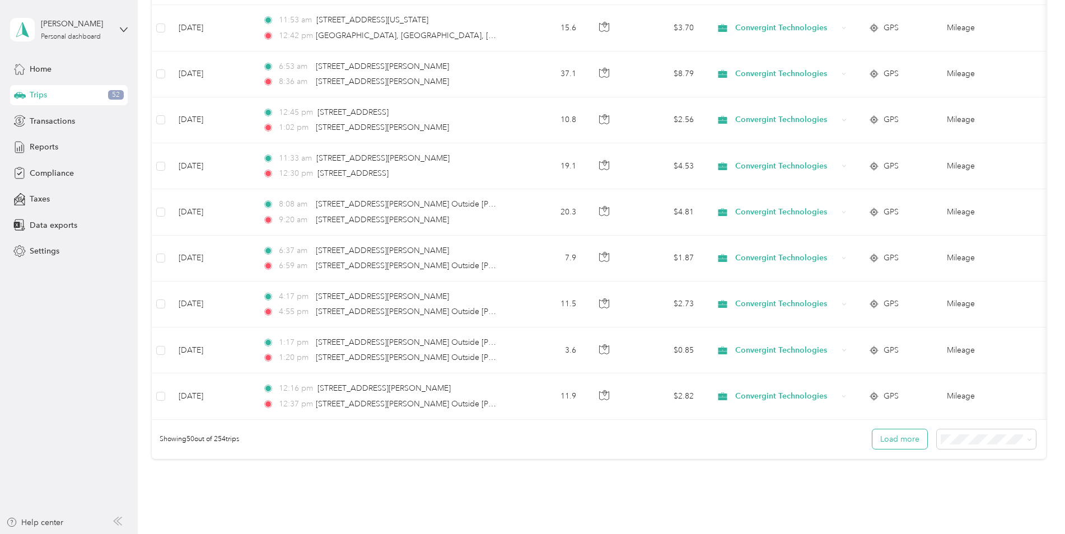
click at [894, 448] on button "Load more" at bounding box center [899, 439] width 55 height 20
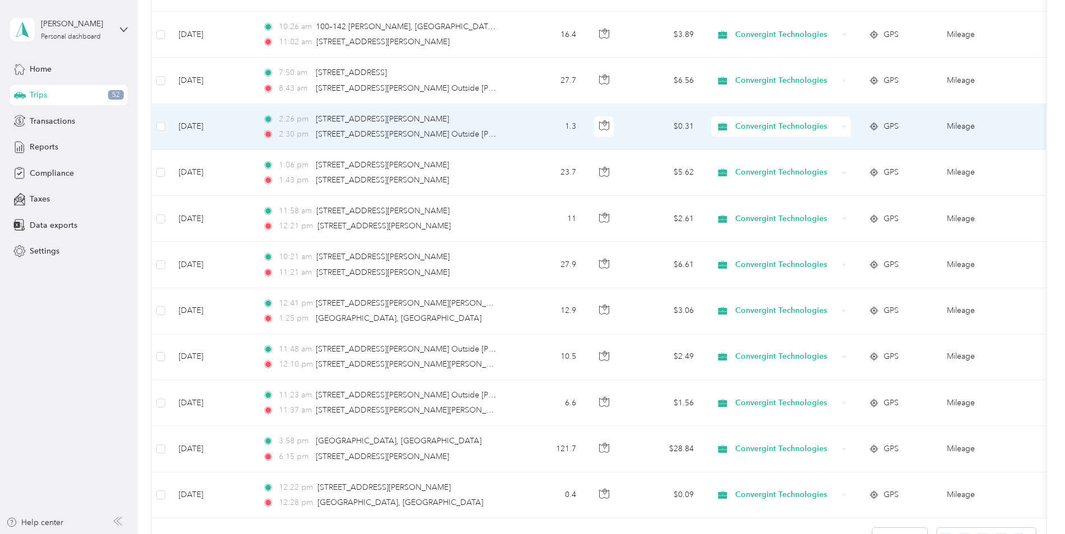
scroll to position [3190, 0]
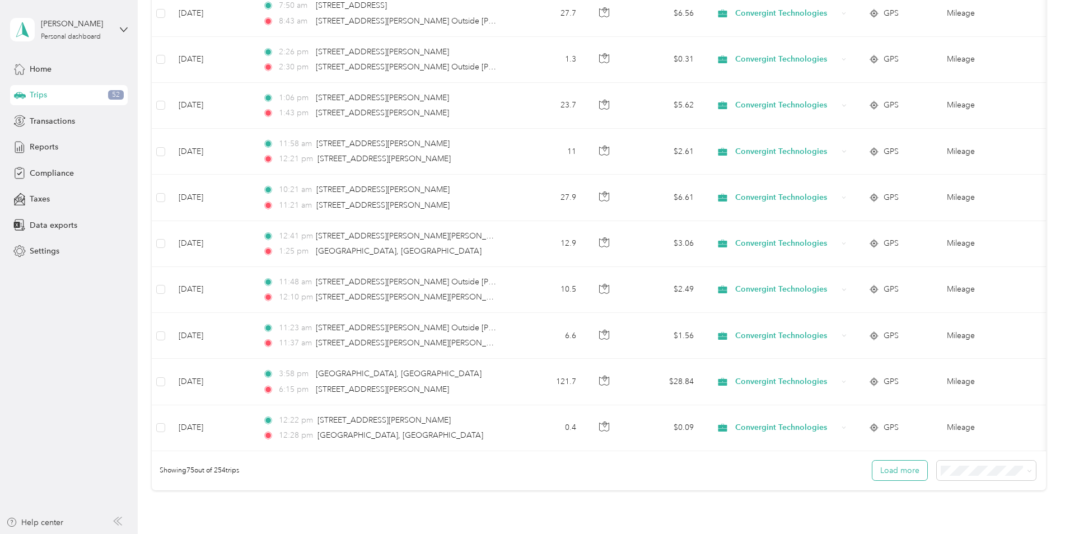
click at [906, 480] on button "Load more" at bounding box center [899, 471] width 55 height 20
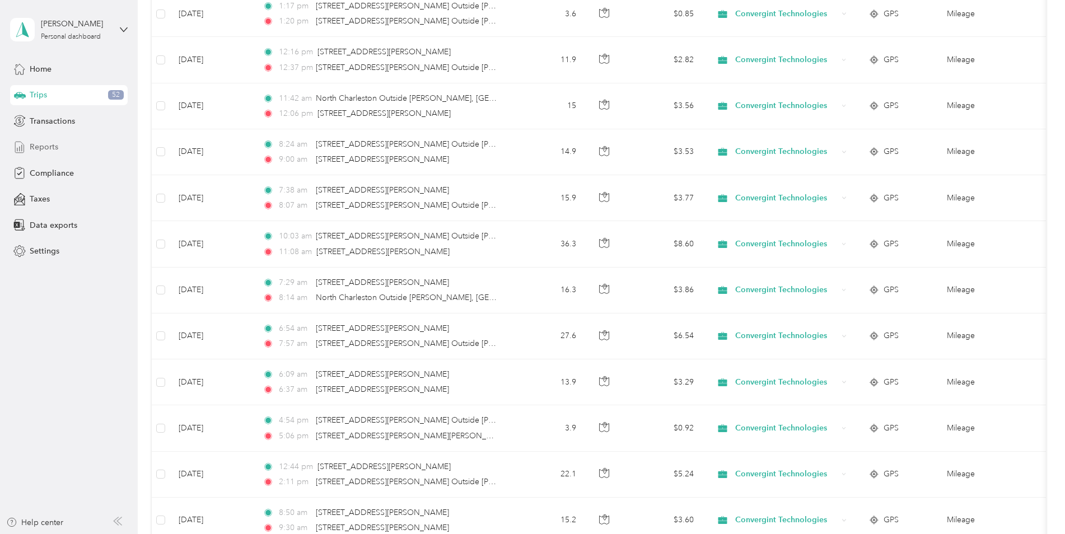
scroll to position [2406, 0]
click at [58, 124] on span "Transactions" at bounding box center [52, 121] width 45 height 12
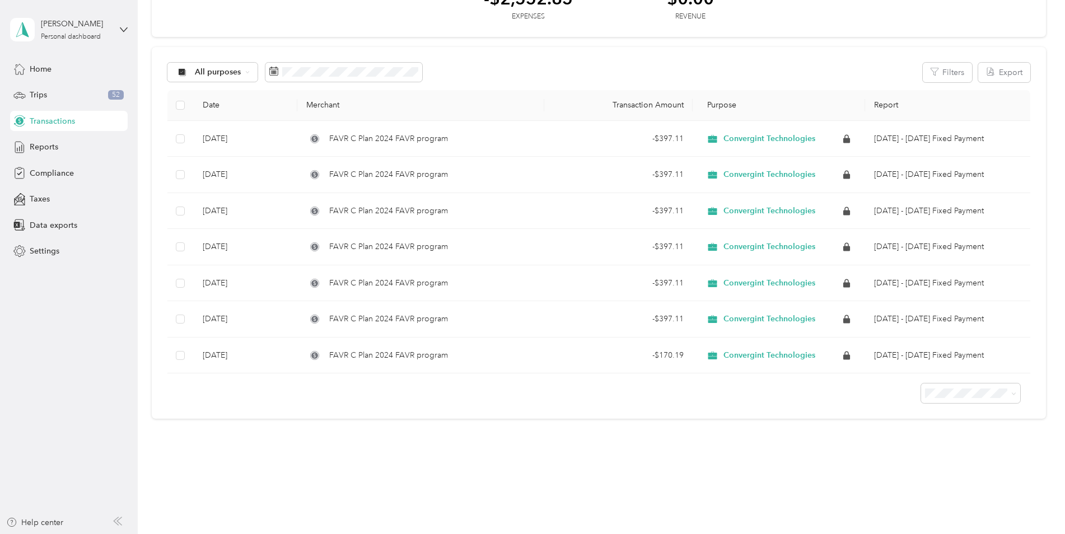
scroll to position [77, 0]
click at [49, 151] on span "Reports" at bounding box center [44, 147] width 29 height 12
